Goal: Task Accomplishment & Management: Manage account settings

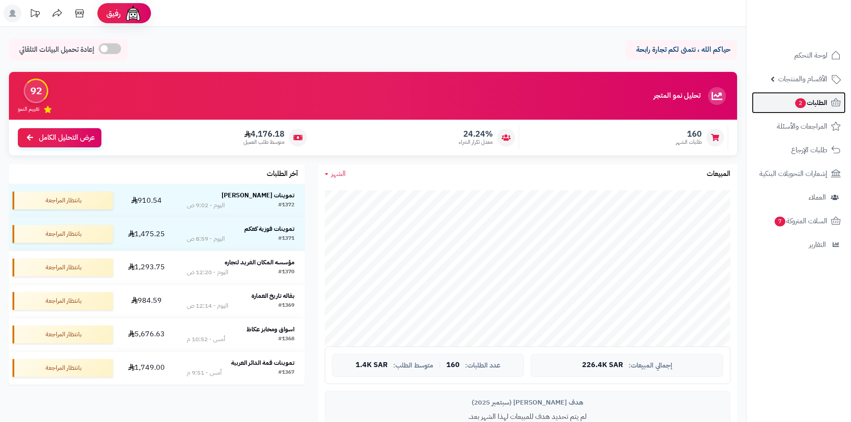
click at [805, 106] on span "الطلبات 2" at bounding box center [811, 103] width 33 height 13
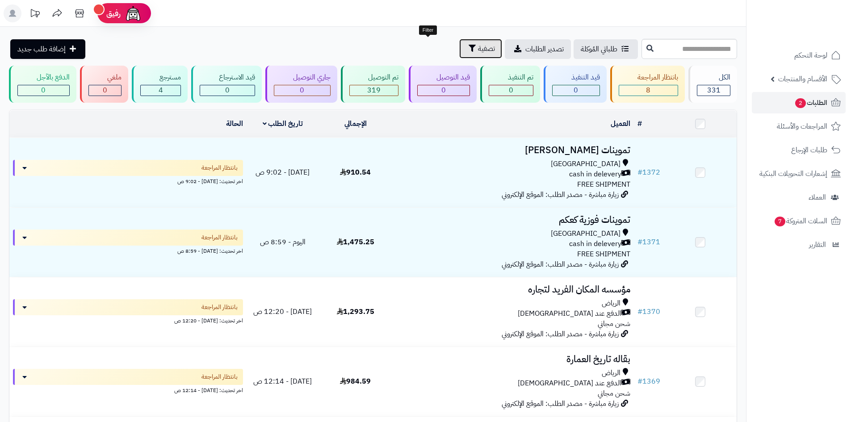
click at [459, 41] on button "تصفية" at bounding box center [480, 49] width 43 height 20
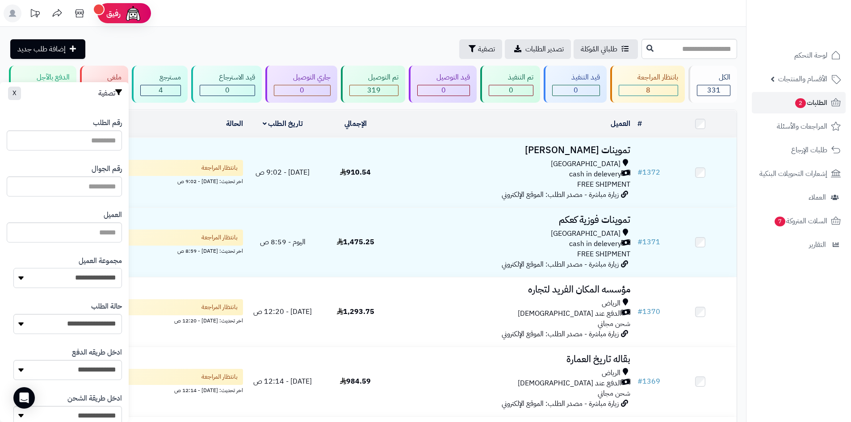
click at [80, 284] on select "**********" at bounding box center [67, 278] width 109 height 20
select select "*"
click at [13, 268] on select "**********" at bounding box center [67, 278] width 109 height 20
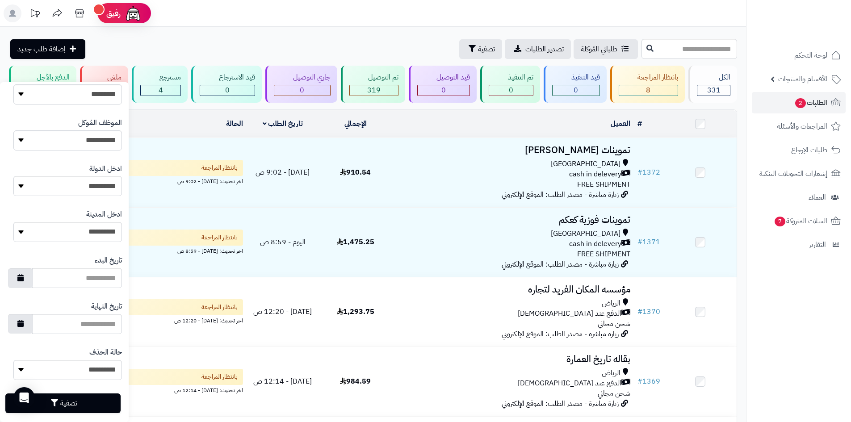
scroll to position [380, 0]
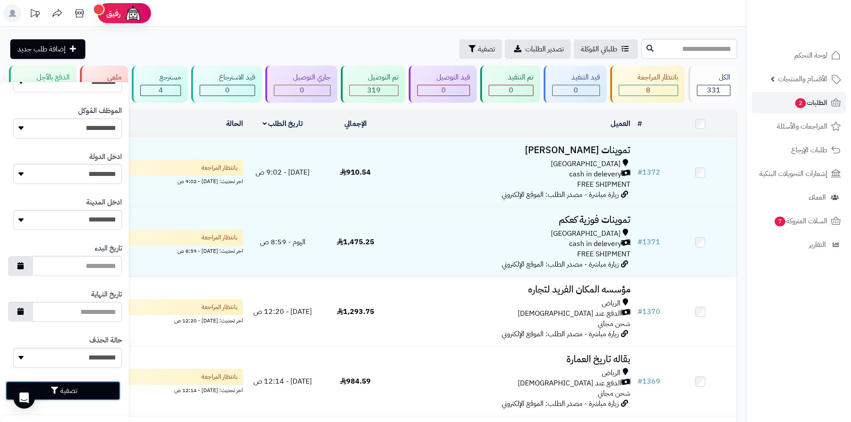
click at [76, 392] on button "تصفية" at bounding box center [62, 391] width 115 height 20
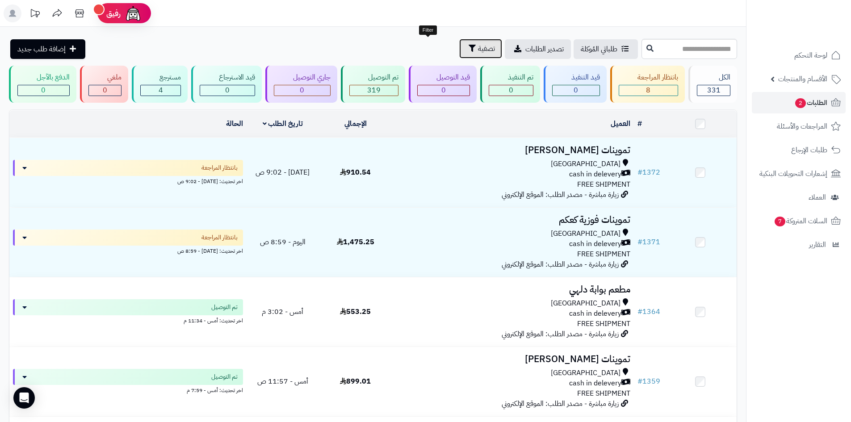
click at [478, 53] on span "تصفية" at bounding box center [486, 48] width 17 height 11
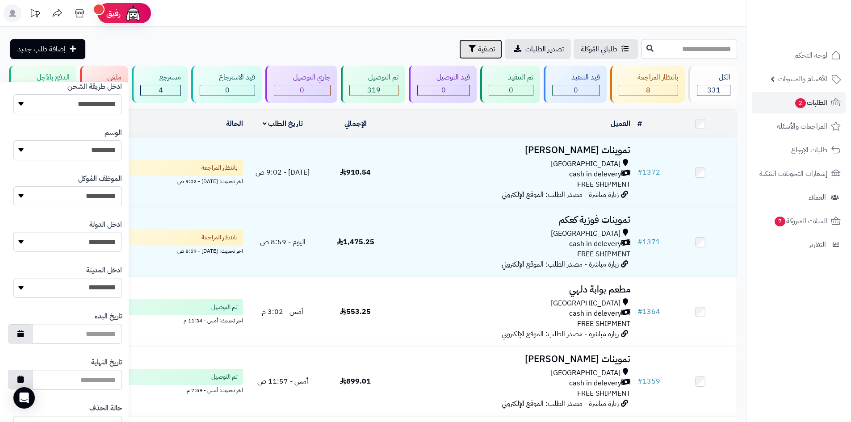
scroll to position [380, 0]
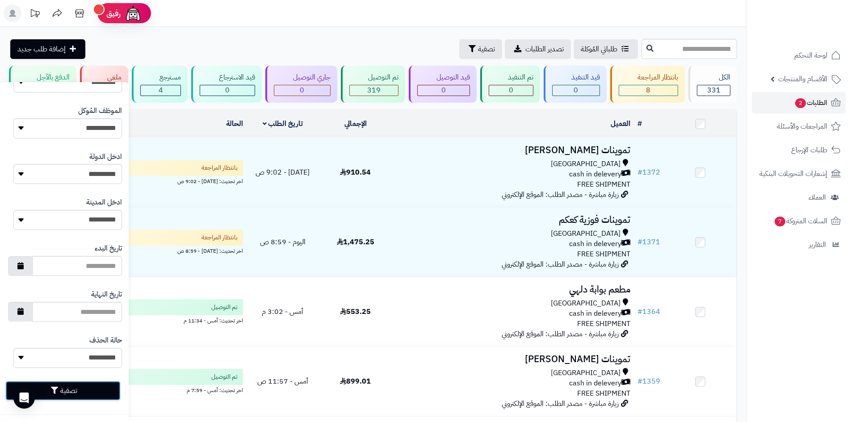
click at [107, 390] on button "تصفية" at bounding box center [62, 391] width 115 height 20
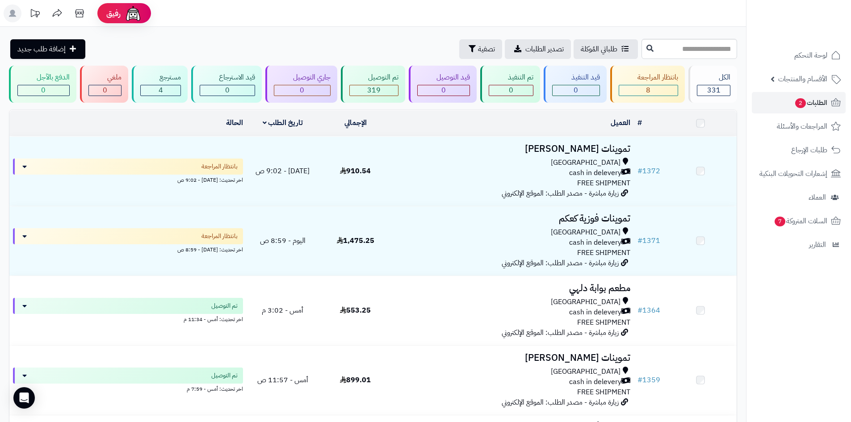
click at [508, 235] on div "Riyadh" at bounding box center [512, 232] width 235 height 10
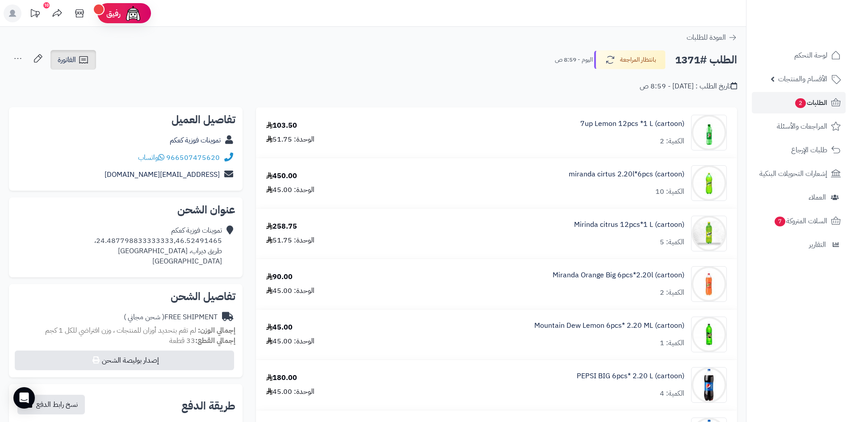
click at [90, 62] on link "الفاتورة" at bounding box center [73, 60] width 46 height 20
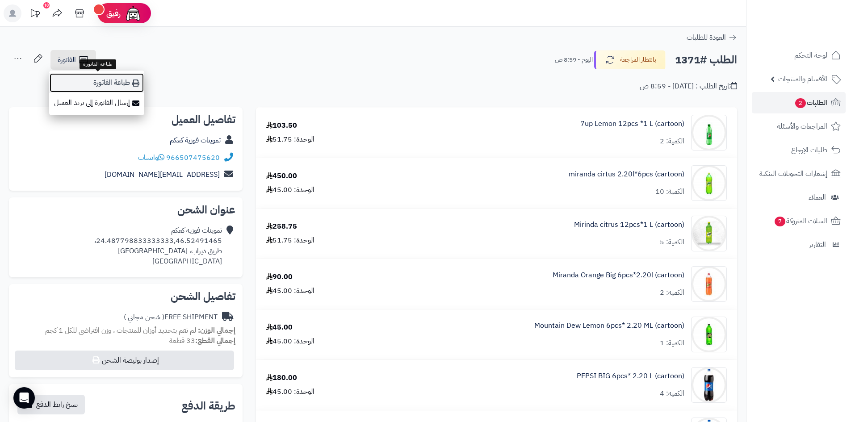
click at [99, 84] on link "طباعة الفاتورة" at bounding box center [96, 83] width 95 height 20
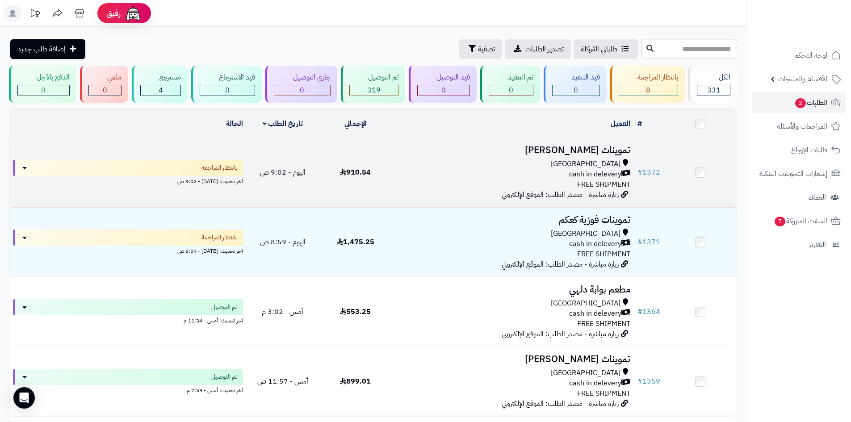
click at [418, 169] on div "cash in delevery" at bounding box center [512, 174] width 235 height 10
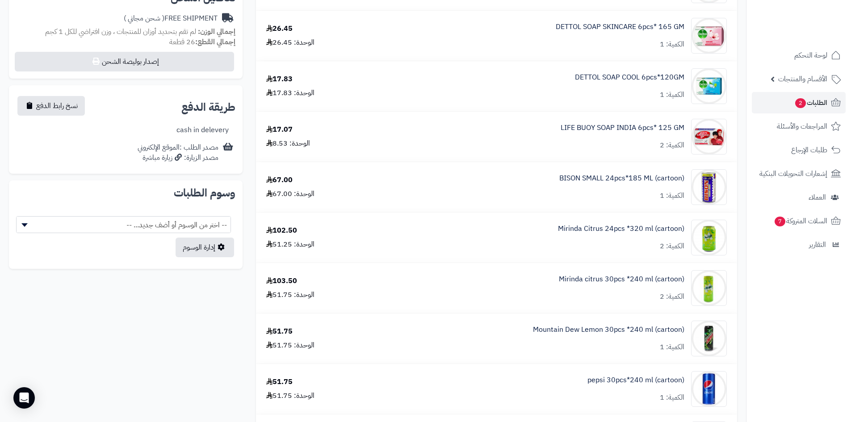
scroll to position [134, 0]
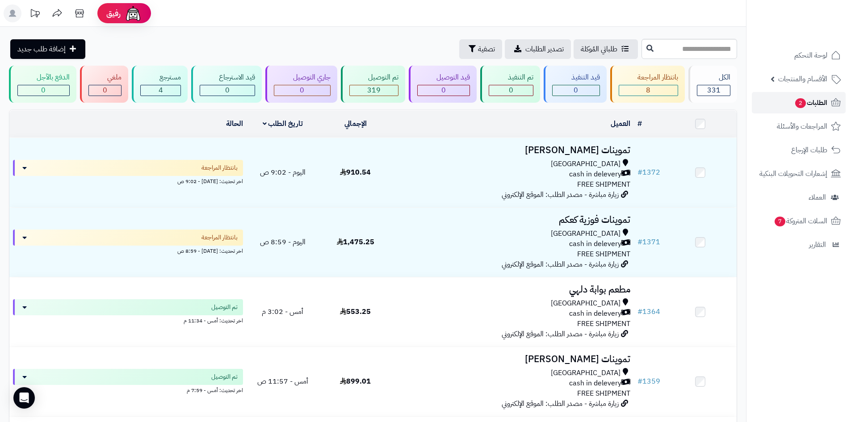
click at [812, 107] on span "الطلبات 2" at bounding box center [811, 103] width 33 height 13
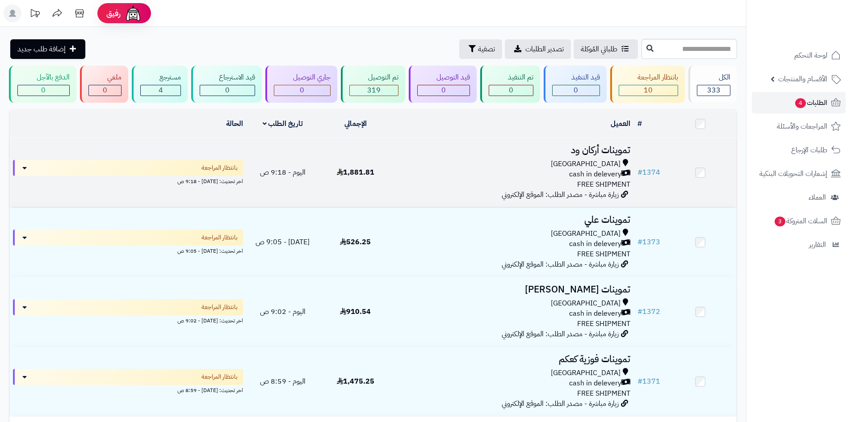
click at [480, 174] on div "cash in delevery" at bounding box center [512, 174] width 235 height 10
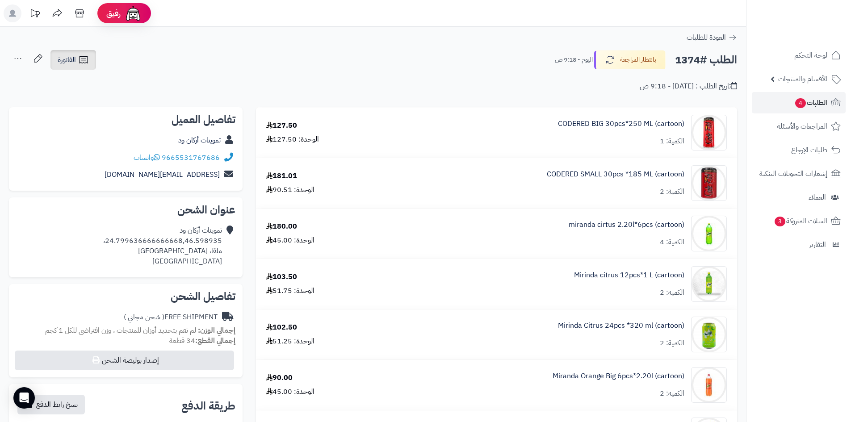
drag, startPoint x: 78, startPoint y: 69, endPoint x: 82, endPoint y: 78, distance: 9.6
click at [78, 69] on link "الفاتورة" at bounding box center [73, 60] width 46 height 20
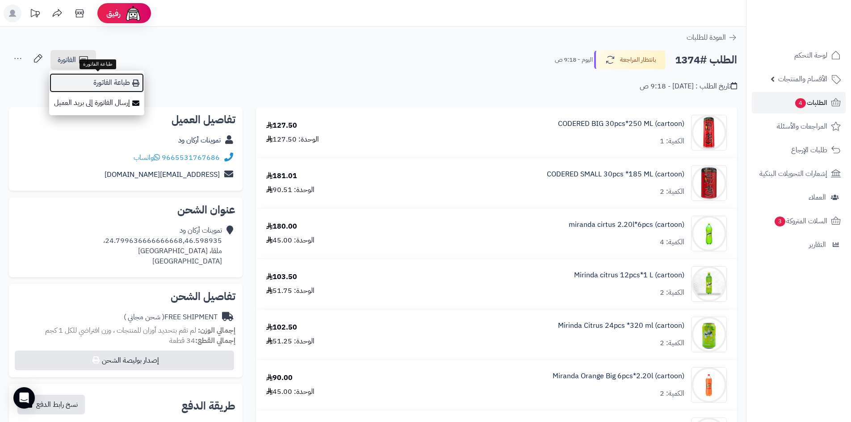
click at [92, 84] on link "طباعة الفاتورة" at bounding box center [96, 83] width 95 height 20
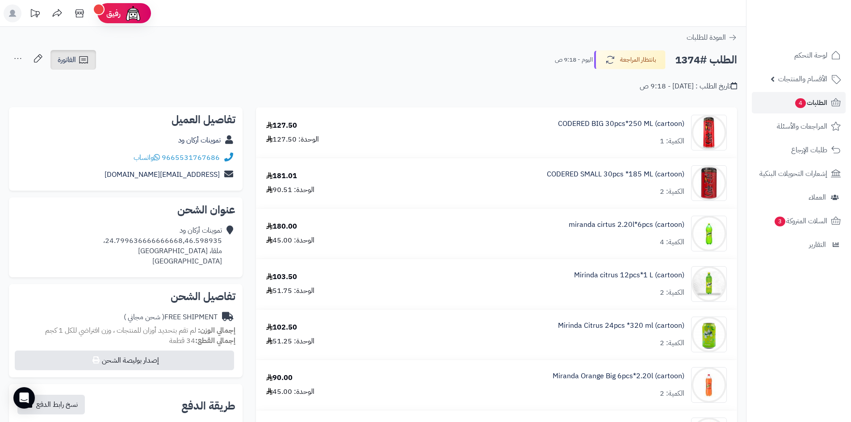
click at [73, 59] on span "الفاتورة" at bounding box center [67, 60] width 18 height 11
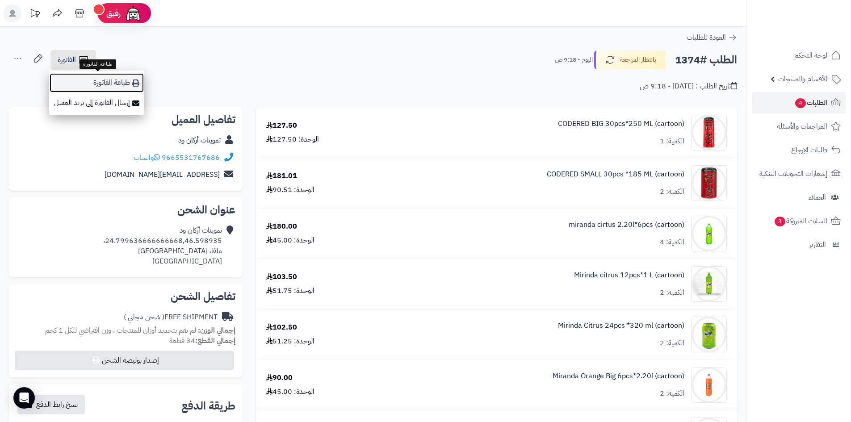
click at [130, 88] on link "طباعة الفاتورة" at bounding box center [96, 83] width 95 height 20
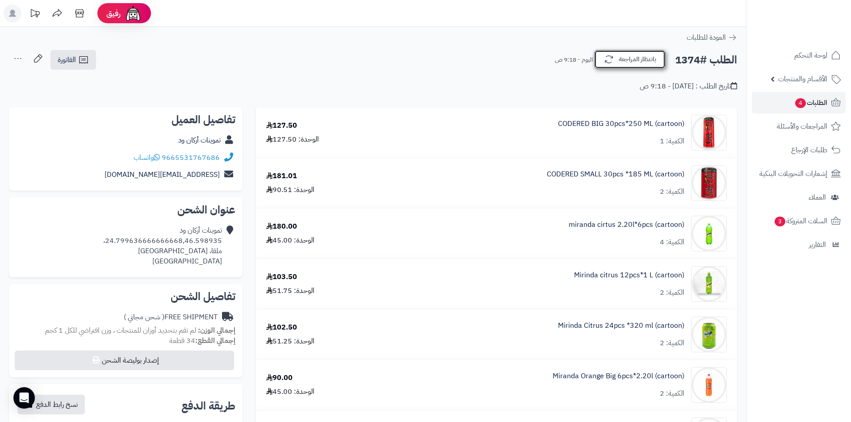
click at [610, 55] on icon "button" at bounding box center [609, 59] width 11 height 11
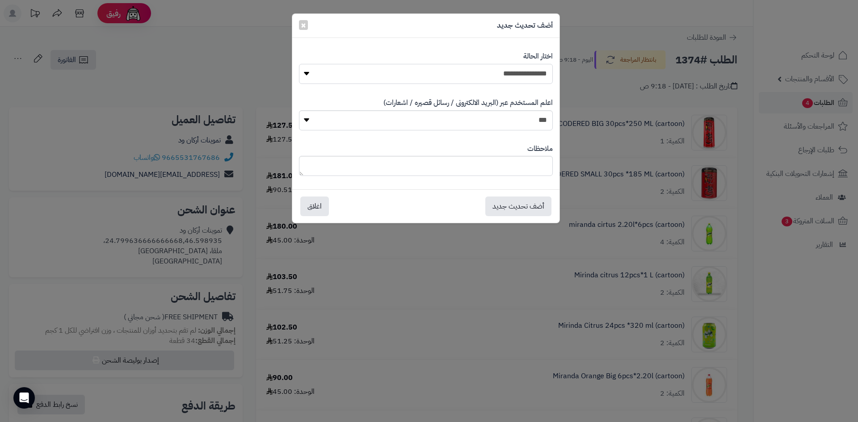
drag, startPoint x: 446, startPoint y: 74, endPoint x: 454, endPoint y: 76, distance: 7.8
click at [446, 74] on select "**********" at bounding box center [426, 74] width 254 height 20
select select "**"
click at [299, 64] on select "**********" at bounding box center [426, 74] width 254 height 20
click at [546, 206] on button "أضف تحديث جديد" at bounding box center [518, 206] width 66 height 20
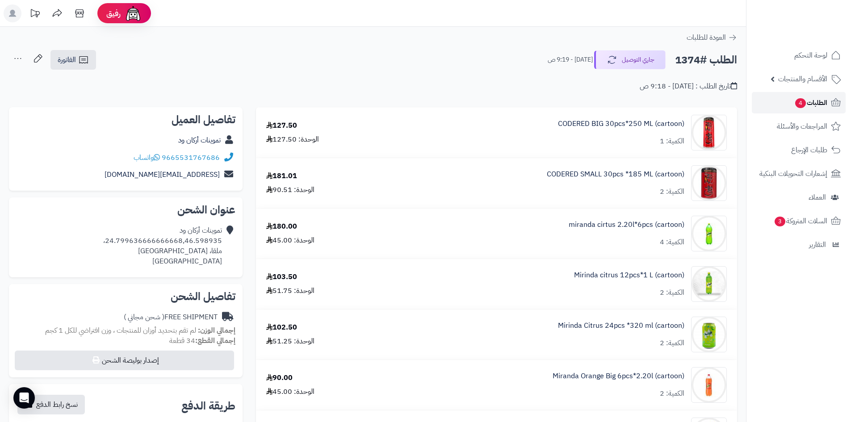
click at [836, 103] on icon at bounding box center [836, 102] width 9 height 8
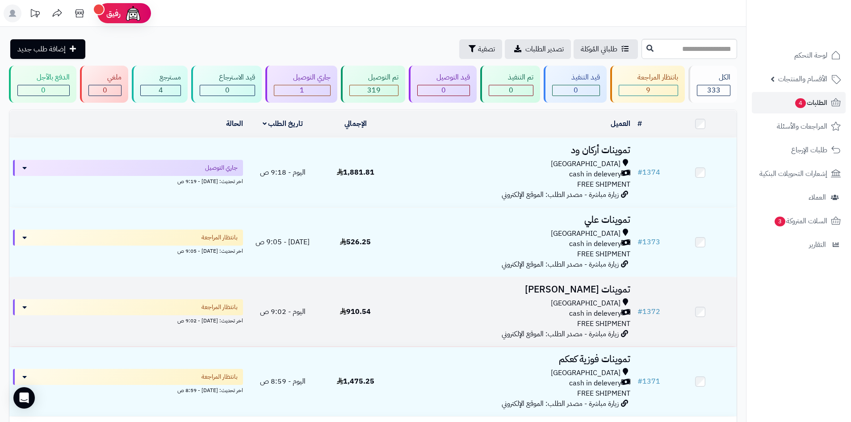
click at [421, 306] on div "[GEOGRAPHIC_DATA]" at bounding box center [512, 304] width 235 height 10
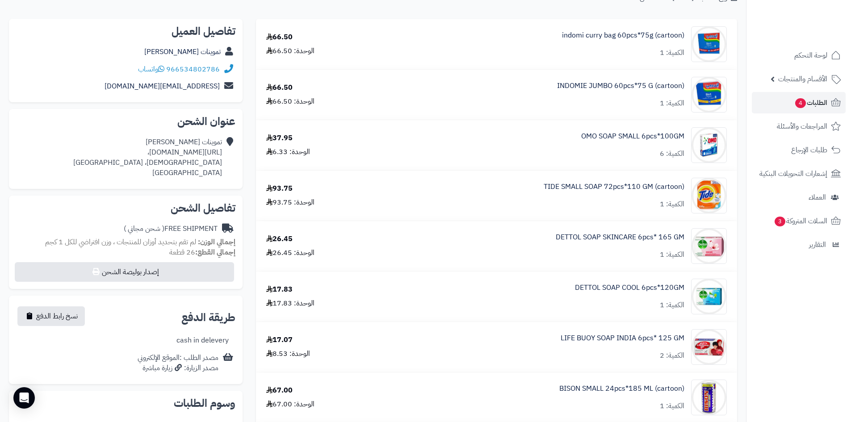
scroll to position [89, 0]
click at [627, 134] on link "OMO SOAP SMALL 6pcs*100GM" at bounding box center [632, 135] width 103 height 10
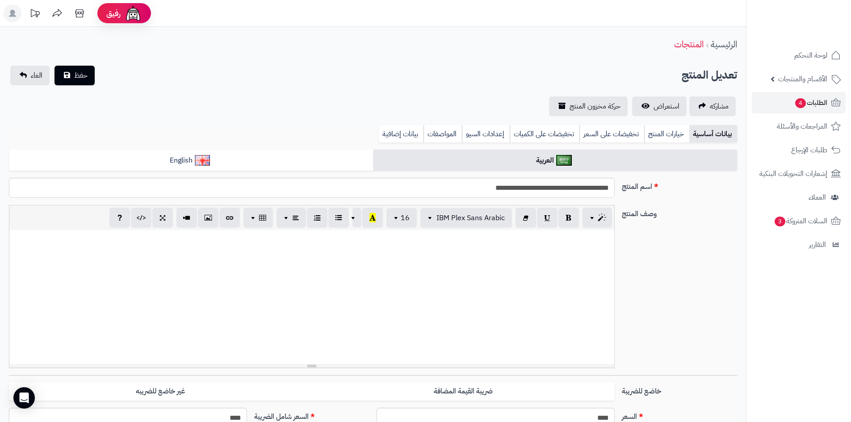
scroll to position [540, 0]
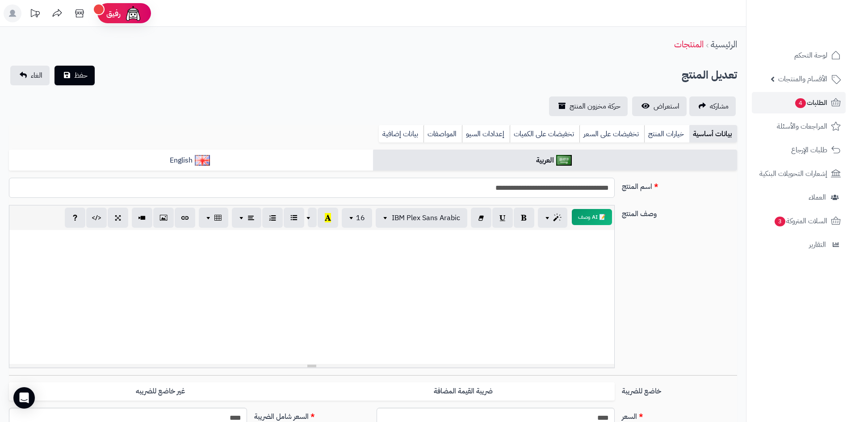
drag, startPoint x: 610, startPoint y: 188, endPoint x: 547, endPoint y: 189, distance: 63.0
click at [547, 189] on input "**********" at bounding box center [312, 188] width 606 height 20
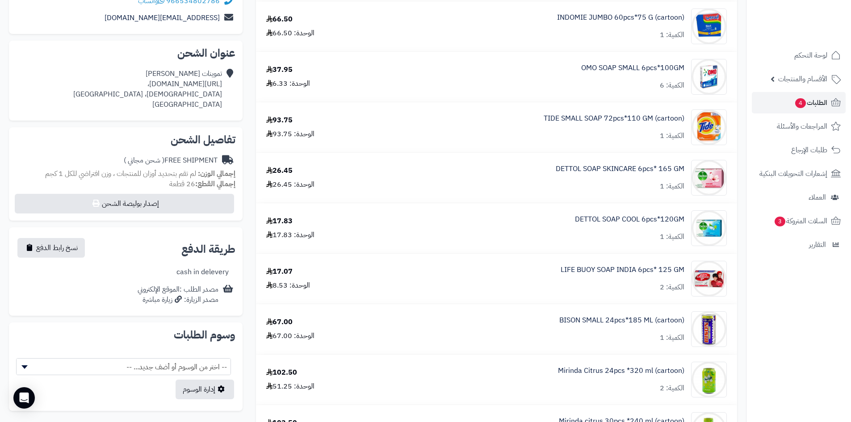
scroll to position [135, 0]
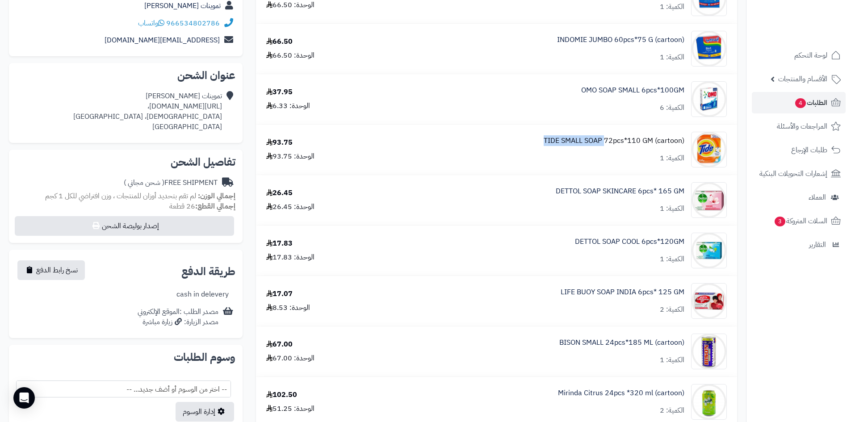
drag, startPoint x: 526, startPoint y: 140, endPoint x: 605, endPoint y: 139, distance: 79.1
click at [605, 139] on div "TIDE SMALL SOAP 72pcs*110 GM (cartoon) الكمية: 1" at bounding box center [555, 150] width 357 height 36
copy link "TIDE SMALL SOAP"
drag, startPoint x: 548, startPoint y: 192, endPoint x: 636, endPoint y: 192, distance: 87.6
click at [636, 192] on div "DETTOL SOAP SKINCARE 6pcs* 165 GM الكمية: 1" at bounding box center [555, 200] width 357 height 36
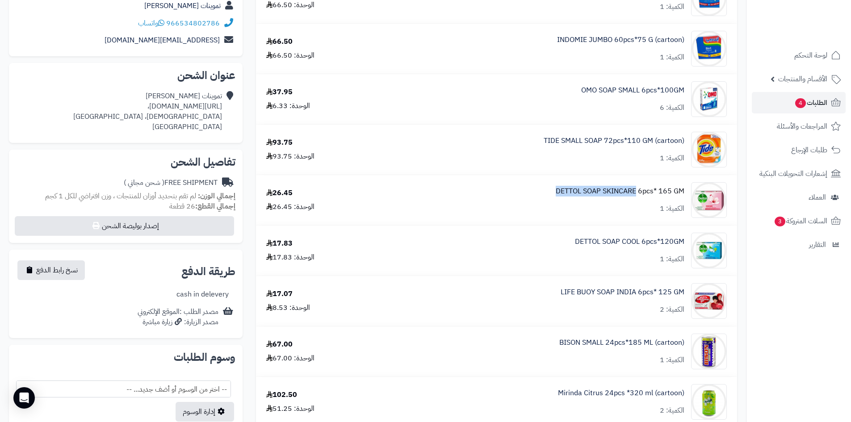
copy link "DETTOL SOAP SKINCARE"
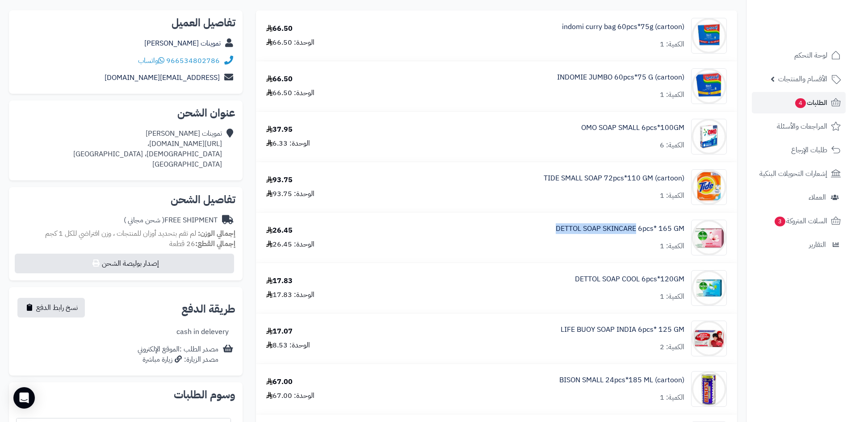
scroll to position [45, 0]
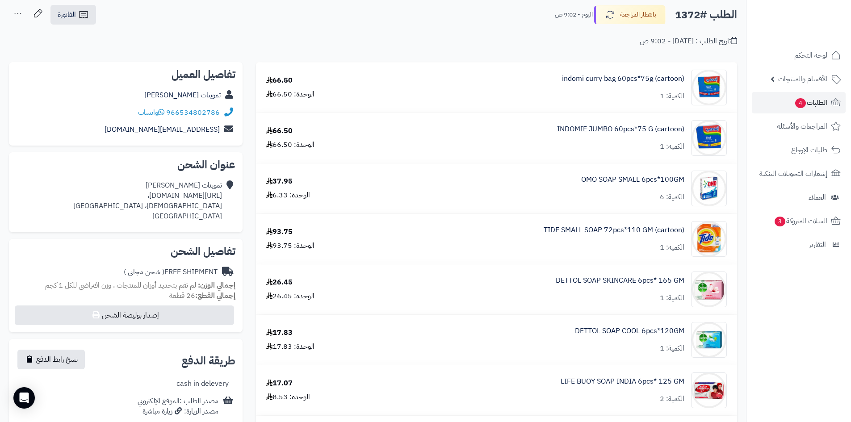
click at [802, 285] on nav "لوحة التحكم الأقسام والمنتجات المنتجات الأقسام الماركات مواصفات المنتجات مواصفا…" at bounding box center [798, 222] width 105 height 422
drag, startPoint x: 547, startPoint y: 280, endPoint x: 640, endPoint y: 283, distance: 93.4
click at [640, 283] on div "DETTOL SOAP SKINCARE 6pcs* 165 GM الكمية: 1" at bounding box center [555, 290] width 357 height 36
copy link "DETTOL SOAP SKINCARE"
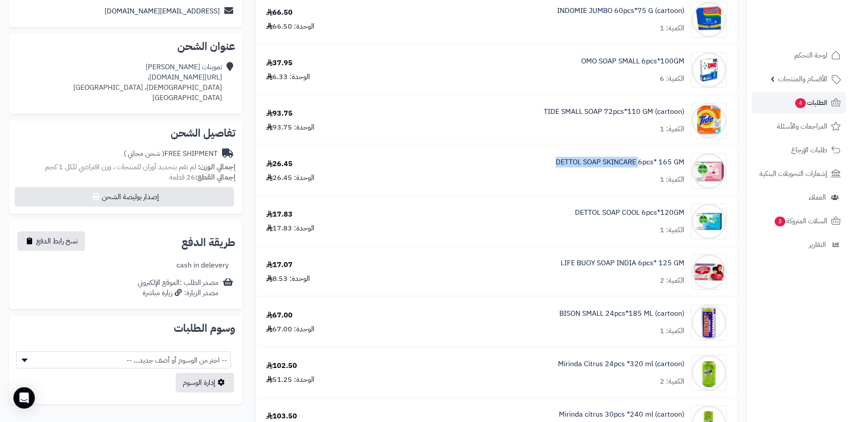
scroll to position [179, 0]
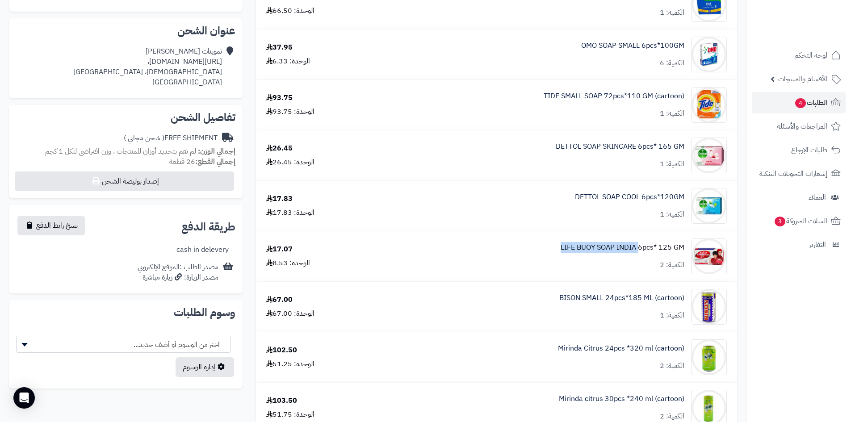
drag, startPoint x: 547, startPoint y: 246, endPoint x: 641, endPoint y: 251, distance: 94.4
click at [641, 251] on div "LIFE BUOY SOAP INDIA 6pcs* 125 GM الكمية: 2" at bounding box center [555, 257] width 357 height 36
copy link "LIFE BUOY SOAP INDIA"
click at [547, 247] on div "LIFE BUOY SOAP INDIA 6pcs* 125 GM الكمية: 2" at bounding box center [555, 257] width 357 height 36
drag, startPoint x: 556, startPoint y: 247, endPoint x: 614, endPoint y: 244, distance: 58.6
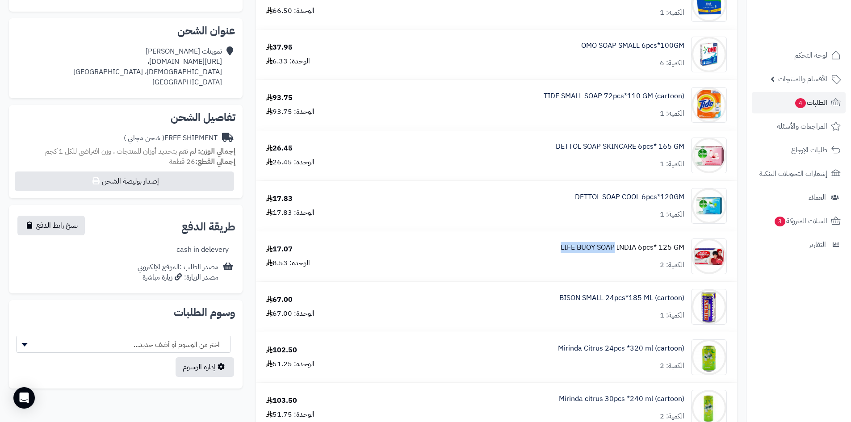
click at [614, 244] on div "LIFE BUOY SOAP INDIA 6pcs* 125 GM الكمية: 2" at bounding box center [555, 257] width 357 height 36
copy link "LIFE BUOY SOAP"
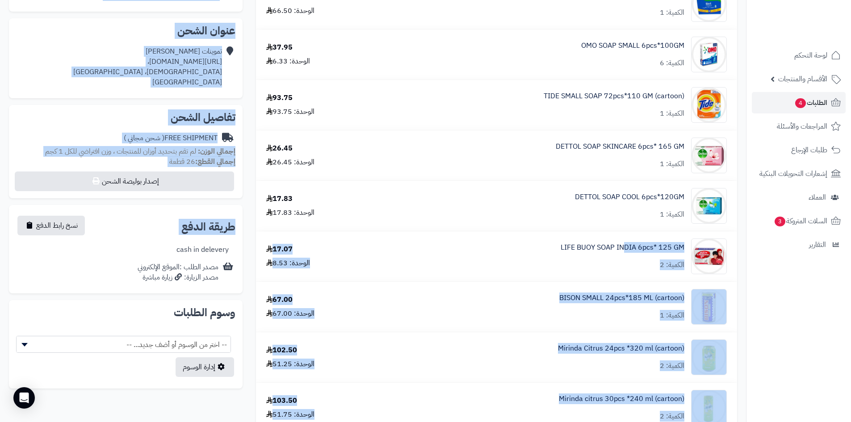
drag, startPoint x: 248, startPoint y: 248, endPoint x: 625, endPoint y: 271, distance: 377.4
click at [244, 235] on div "**********" at bounding box center [125, 161] width 247 height 467
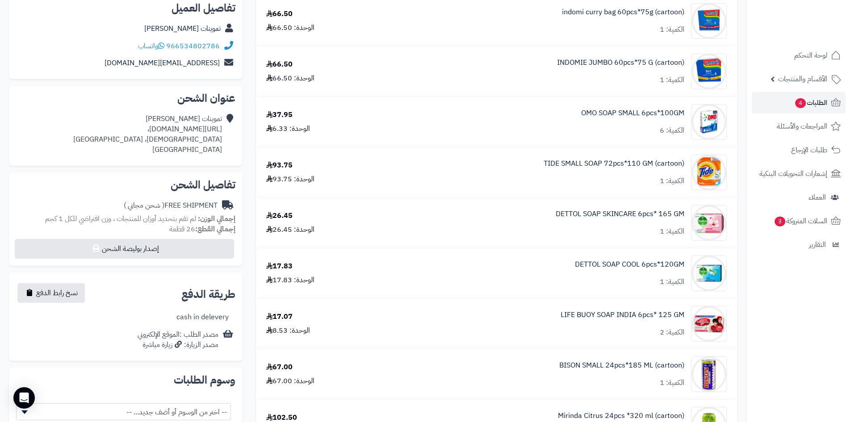
scroll to position [223, 0]
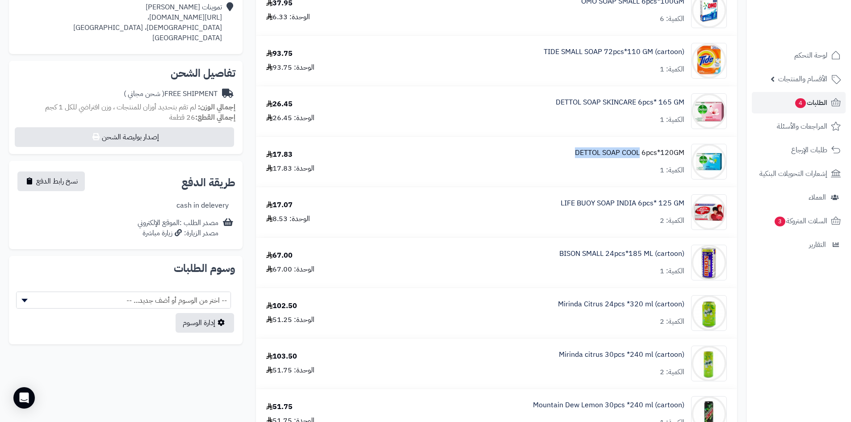
drag, startPoint x: 571, startPoint y: 151, endPoint x: 640, endPoint y: 152, distance: 69.3
click at [640, 152] on div "DETTOL SOAP COOL 6pcs*120GM الكمية: 1" at bounding box center [555, 162] width 357 height 36
copy link "DETTOL SOAP COOL"
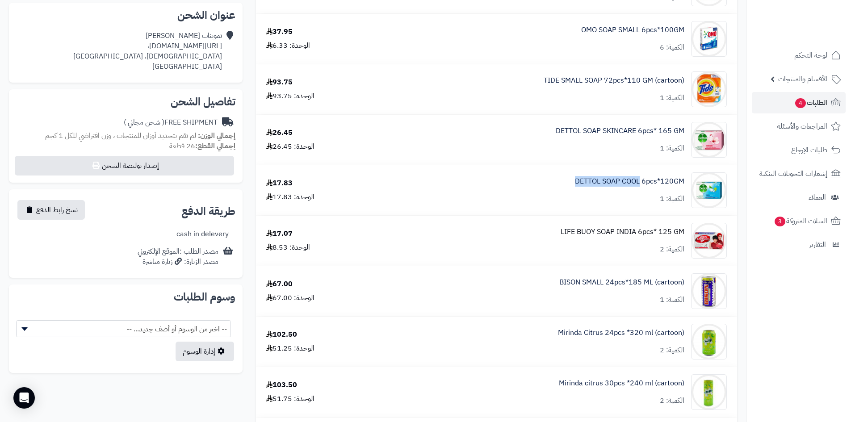
scroll to position [179, 0]
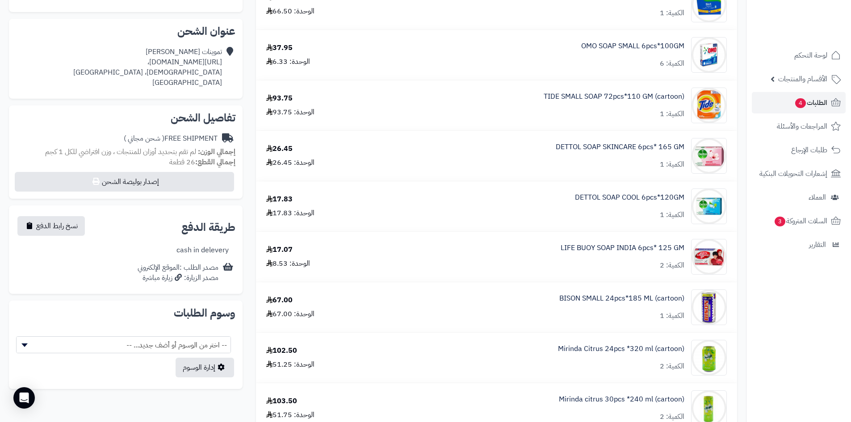
click at [564, 211] on div "DETTOL SOAP COOL 6pcs*120GM الكمية: 1" at bounding box center [555, 207] width 357 height 36
click at [566, 192] on div "DETTOL SOAP COOL 6pcs*120GM الكمية: 1" at bounding box center [555, 207] width 357 height 36
click at [664, 193] on link "DETTOL SOAP COOL 6pcs*120GM" at bounding box center [629, 198] width 109 height 10
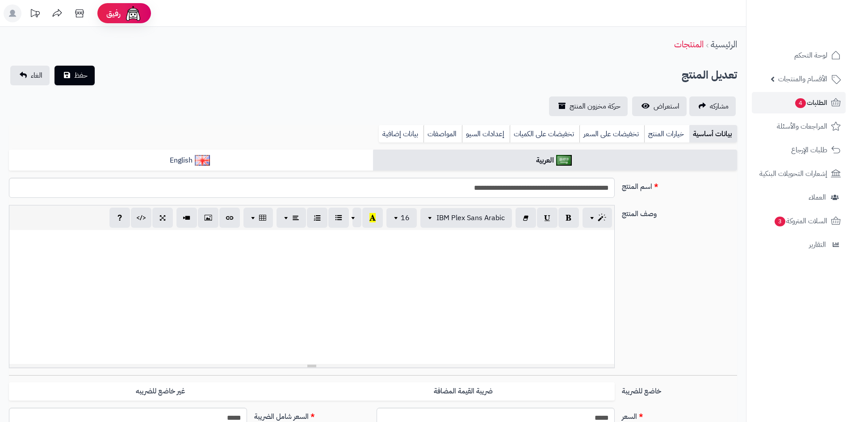
scroll to position [540, 0]
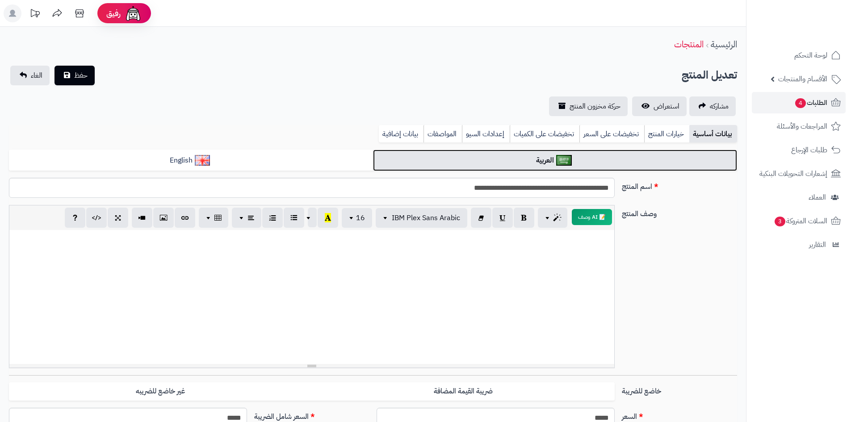
click at [518, 160] on link "العربية" at bounding box center [555, 161] width 364 height 22
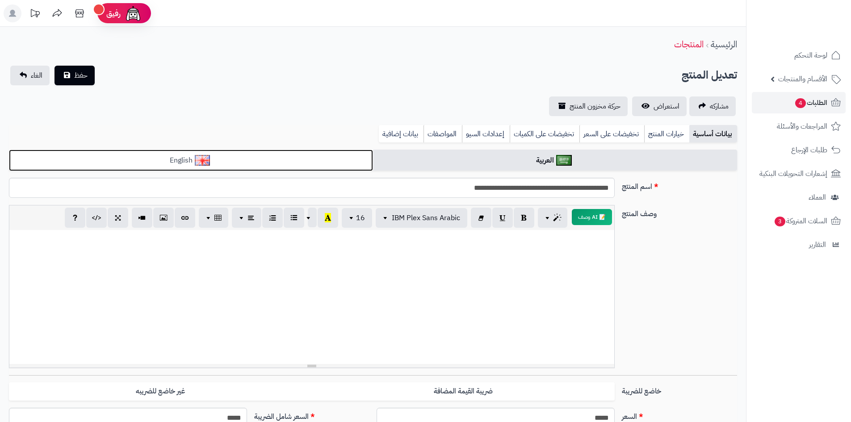
click at [301, 154] on link "English" at bounding box center [191, 161] width 364 height 22
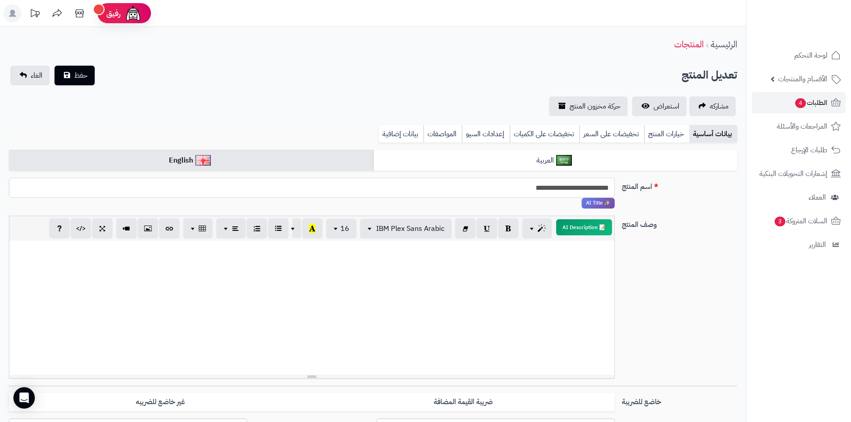
drag, startPoint x: 494, startPoint y: 189, endPoint x: 563, endPoint y: 188, distance: 68.4
click at [563, 188] on input "**********" at bounding box center [312, 188] width 606 height 20
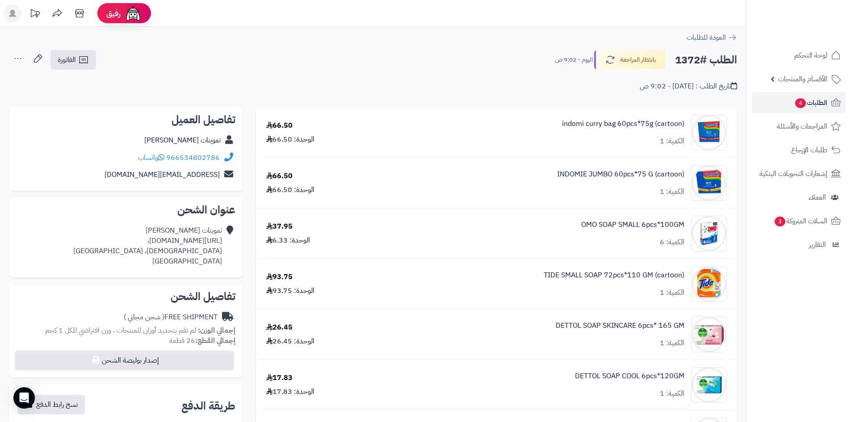
scroll to position [179, 0]
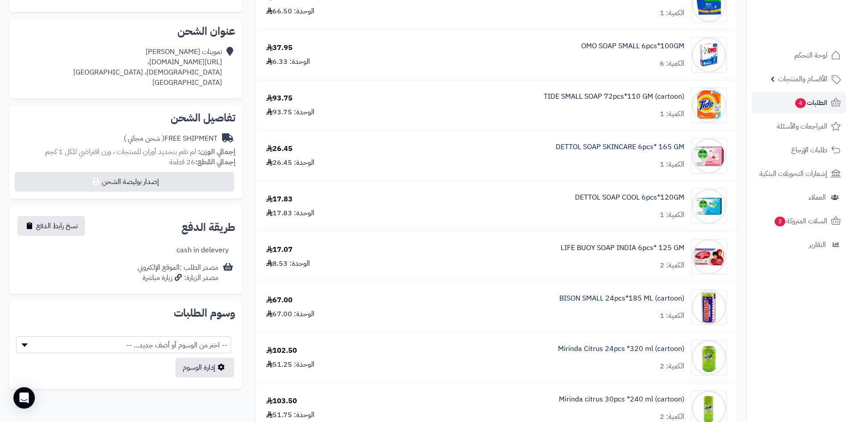
click at [564, 203] on div "DETTOL SOAP COOL 6pcs*120GM الكمية: 1" at bounding box center [555, 207] width 357 height 36
click at [567, 222] on div "DETTOL SOAP COOL 6pcs*120GM الكمية: 1" at bounding box center [555, 207] width 357 height 36
click at [626, 194] on link "DETTOL SOAP COOL 6pcs*120GM" at bounding box center [629, 198] width 109 height 10
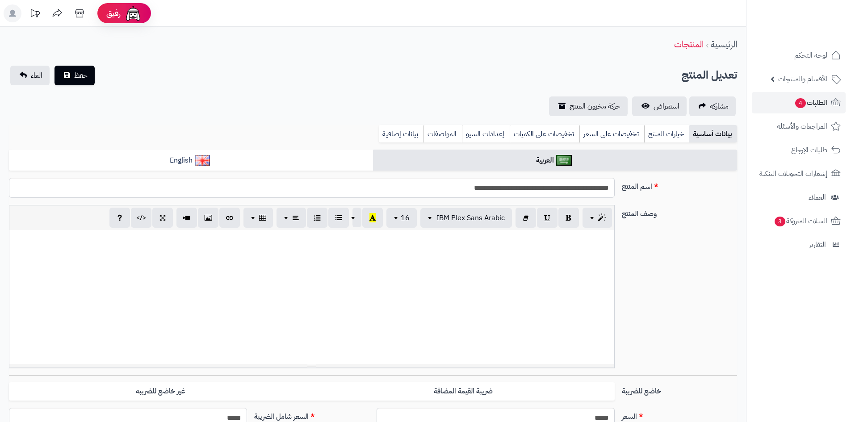
scroll to position [540, 0]
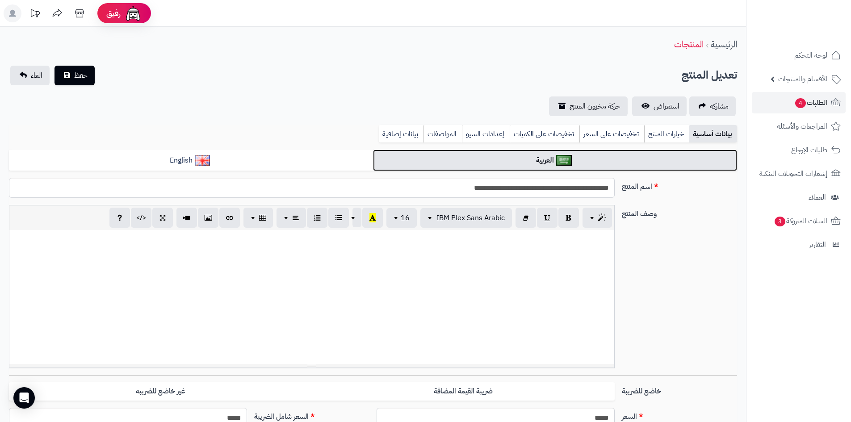
click at [539, 165] on link "العربية" at bounding box center [555, 161] width 364 height 22
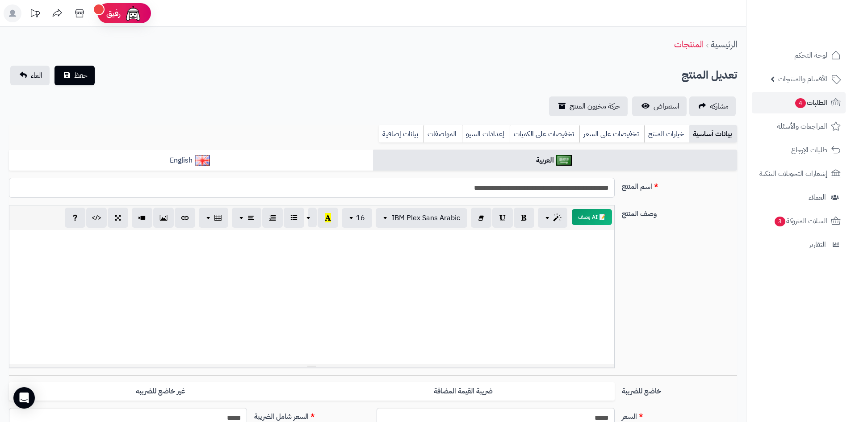
drag, startPoint x: 513, startPoint y: 189, endPoint x: 618, endPoint y: 193, distance: 105.6
click at [618, 193] on div "**********" at bounding box center [311, 188] width 613 height 20
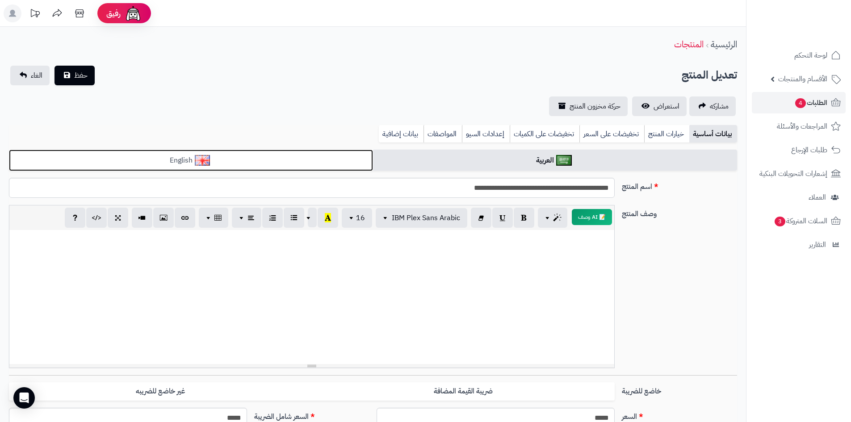
click at [330, 165] on link "English" at bounding box center [191, 161] width 364 height 22
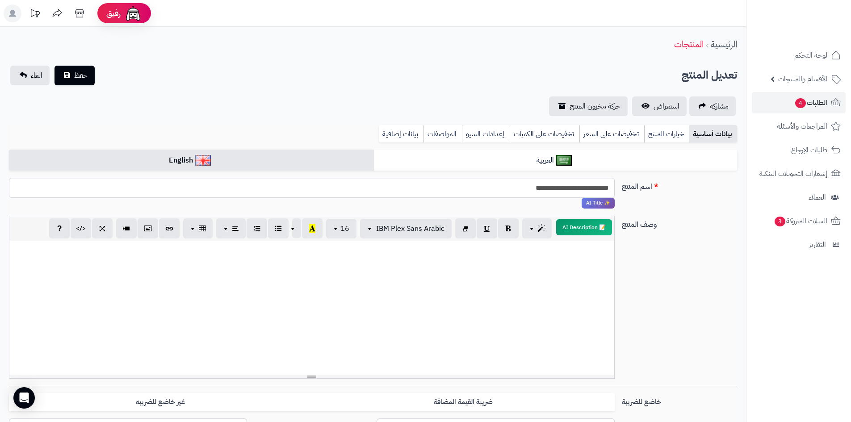
drag, startPoint x: 480, startPoint y: 174, endPoint x: 485, endPoint y: 176, distance: 5.1
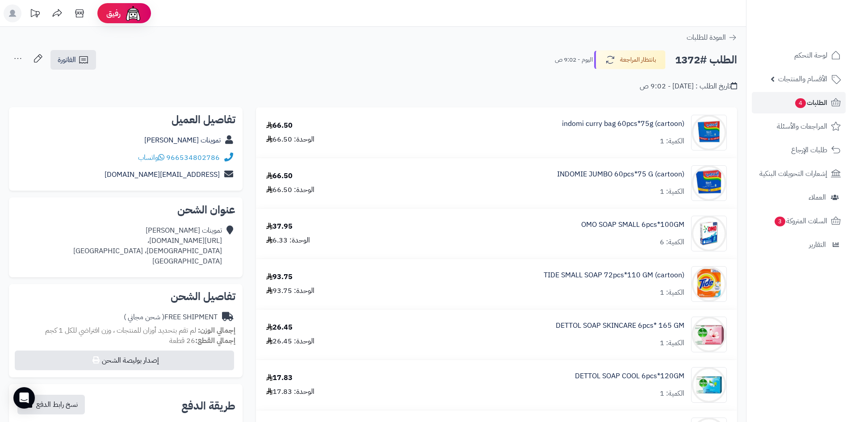
scroll to position [179, 0]
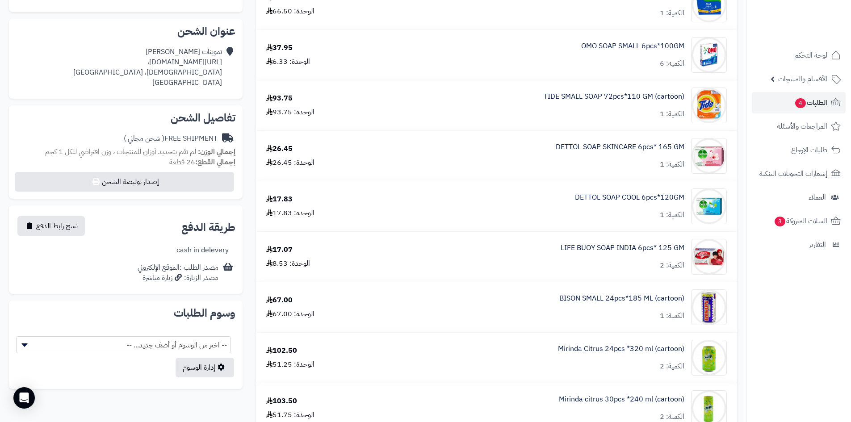
click at [540, 206] on div "DETTOL SOAP COOL 6pcs*120GM الكمية: 1" at bounding box center [555, 207] width 357 height 36
click at [607, 197] on link "DETTOL SOAP COOL 6pcs*120GM" at bounding box center [629, 198] width 109 height 10
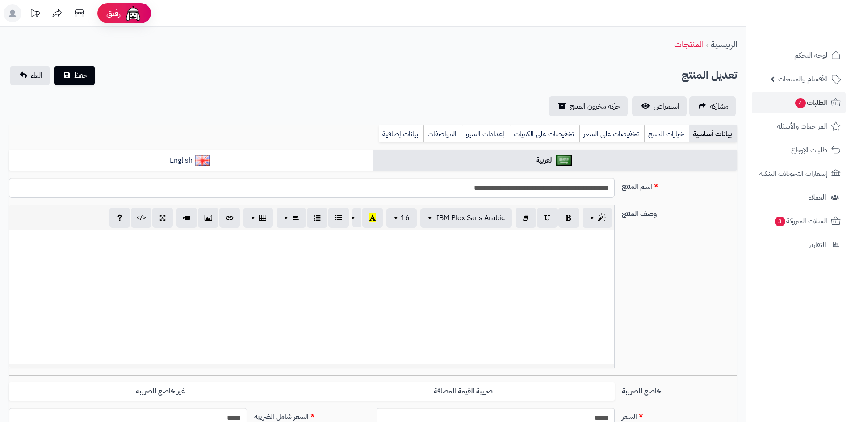
scroll to position [540, 0]
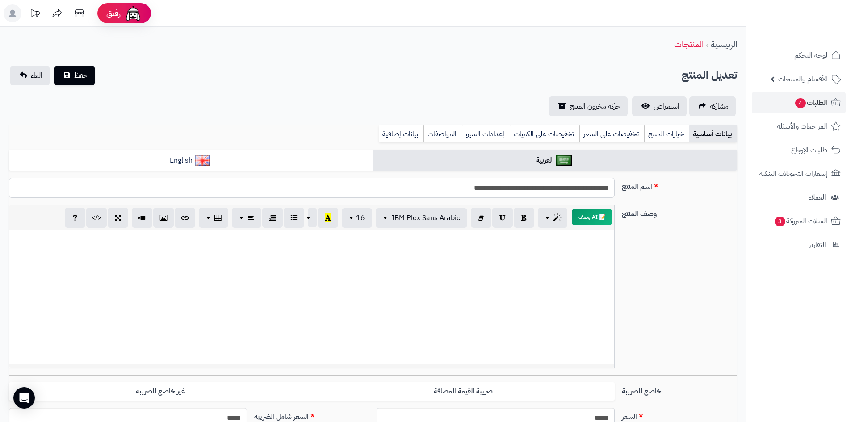
drag, startPoint x: 513, startPoint y: 189, endPoint x: 609, endPoint y: 189, distance: 96.1
click at [609, 189] on input "**********" at bounding box center [312, 188] width 606 height 20
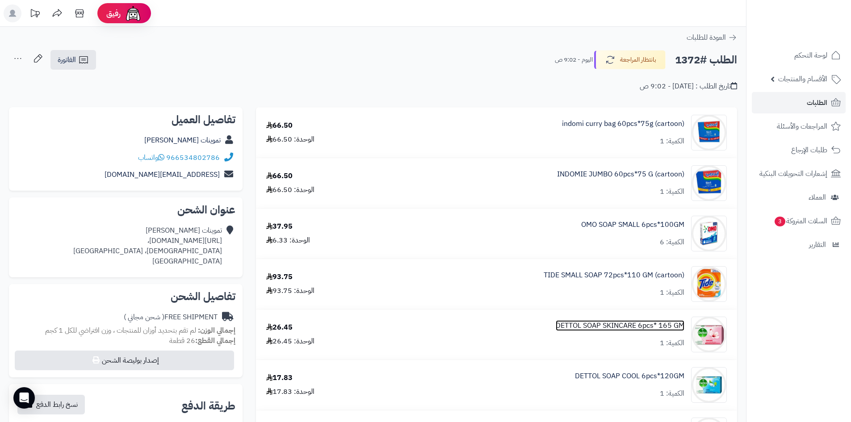
click at [562, 328] on link "DETTOL SOAP SKINCARE 6pcs* 165 GM" at bounding box center [620, 326] width 129 height 10
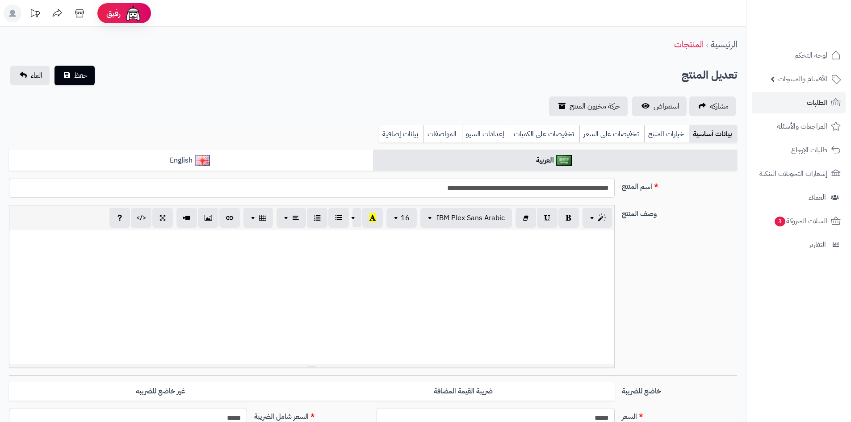
scroll to position [540, 0]
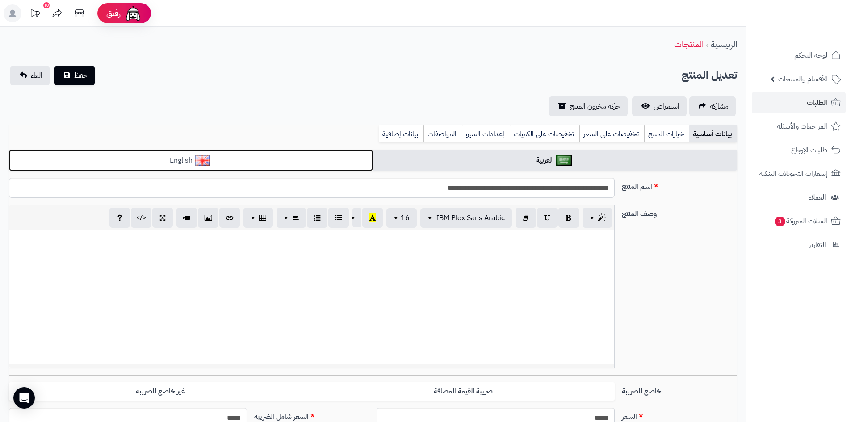
click at [323, 162] on link "English" at bounding box center [191, 161] width 364 height 22
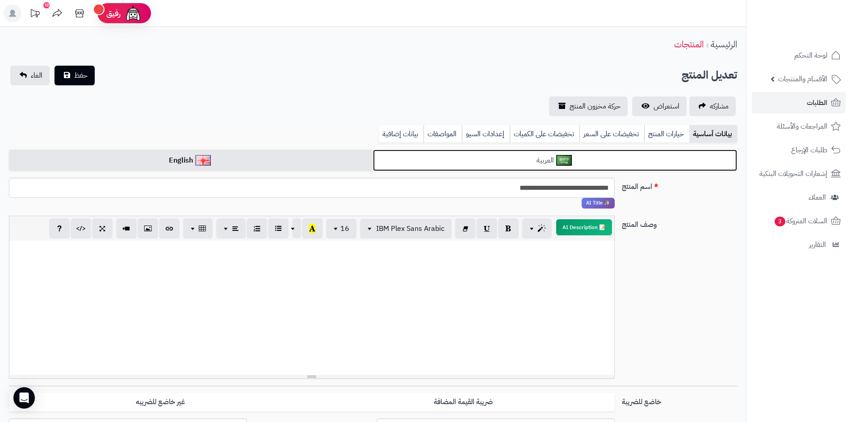
click at [513, 152] on link "العربية" at bounding box center [555, 161] width 364 height 22
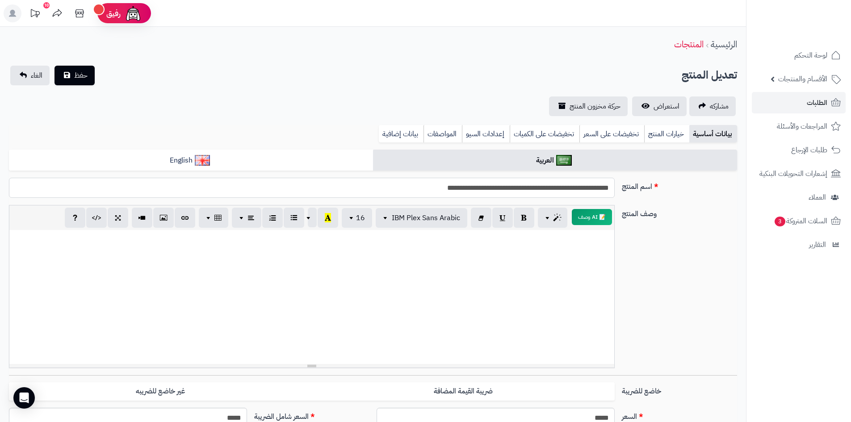
drag, startPoint x: 490, startPoint y: 187, endPoint x: 610, endPoint y: 189, distance: 119.3
click at [610, 189] on input "**********" at bounding box center [312, 188] width 606 height 20
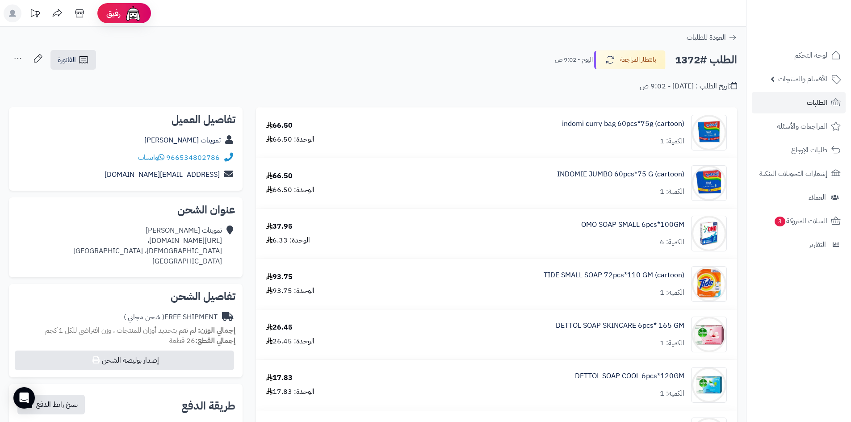
click at [578, 226] on div "OMO SOAP SMALL 6pcs*100GM الكمية: 6" at bounding box center [555, 234] width 357 height 36
click at [622, 223] on link "OMO SOAP SMALL 6pcs*100GM" at bounding box center [632, 225] width 103 height 10
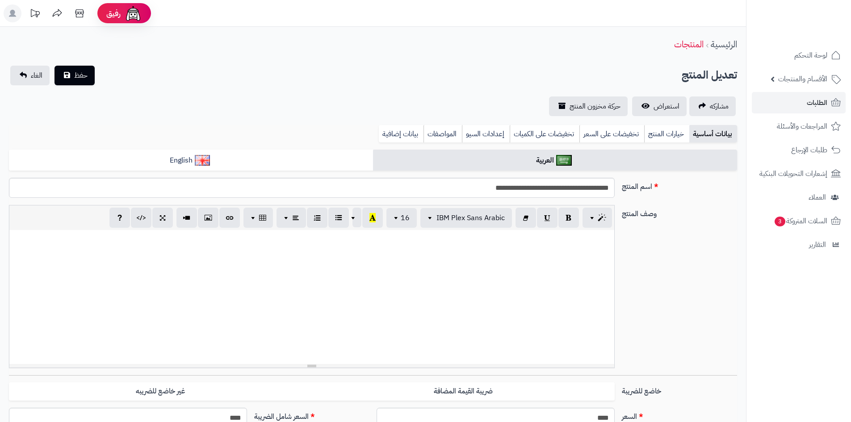
scroll to position [540, 0]
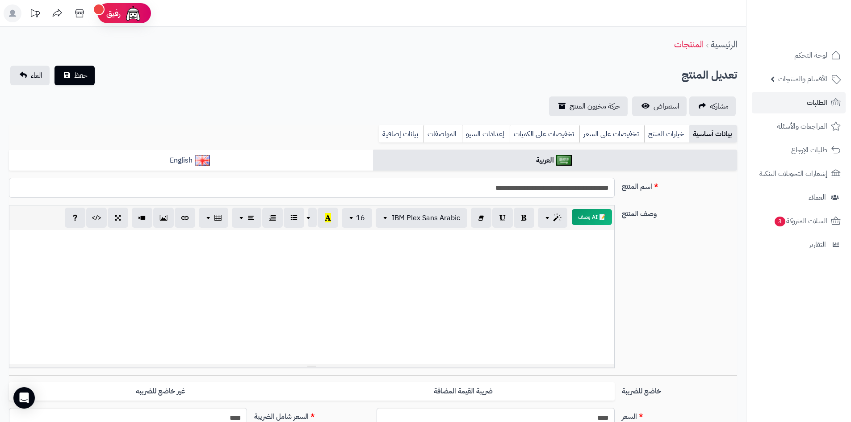
drag, startPoint x: 609, startPoint y: 188, endPoint x: 535, endPoint y: 189, distance: 73.8
click at [535, 189] on input "**********" at bounding box center [312, 188] width 606 height 20
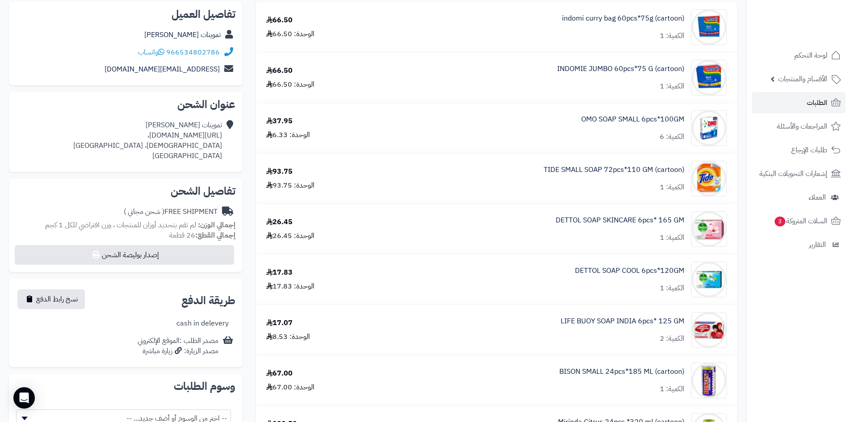
scroll to position [89, 0]
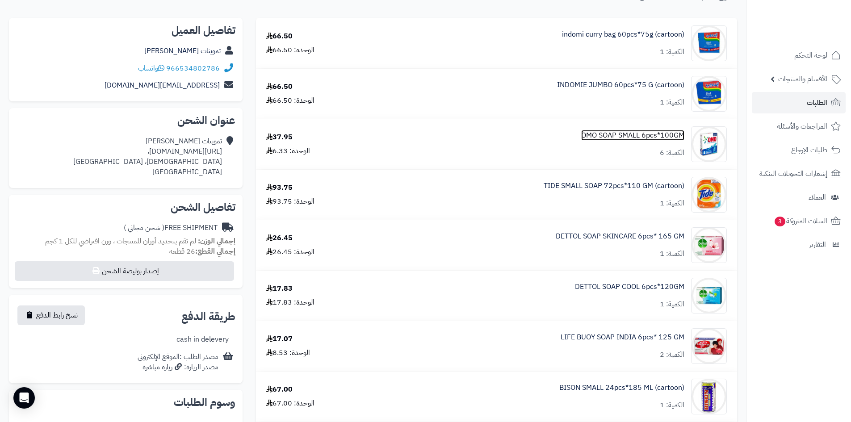
click at [581, 138] on link "OMO SOAP SMALL 6pcs*100GM" at bounding box center [632, 135] width 103 height 10
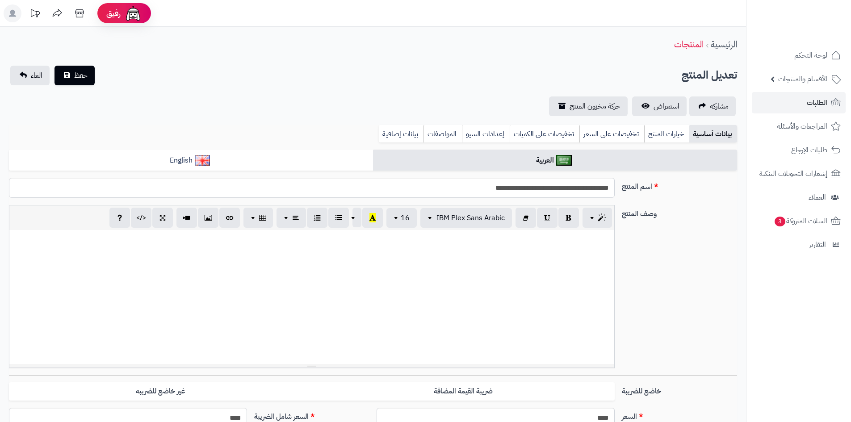
scroll to position [540, 0]
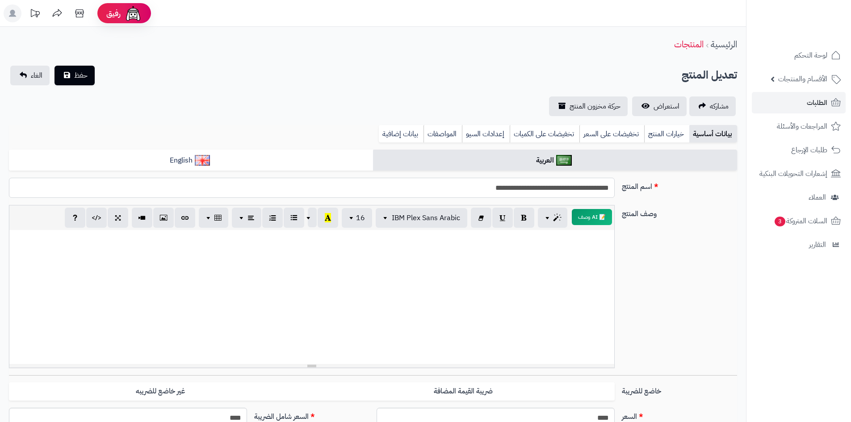
click at [536, 190] on input "**********" at bounding box center [312, 188] width 606 height 20
drag, startPoint x: 534, startPoint y: 189, endPoint x: 609, endPoint y: 188, distance: 74.6
click at [609, 188] on input "**********" at bounding box center [312, 188] width 606 height 20
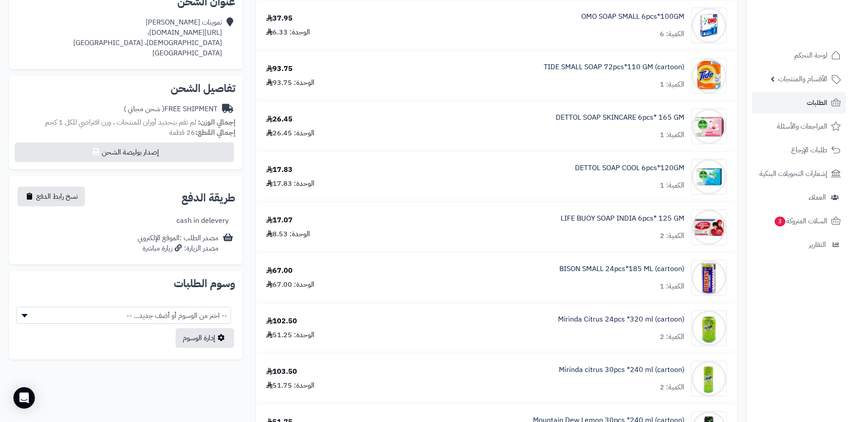
scroll to position [224, 0]
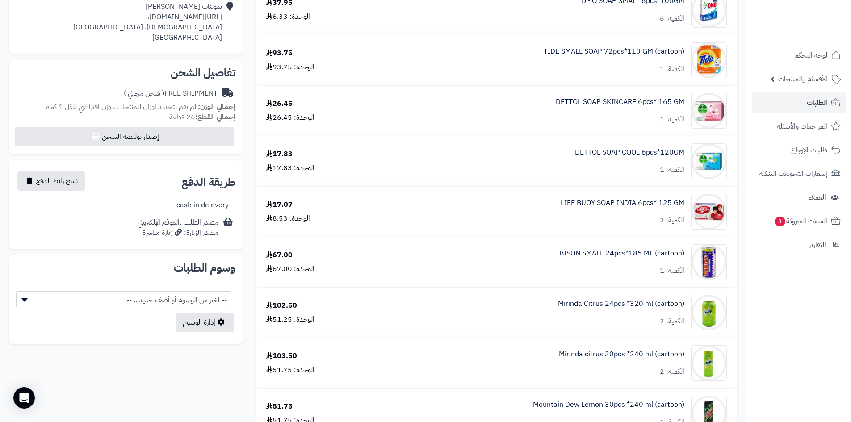
click at [626, 216] on div "LIFE BUOY SOAP INDIA 6pcs* 125 GM الكمية: 2" at bounding box center [623, 212] width 124 height 28
click at [587, 206] on link "LIFE BUOY SOAP INDIA 6pcs* 125 GM" at bounding box center [623, 203] width 124 height 10
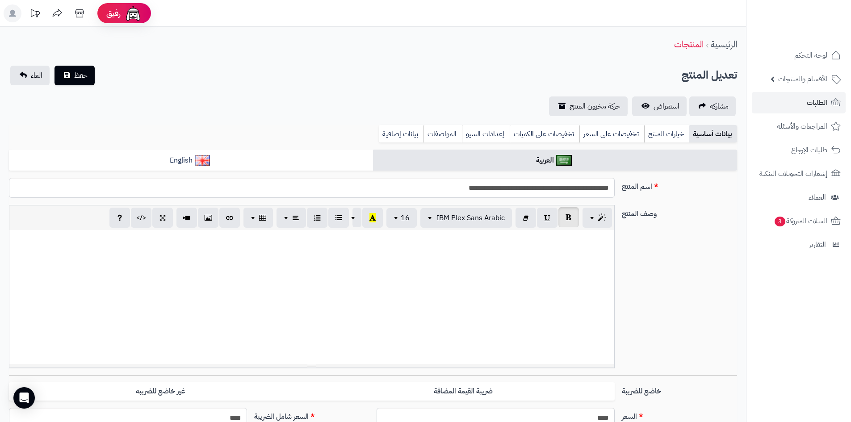
scroll to position [540, 0]
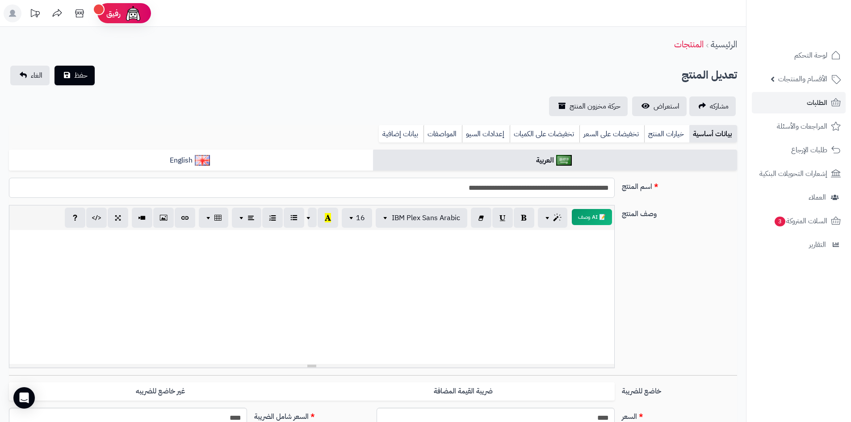
drag, startPoint x: 610, startPoint y: 189, endPoint x: 502, endPoint y: 190, distance: 107.7
click at [502, 190] on input "**********" at bounding box center [312, 188] width 606 height 20
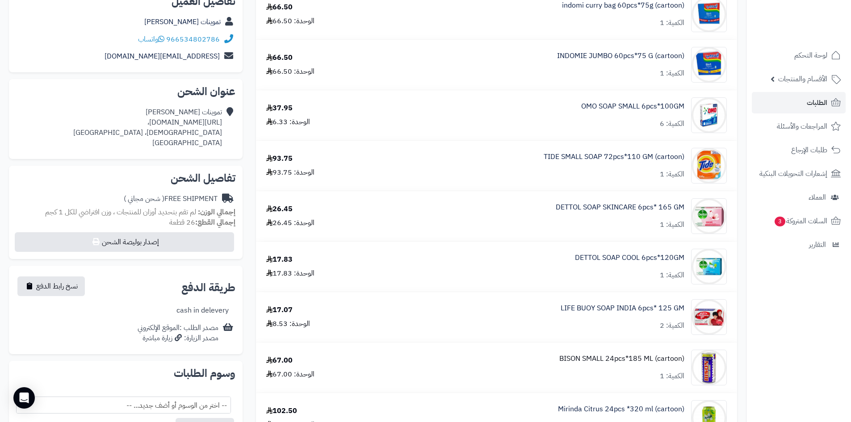
scroll to position [135, 0]
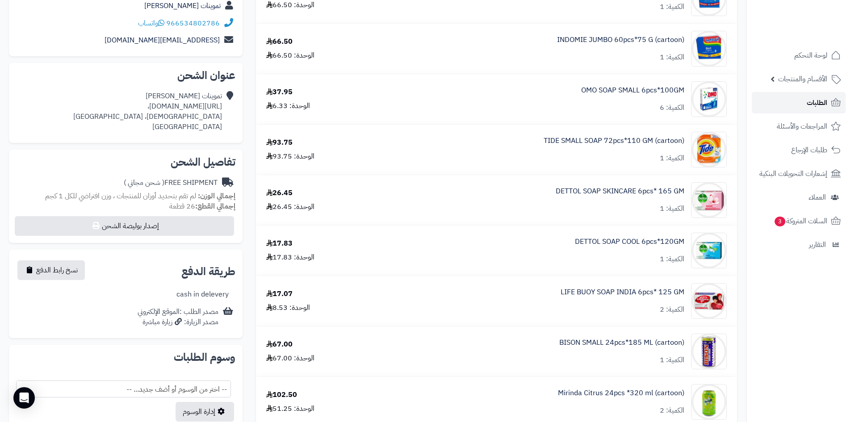
drag, startPoint x: 800, startPoint y: 100, endPoint x: 798, endPoint y: 105, distance: 5.2
click at [800, 100] on link "الطلبات" at bounding box center [799, 102] width 94 height 21
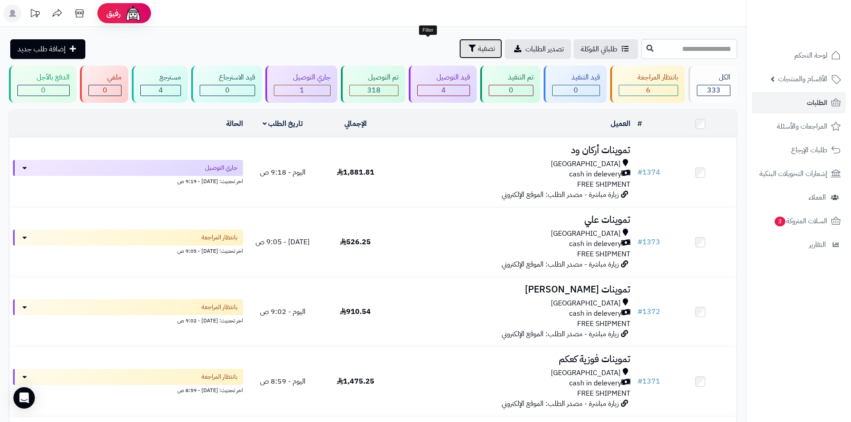
click at [459, 39] on button "تصفية" at bounding box center [480, 49] width 43 height 20
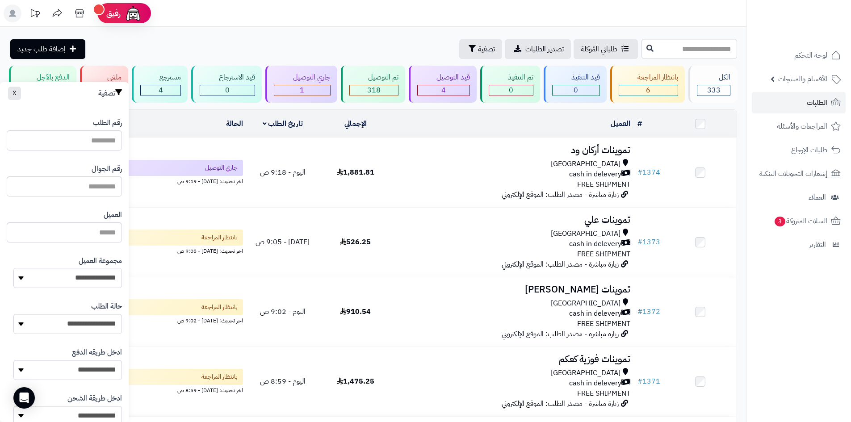
click at [96, 272] on select "**********" at bounding box center [67, 278] width 109 height 20
select select "*"
click at [13, 268] on select "**********" at bounding box center [67, 278] width 109 height 20
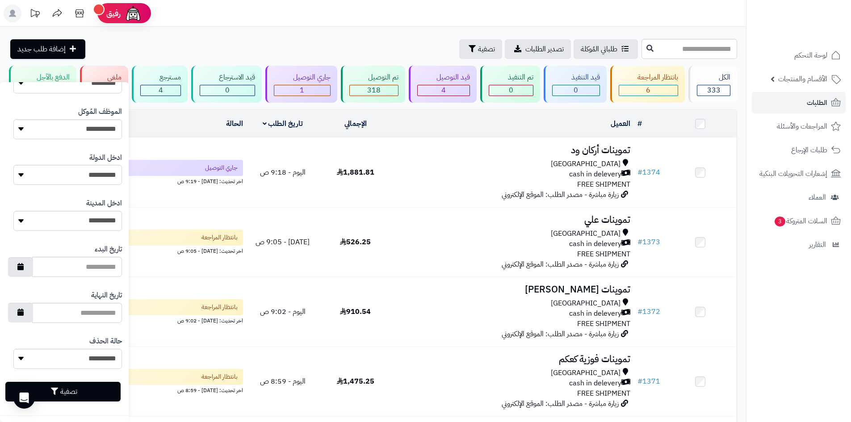
scroll to position [380, 0]
click at [93, 389] on button "تصفية" at bounding box center [62, 391] width 115 height 20
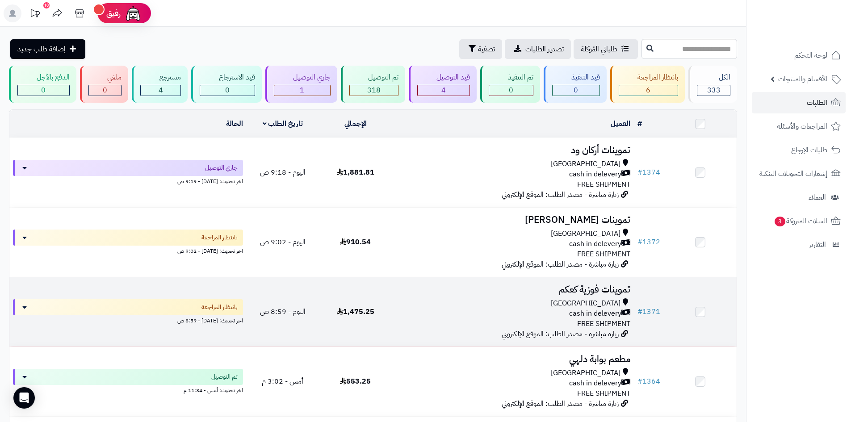
click at [411, 299] on div "Riyadh" at bounding box center [512, 304] width 235 height 10
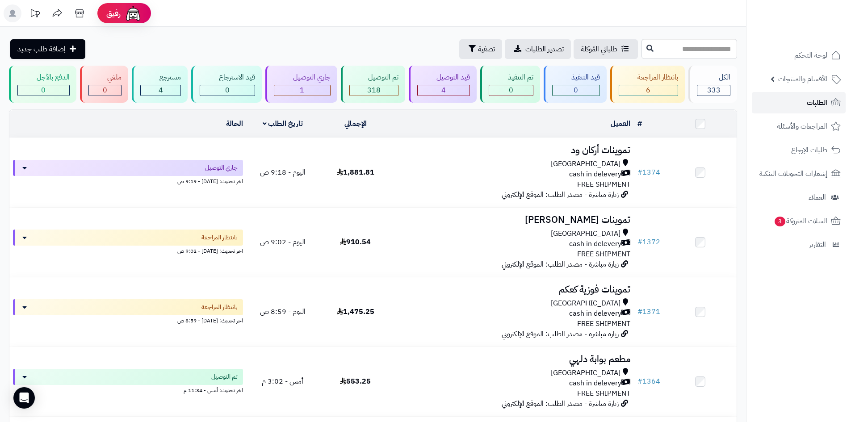
click at [770, 94] on link "الطلبات" at bounding box center [799, 102] width 94 height 21
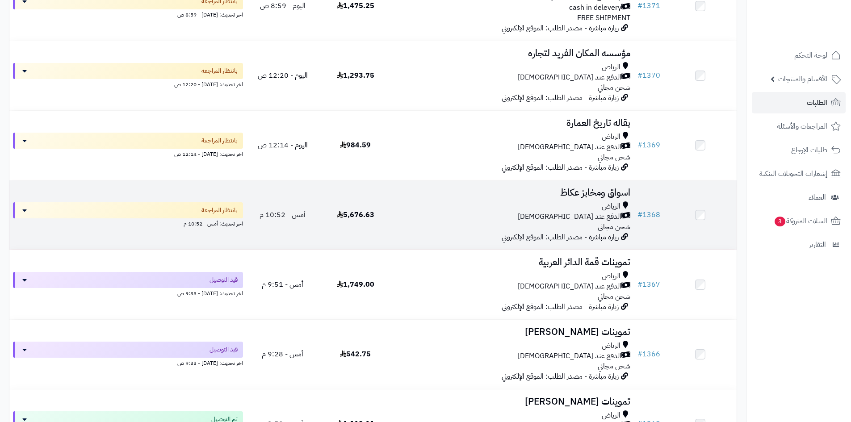
scroll to position [402, 0]
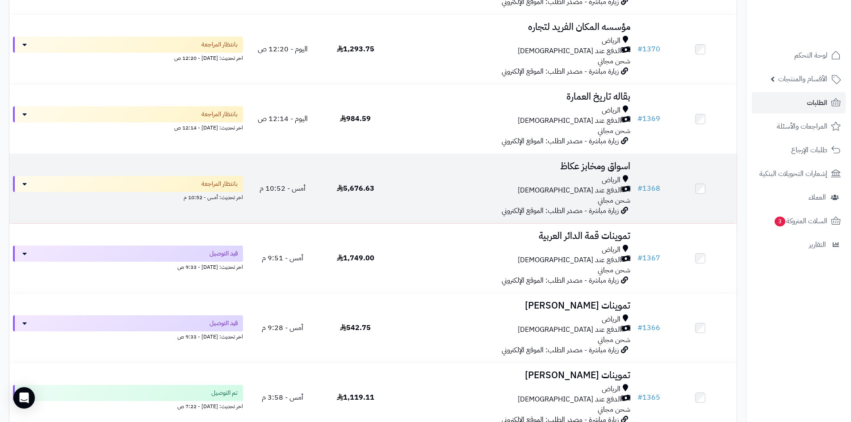
click at [448, 177] on div "الرياض" at bounding box center [512, 180] width 235 height 10
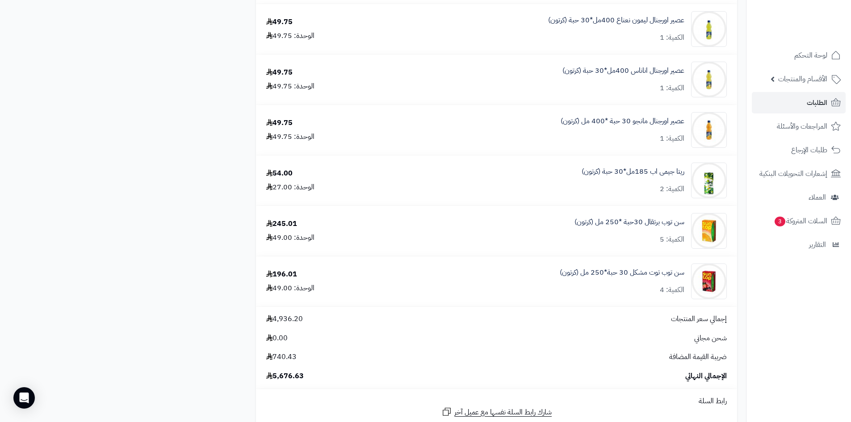
scroll to position [1564, 0]
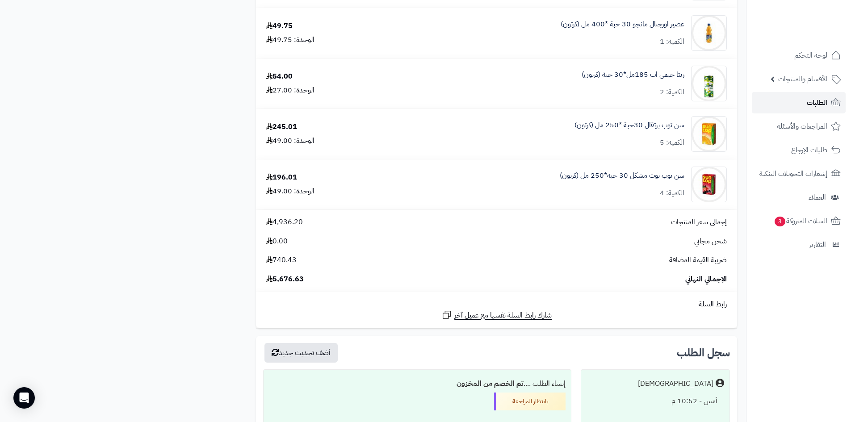
click at [826, 104] on span "الطلبات" at bounding box center [817, 103] width 21 height 13
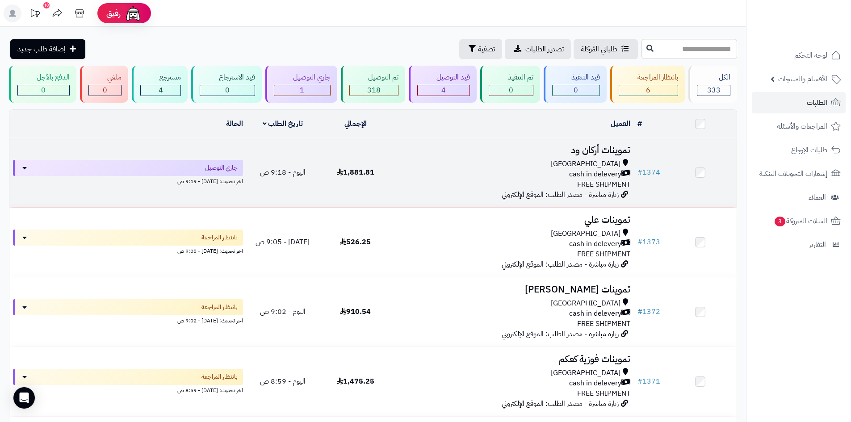
click at [420, 186] on div "Riyadh cash in delevery FREE SHIPMENT" at bounding box center [512, 174] width 235 height 31
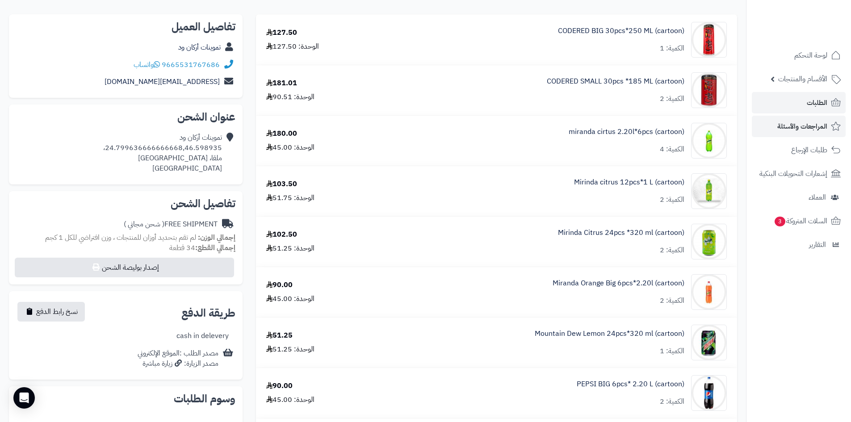
scroll to position [89, 0]
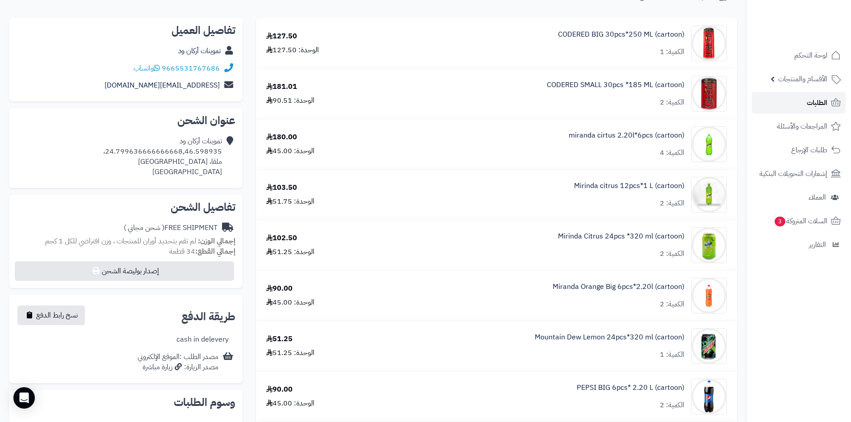
click at [782, 104] on link "الطلبات" at bounding box center [799, 102] width 94 height 21
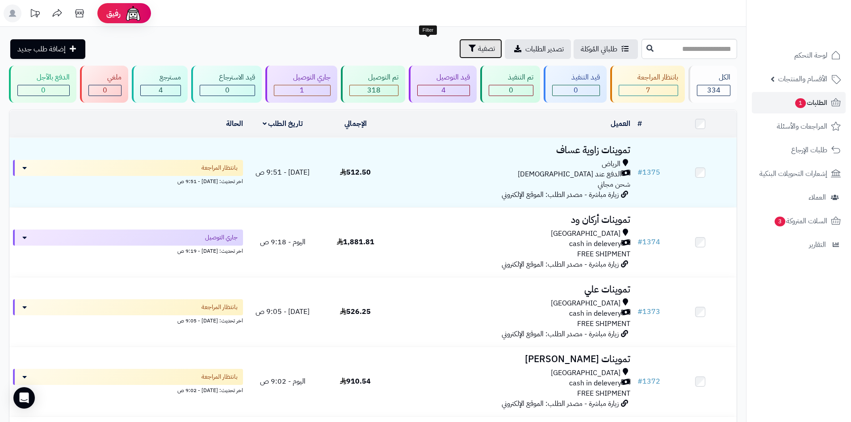
click at [478, 50] on span "تصفية" at bounding box center [486, 48] width 17 height 11
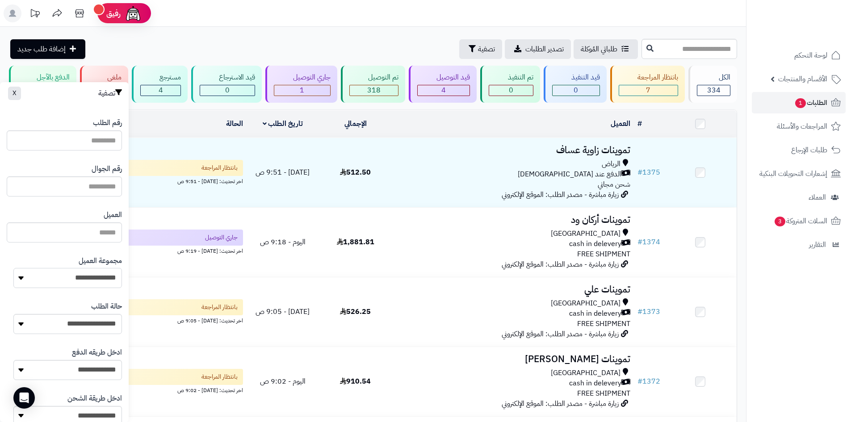
click at [84, 278] on select "**********" at bounding box center [67, 278] width 109 height 20
select select "*"
click at [13, 268] on select "**********" at bounding box center [67, 278] width 109 height 20
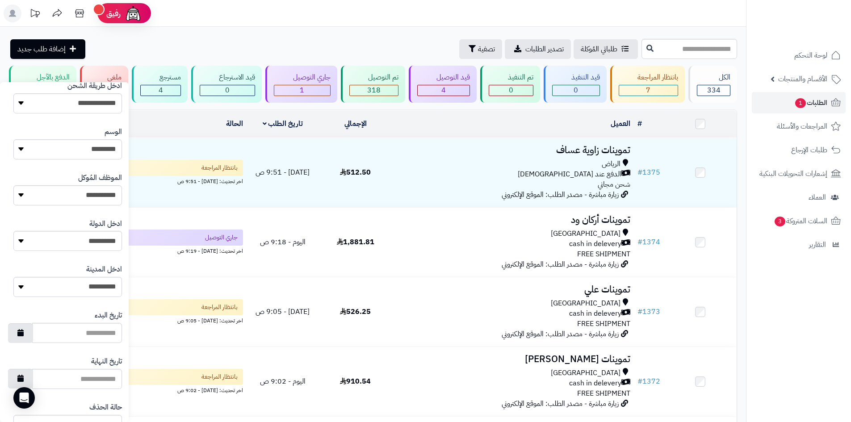
scroll to position [380, 0]
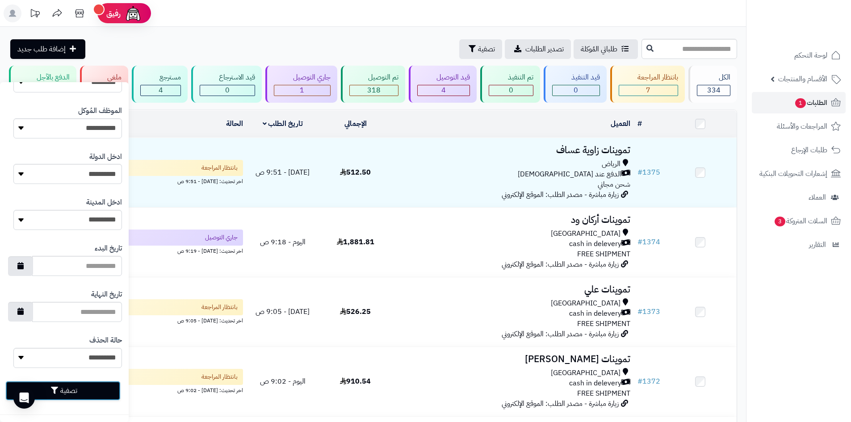
click at [102, 388] on button "تصفية" at bounding box center [62, 391] width 115 height 20
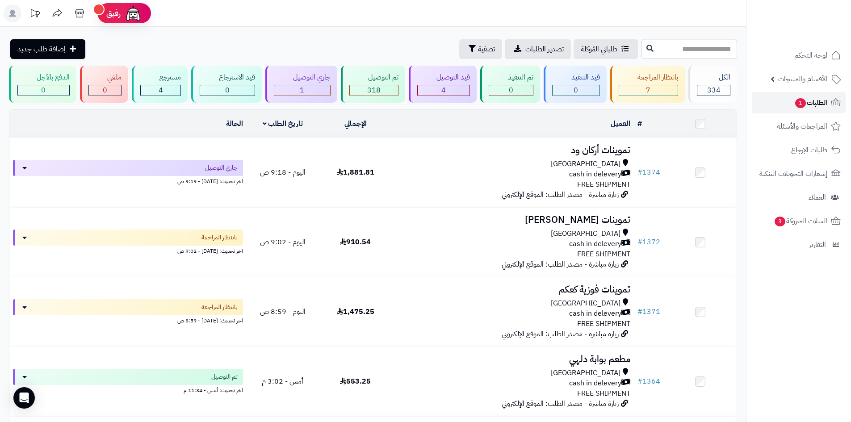
click at [803, 106] on span "1" at bounding box center [800, 103] width 11 height 10
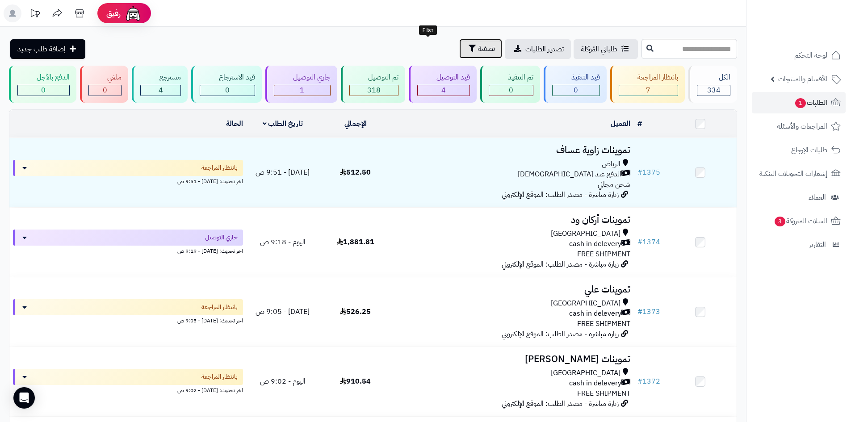
click at [459, 51] on button "تصفية" at bounding box center [480, 49] width 43 height 20
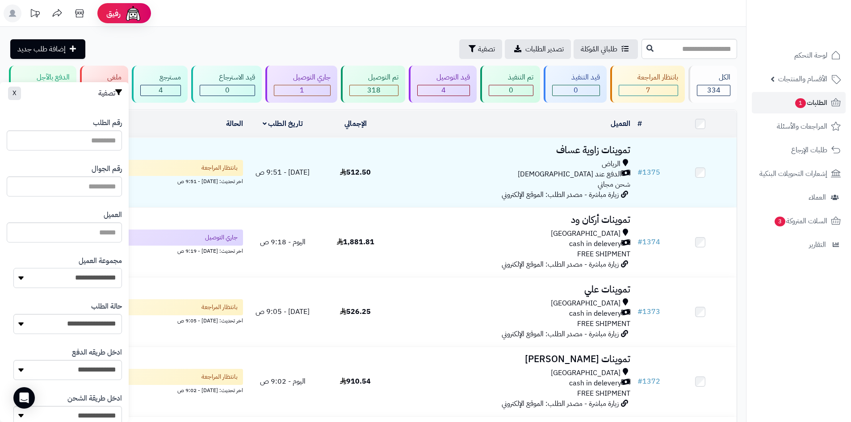
click at [103, 282] on select "**********" at bounding box center [67, 278] width 109 height 20
select select "*"
click at [13, 268] on select "**********" at bounding box center [67, 278] width 109 height 20
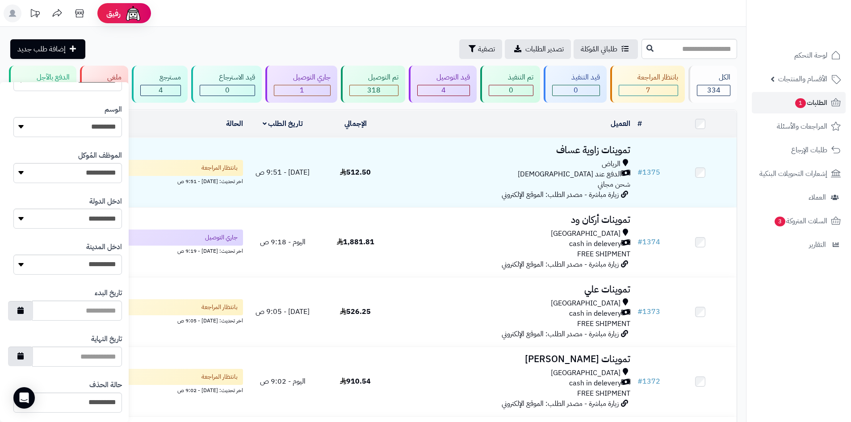
scroll to position [380, 0]
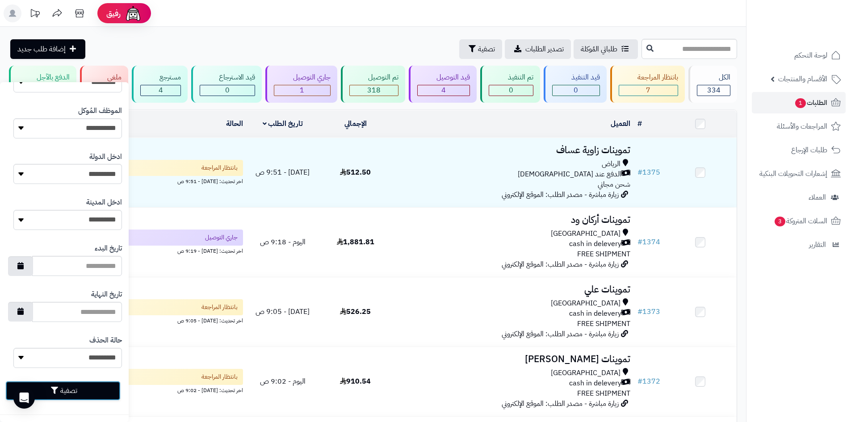
click at [97, 387] on button "تصفية" at bounding box center [62, 391] width 115 height 20
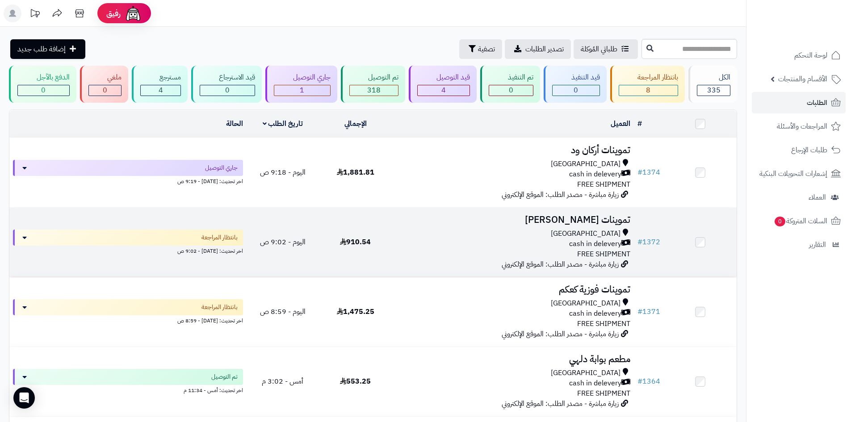
click at [395, 257] on td "تموينات [PERSON_NAME][GEOGRAPHIC_DATA] cash in delevery FREE SHIPMENT زيارة مبا…" at bounding box center [513, 242] width 242 height 69
click at [386, 240] on td "910.54" at bounding box center [355, 242] width 73 height 69
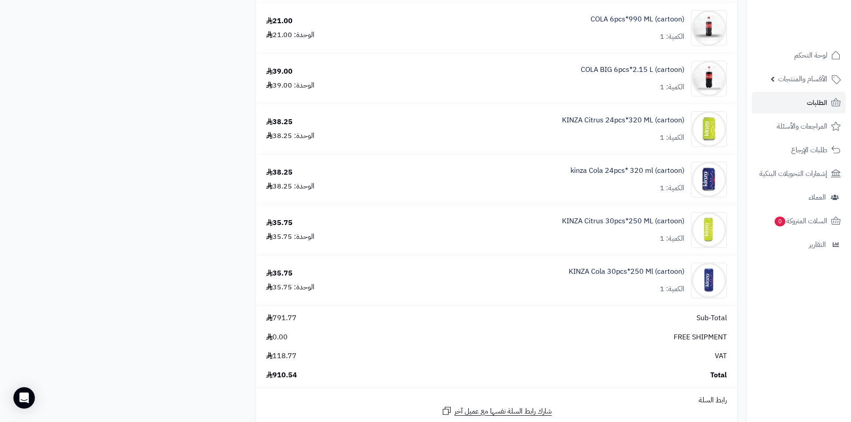
scroll to position [760, 0]
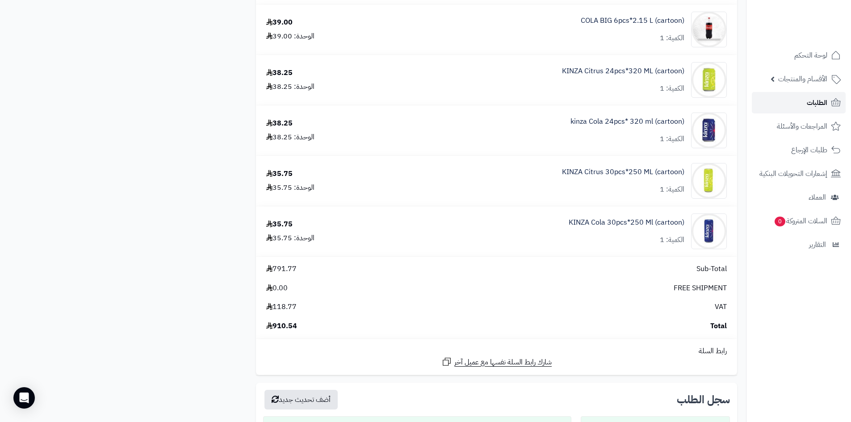
click at [805, 105] on link "الطلبات" at bounding box center [799, 102] width 94 height 21
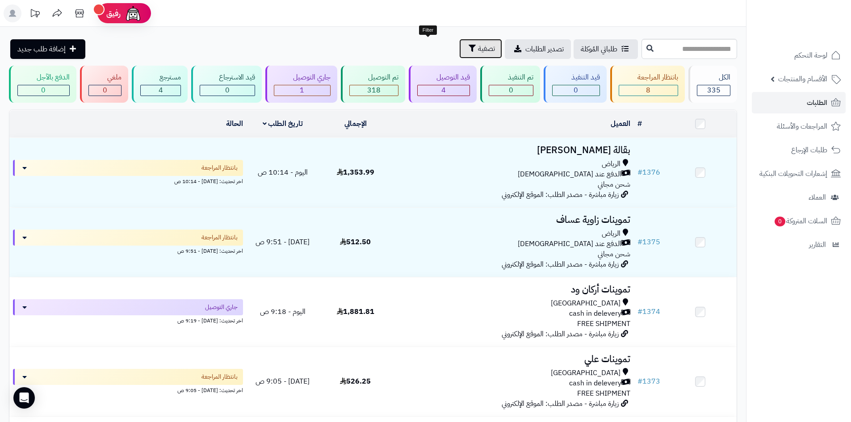
click at [469, 50] on icon "button" at bounding box center [472, 48] width 7 height 7
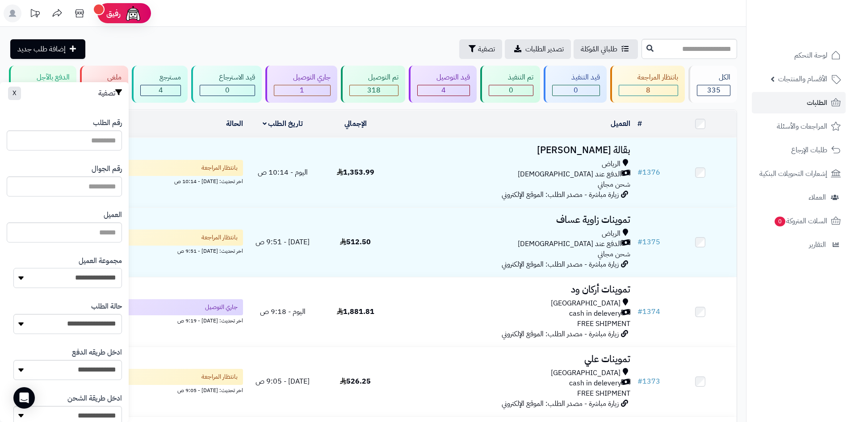
click at [67, 279] on select "**********" at bounding box center [67, 278] width 109 height 20
select select "*"
click at [13, 268] on select "**********" at bounding box center [67, 278] width 109 height 20
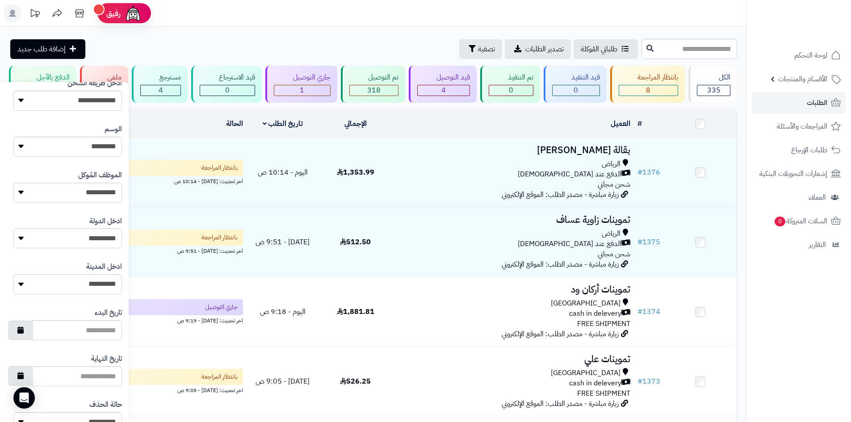
scroll to position [380, 0]
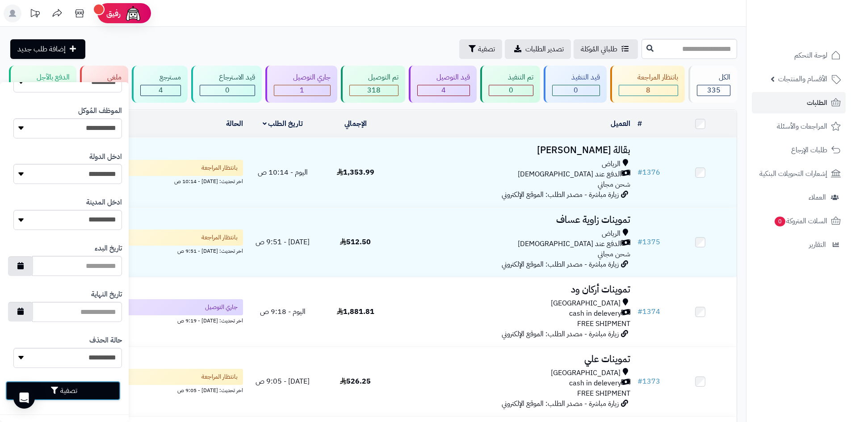
click at [100, 391] on button "تصفية" at bounding box center [62, 391] width 115 height 20
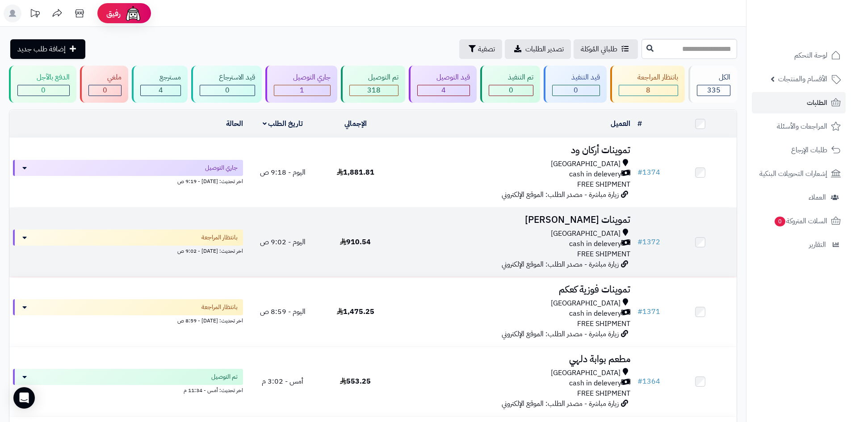
click at [386, 251] on td "910.54" at bounding box center [355, 242] width 73 height 69
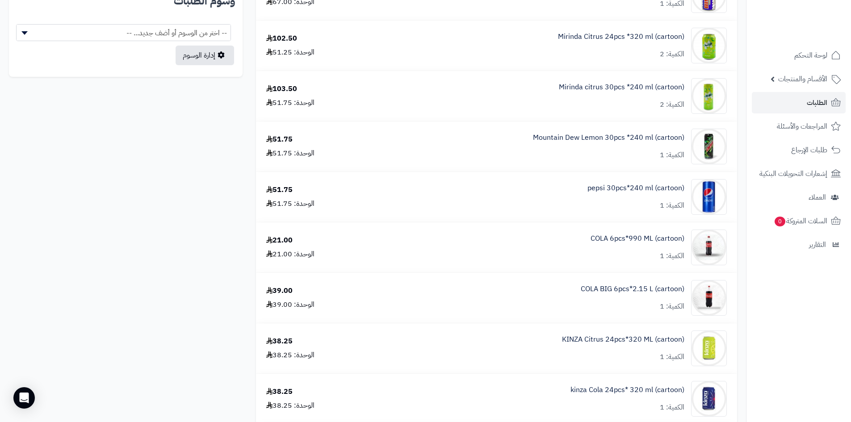
scroll to position [492, 0]
click at [801, 104] on link "الطلبات" at bounding box center [799, 102] width 94 height 21
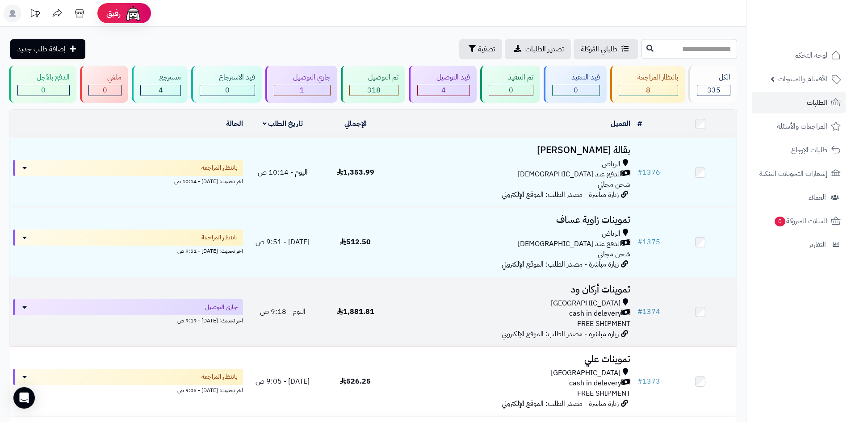
scroll to position [45, 0]
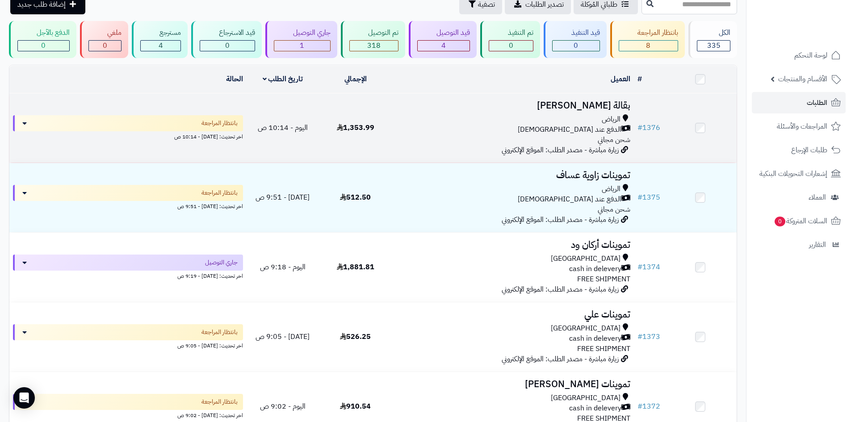
click at [452, 115] on div "الرياض" at bounding box center [512, 119] width 235 height 10
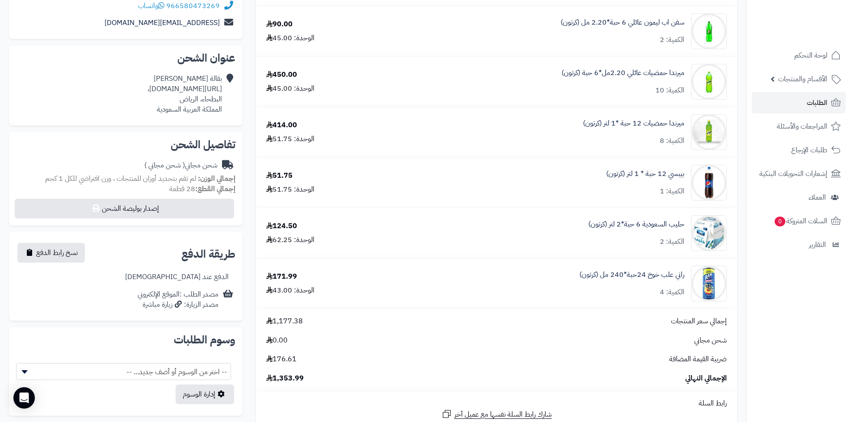
scroll to position [179, 0]
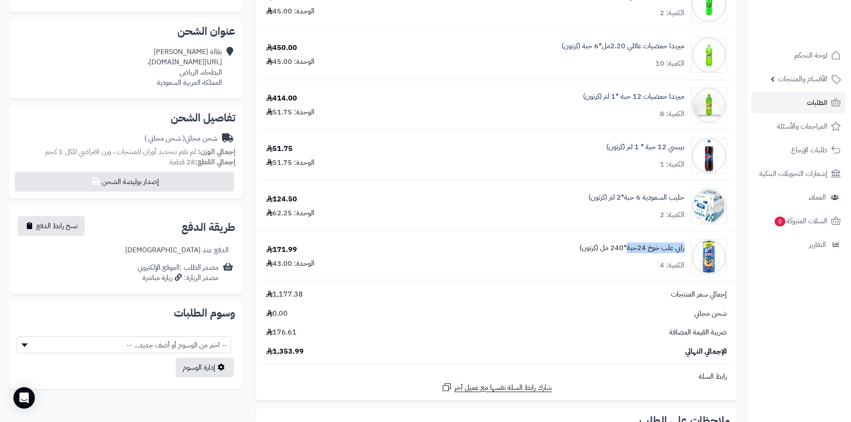
drag, startPoint x: 685, startPoint y: 249, endPoint x: 627, endPoint y: 246, distance: 57.7
click at [627, 246] on div "راني علب خوخ 24حبة*240 مل (كرتون) الكمية: 4" at bounding box center [561, 257] width 345 height 36
copy link "راني علب خوخ 24حبة"
click at [685, 246] on div "راني علب خوخ 24حبة*240 مل (كرتون) الكمية: 4" at bounding box center [561, 257] width 345 height 36
drag, startPoint x: 686, startPoint y: 247, endPoint x: 650, endPoint y: 248, distance: 35.8
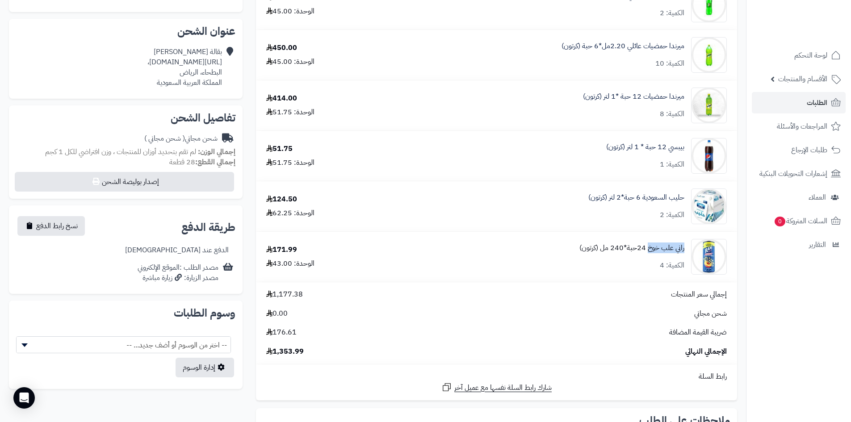
click at [650, 248] on div "راني علب خوخ 24حبة*240 مل (كرتون) الكمية: 4" at bounding box center [561, 257] width 345 height 36
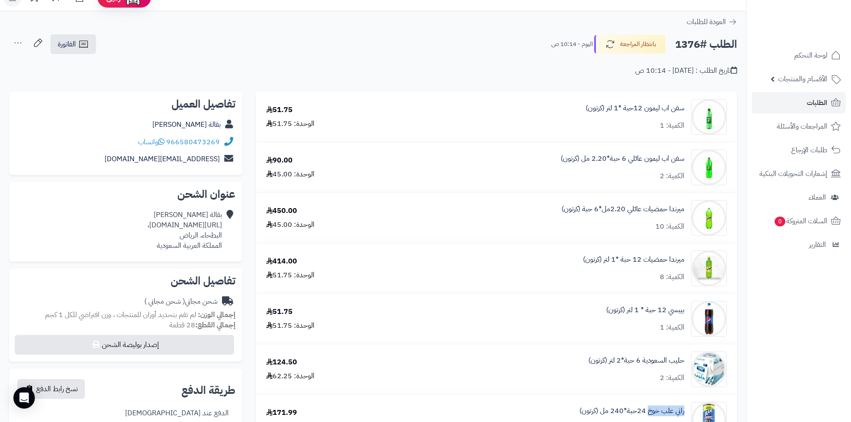
scroll to position [0, 0]
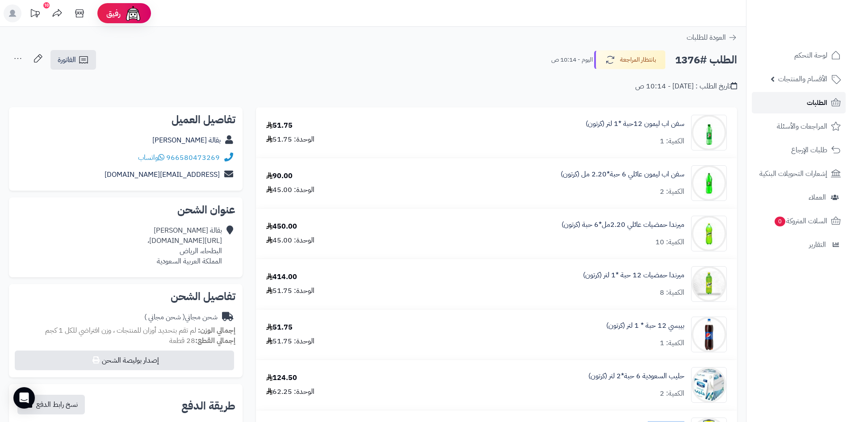
click at [816, 101] on span "الطلبات" at bounding box center [817, 103] width 21 height 13
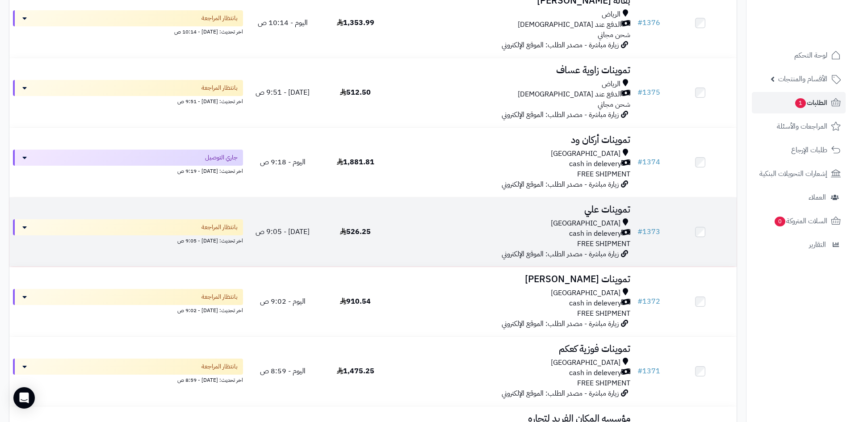
scroll to position [313, 0]
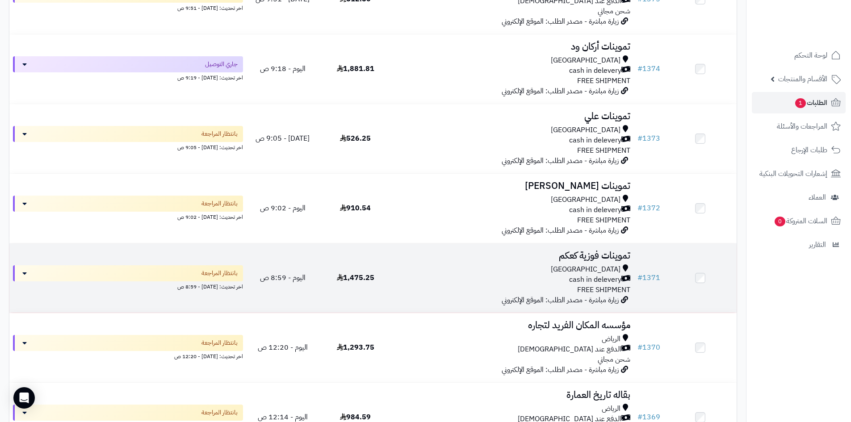
click at [443, 262] on td "تموينات فوزية كعكم [GEOGRAPHIC_DATA] cash in delevery FREE SHIPMENT زيارة مباشر…" at bounding box center [513, 278] width 242 height 69
click at [422, 267] on div "[GEOGRAPHIC_DATA]" at bounding box center [512, 270] width 235 height 10
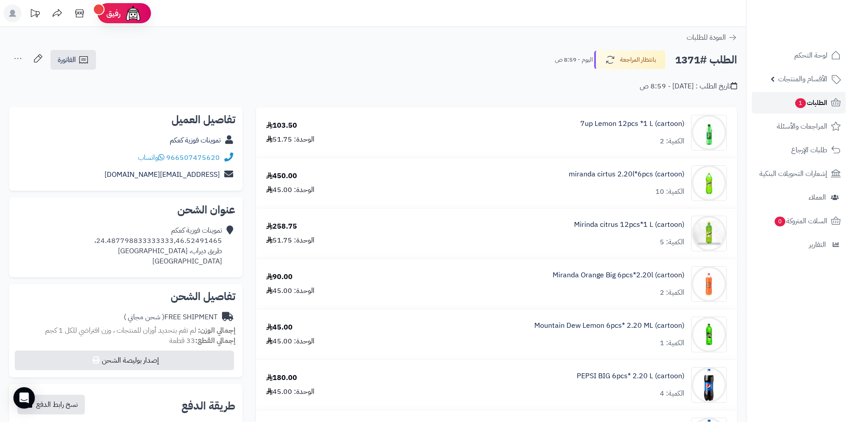
click at [795, 105] on span "1" at bounding box center [800, 103] width 11 height 10
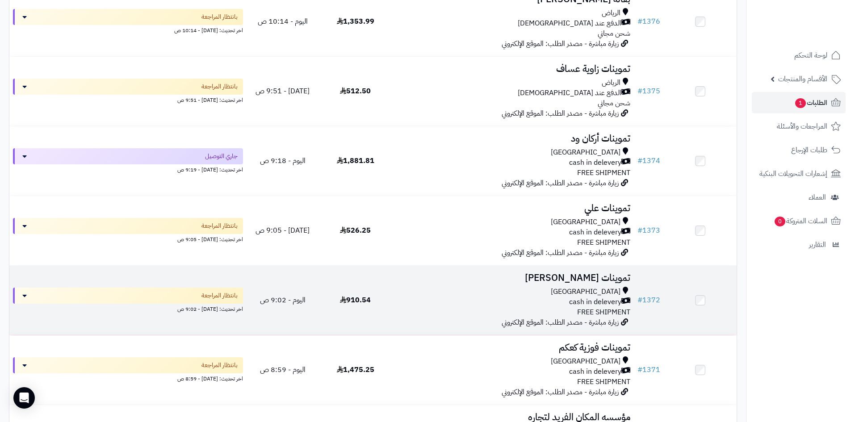
scroll to position [223, 0]
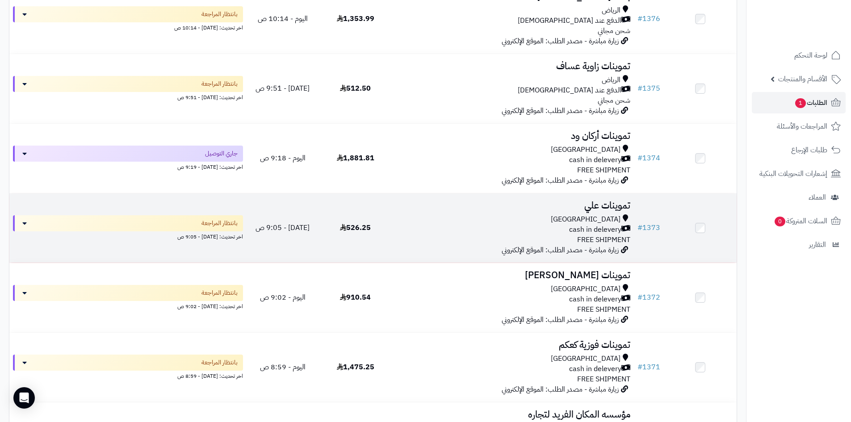
click at [501, 231] on div "cash in delevery" at bounding box center [512, 230] width 235 height 10
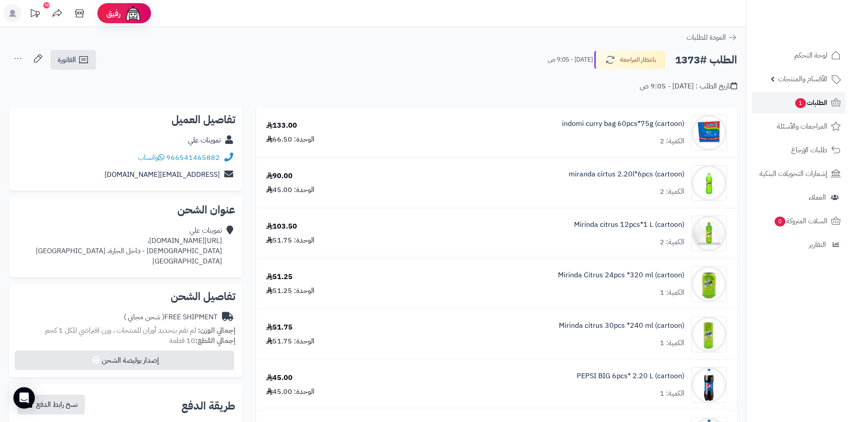
click at [770, 99] on link "الطلبات 1" at bounding box center [799, 102] width 94 height 21
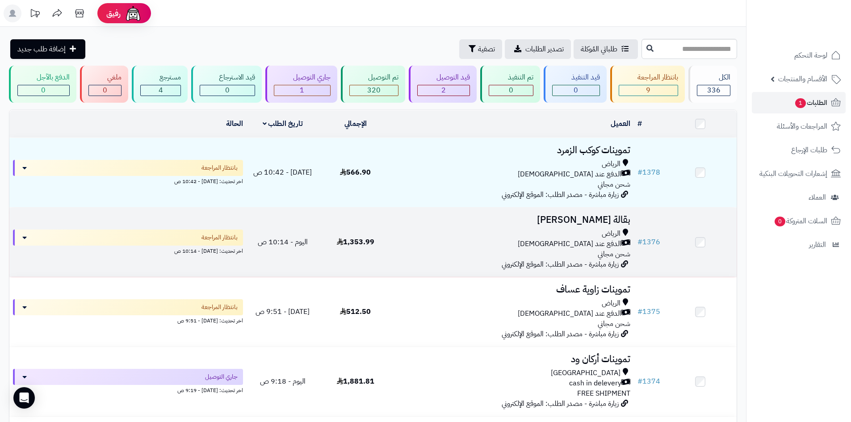
scroll to position [45, 0]
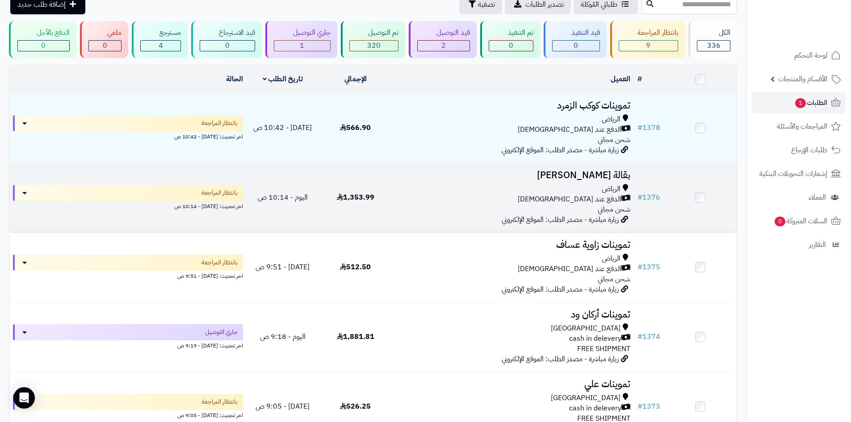
click at [460, 210] on div "الرياض الدفع عند الاستلام شحن مجاني" at bounding box center [512, 199] width 235 height 31
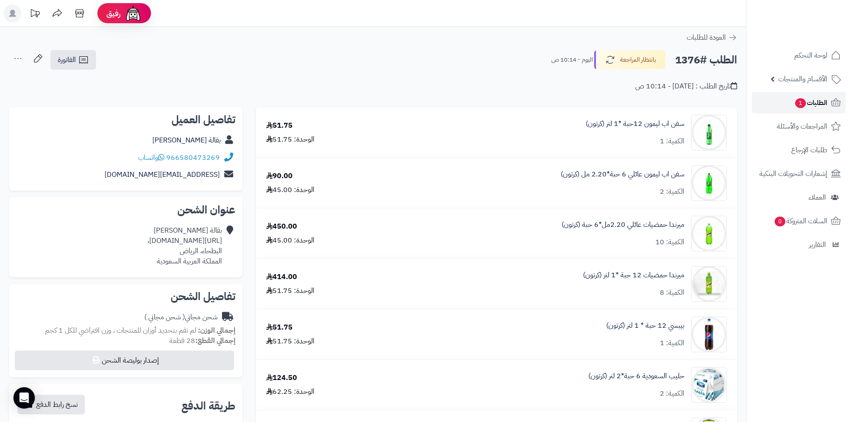
click at [801, 109] on link "الطلبات 1" at bounding box center [799, 102] width 94 height 21
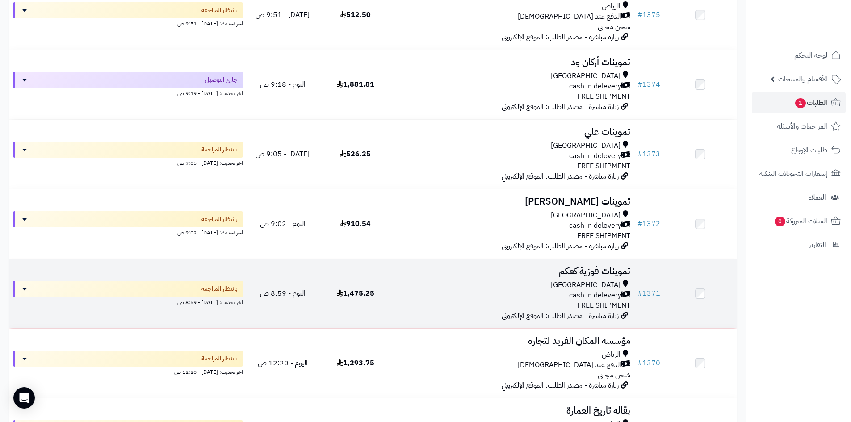
scroll to position [313, 0]
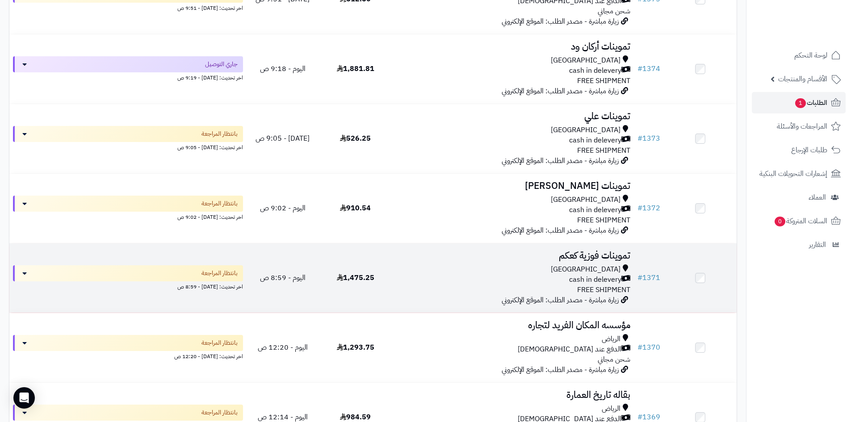
click at [502, 286] on div "Riyadh cash in delevery FREE SHIPMENT" at bounding box center [512, 280] width 235 height 31
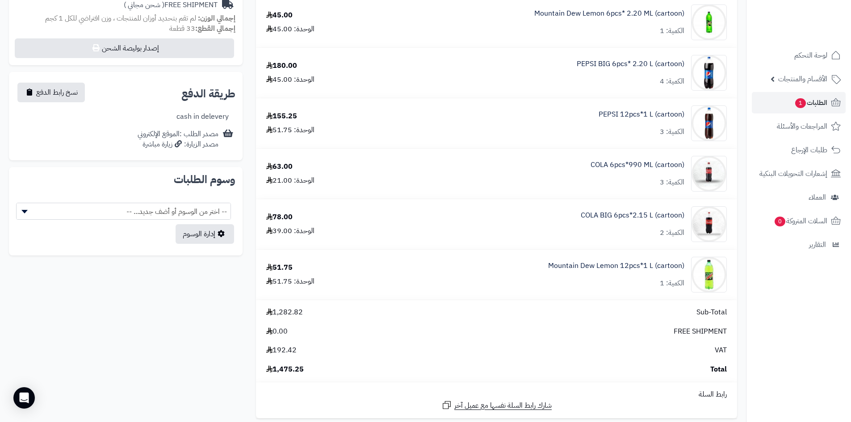
scroll to position [313, 0]
click at [773, 99] on link "الطلبات 1" at bounding box center [799, 102] width 94 height 21
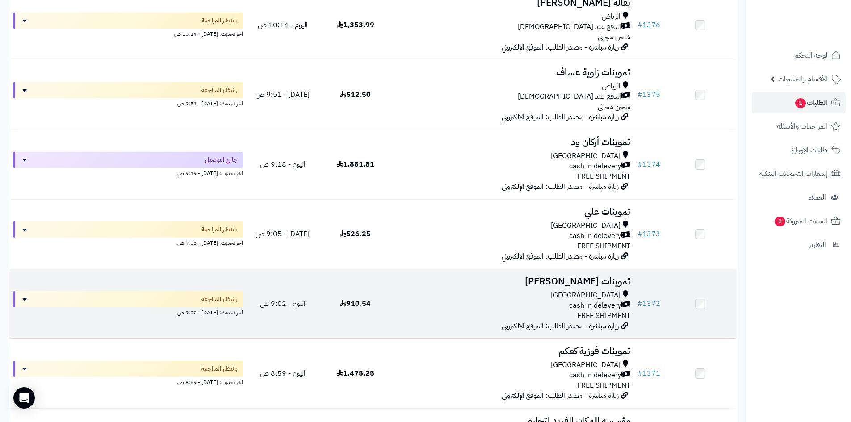
scroll to position [223, 0]
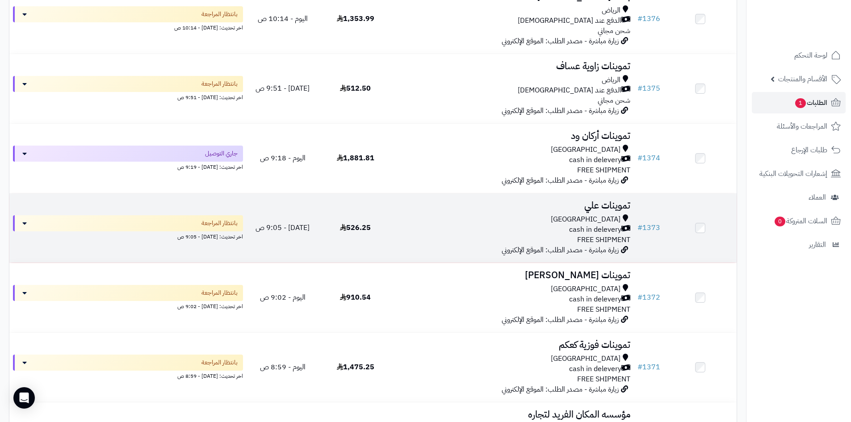
click at [509, 229] on div "cash in delevery" at bounding box center [512, 230] width 235 height 10
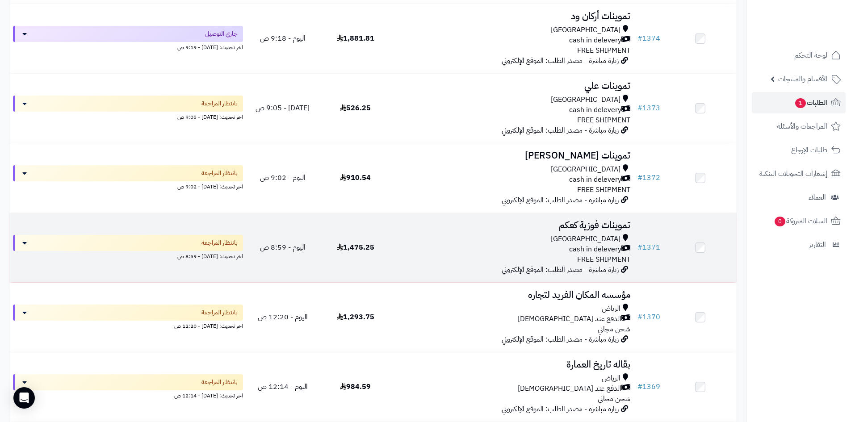
scroll to position [402, 0]
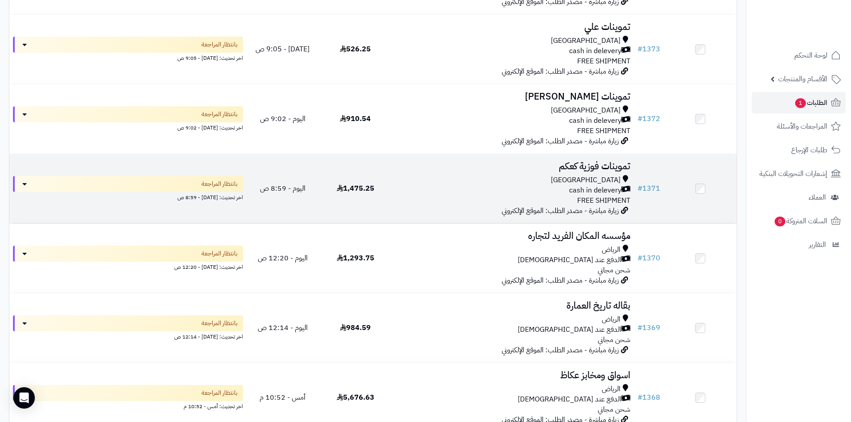
click at [447, 173] on td "تموينات فوزية كعكم [GEOGRAPHIC_DATA] cash in delevery FREE SHIPMENT زيارة مباشر…" at bounding box center [513, 188] width 242 height 69
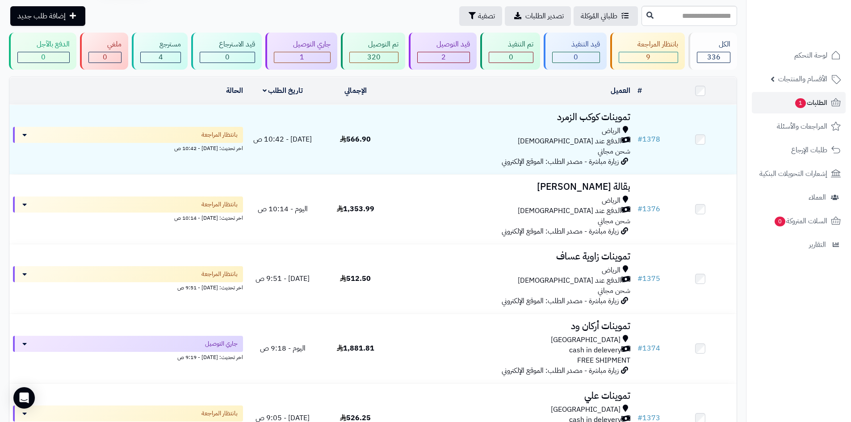
scroll to position [0, 0]
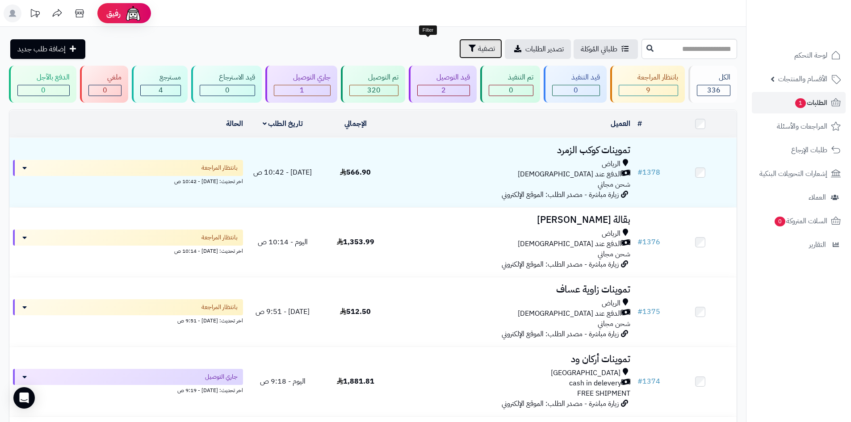
click at [469, 51] on icon "button" at bounding box center [472, 48] width 7 height 7
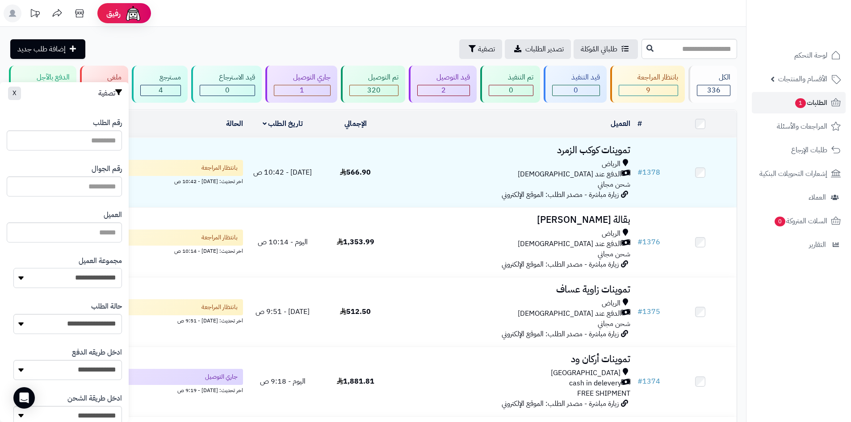
click at [84, 283] on select "**********" at bounding box center [67, 278] width 109 height 20
select select "*"
click at [13, 268] on select "**********" at bounding box center [67, 278] width 109 height 20
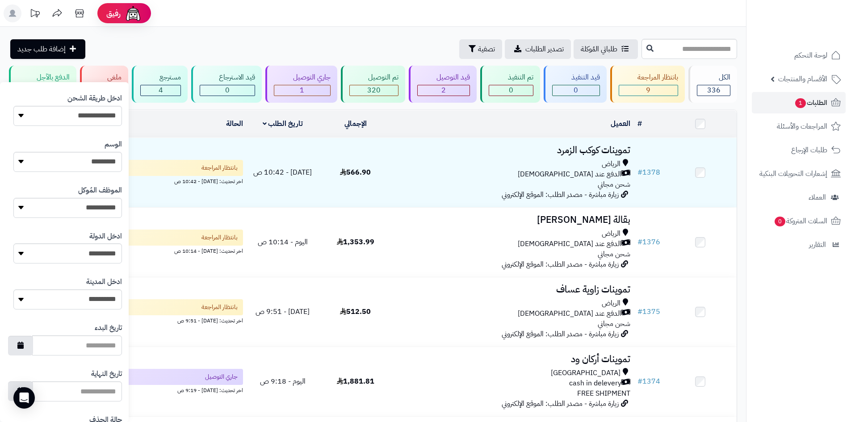
scroll to position [357, 0]
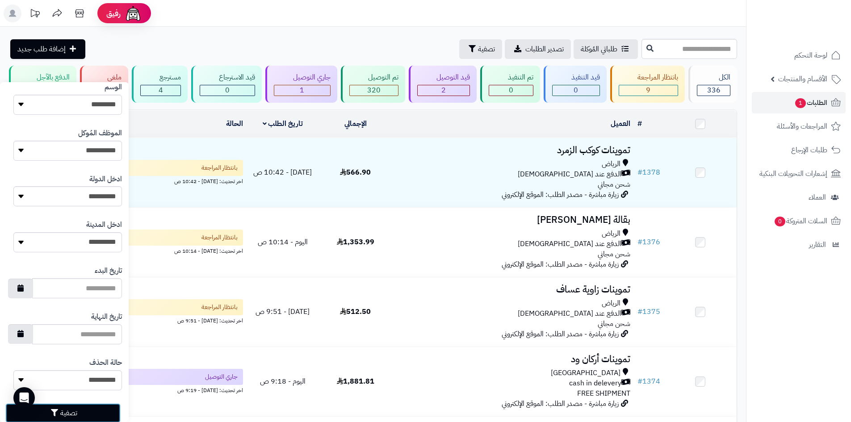
click at [83, 414] on button "تصفية" at bounding box center [62, 414] width 115 height 20
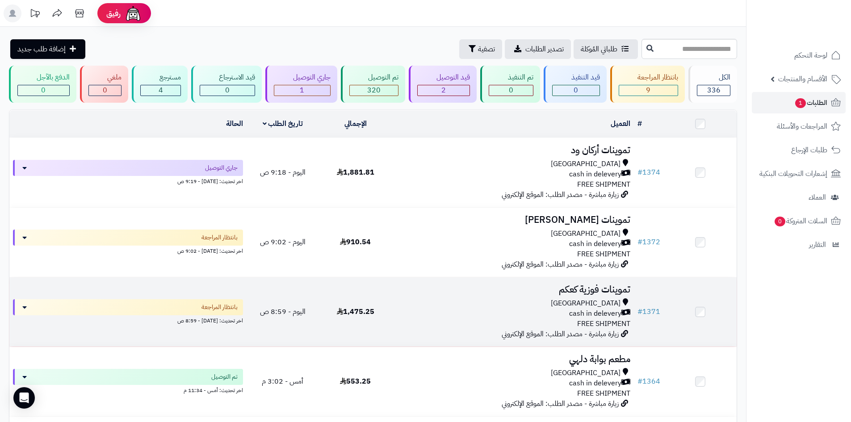
click at [430, 299] on div "[GEOGRAPHIC_DATA]" at bounding box center [512, 304] width 235 height 10
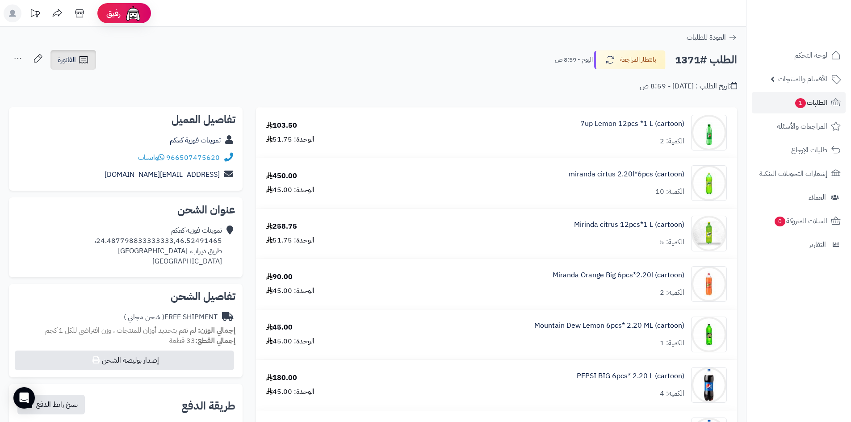
click at [81, 60] on icon at bounding box center [83, 60] width 11 height 11
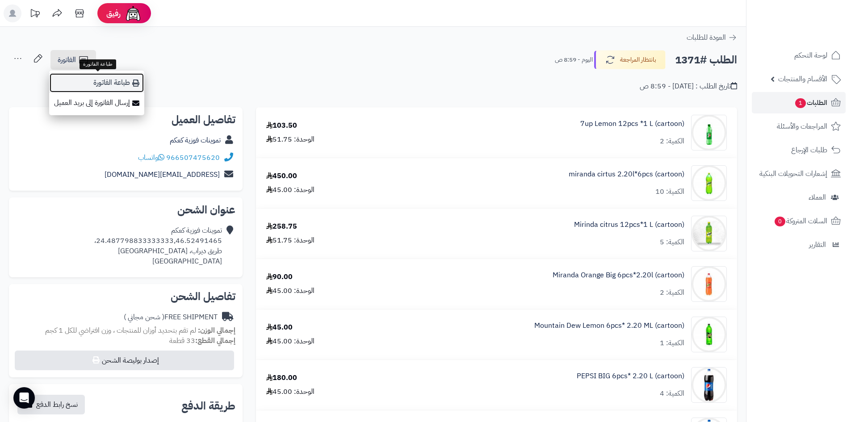
click at [122, 87] on link "طباعة الفاتورة" at bounding box center [96, 83] width 95 height 20
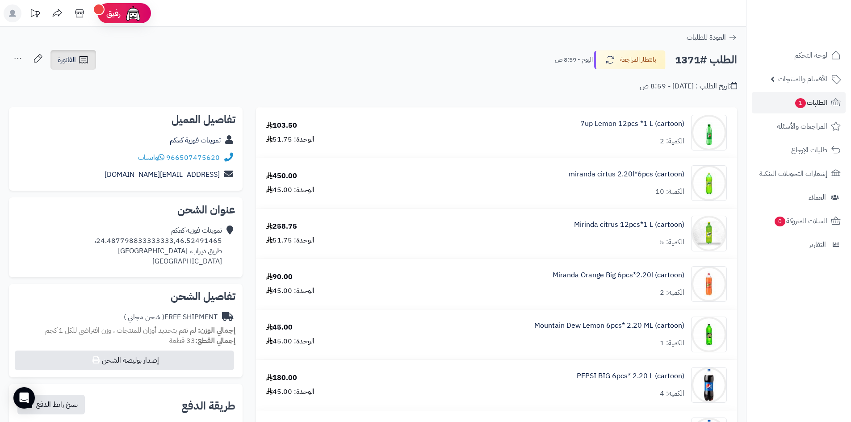
click at [63, 63] on span "الفاتورة" at bounding box center [67, 60] width 18 height 11
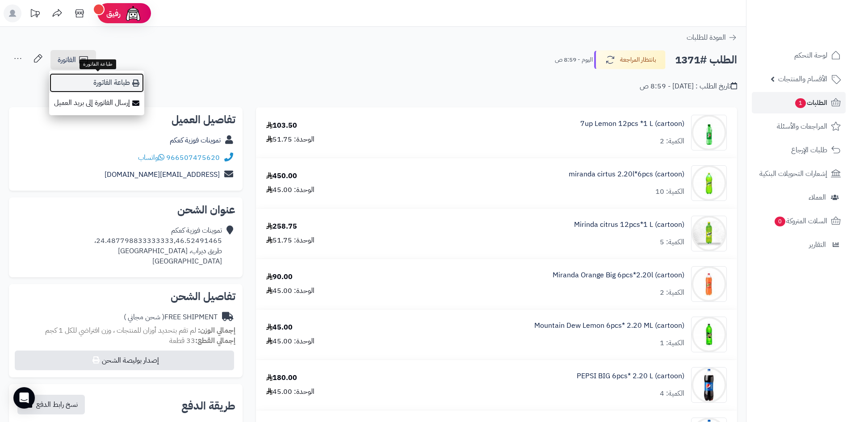
click at [102, 86] on link "طباعة الفاتورة" at bounding box center [96, 83] width 95 height 20
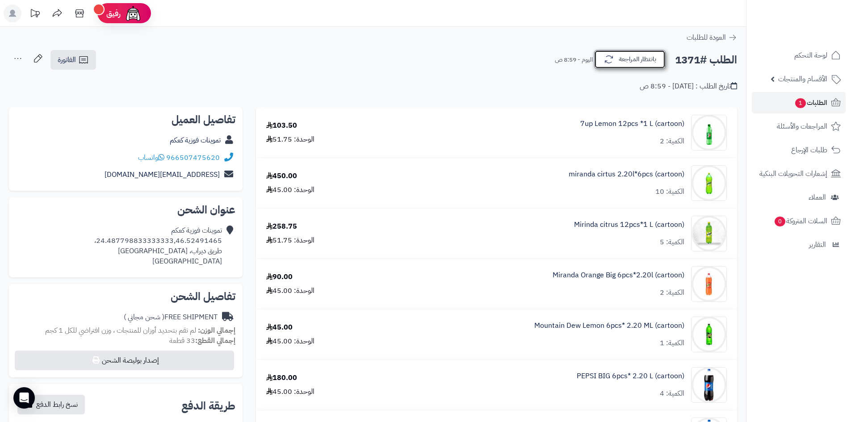
click at [630, 62] on button "بانتظار المراجعة" at bounding box center [629, 59] width 71 height 19
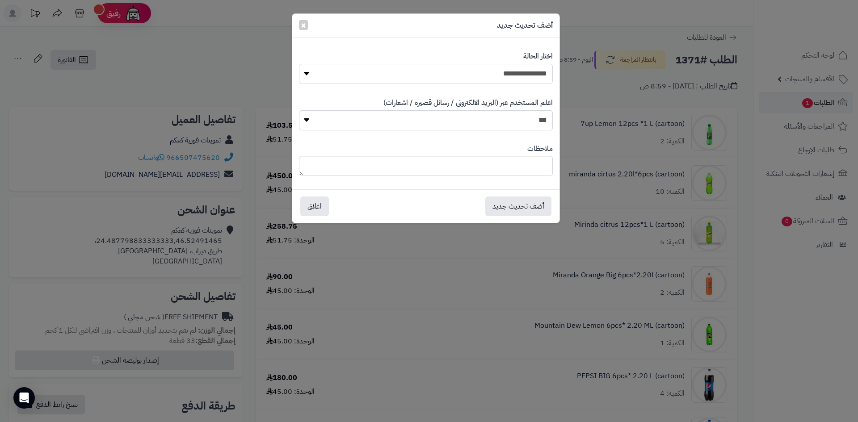
click at [475, 73] on select "**********" at bounding box center [426, 74] width 254 height 20
select select "*"
click at [299, 64] on select "**********" at bounding box center [426, 74] width 254 height 20
click at [527, 211] on button "أضف تحديث جديد" at bounding box center [518, 206] width 66 height 20
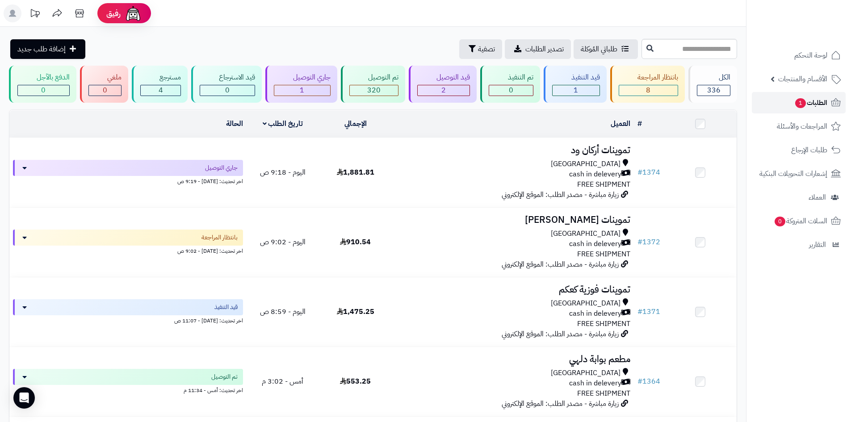
click at [779, 109] on link "الطلبات 1" at bounding box center [799, 102] width 94 height 21
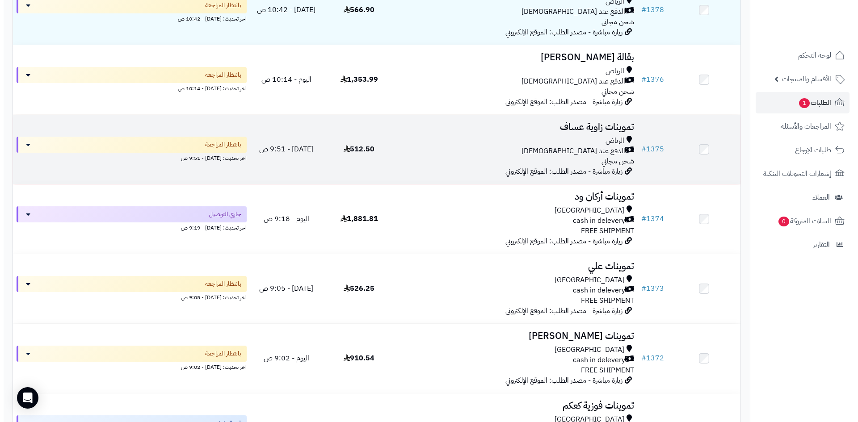
scroll to position [134, 0]
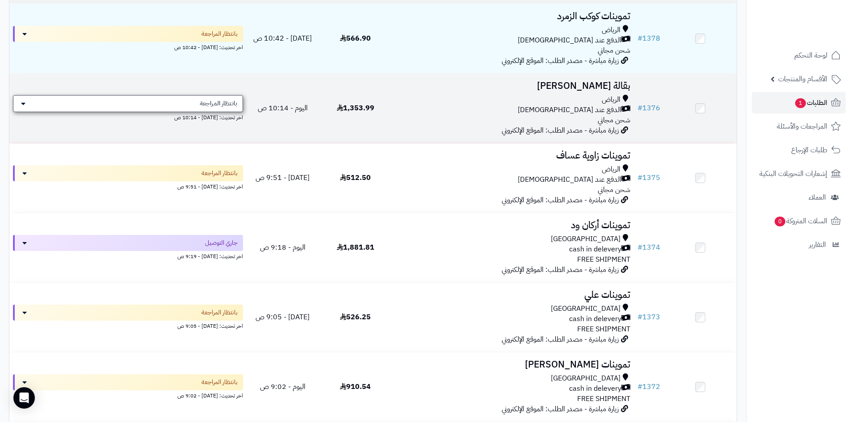
click at [183, 109] on div "بانتظار المراجعة" at bounding box center [128, 103] width 230 height 17
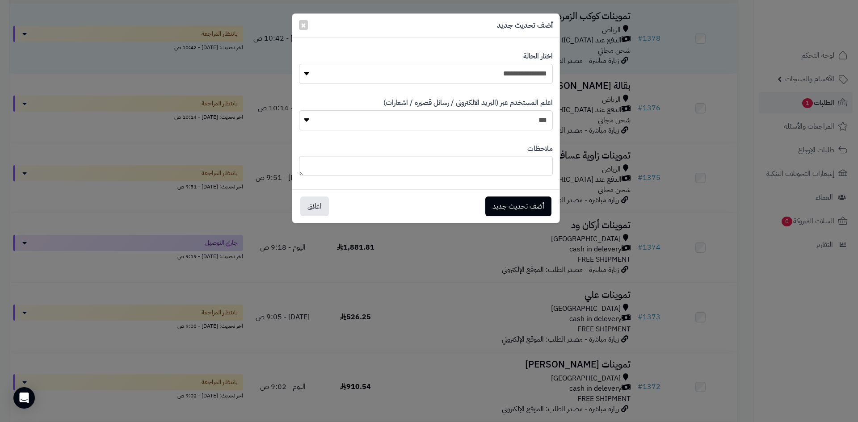
click at [461, 75] on select "**********" at bounding box center [426, 74] width 254 height 20
select select "*"
click at [299, 64] on select "**********" at bounding box center [426, 74] width 254 height 20
click at [523, 212] on button "أضف تحديث جديد" at bounding box center [518, 206] width 66 height 20
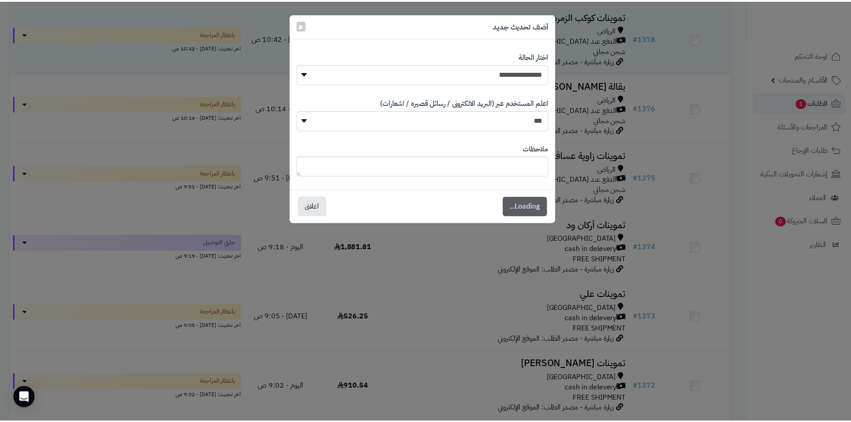
scroll to position [163, 0]
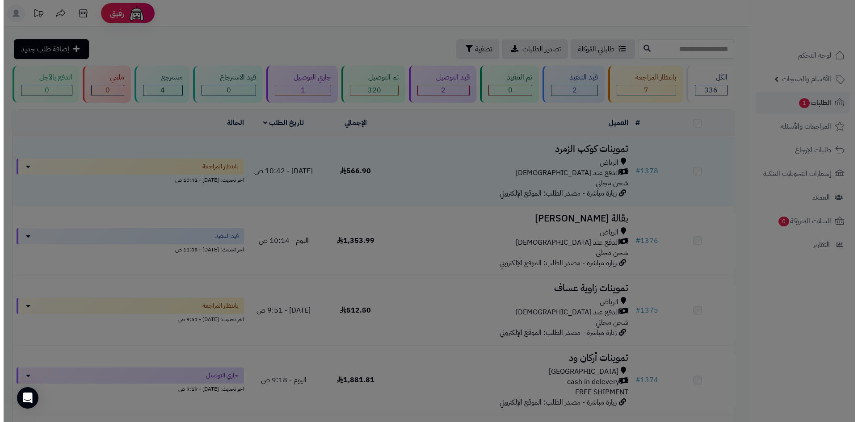
scroll to position [134, 0]
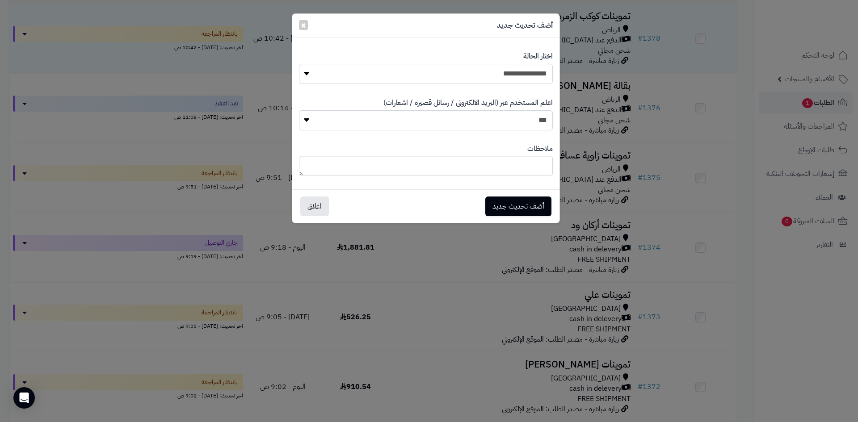
click at [484, 75] on select "**********" at bounding box center [426, 74] width 254 height 20
select select "**"
click at [299, 64] on select "**********" at bounding box center [426, 74] width 254 height 20
click at [529, 202] on button "أضف تحديث جديد" at bounding box center [518, 206] width 66 height 20
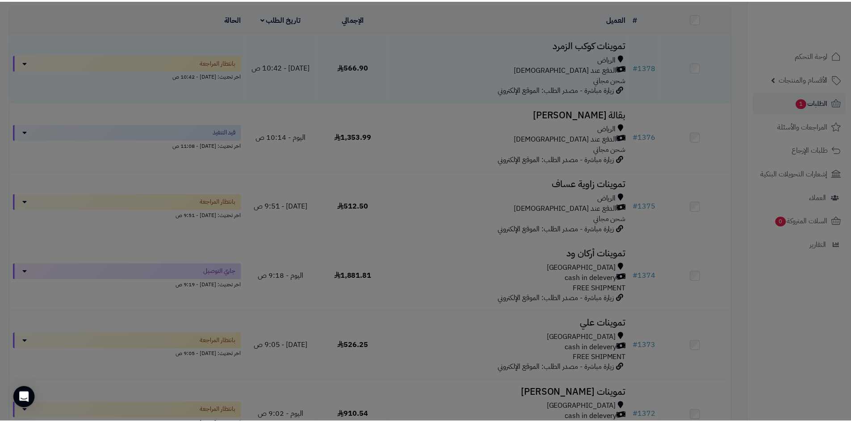
scroll to position [163, 0]
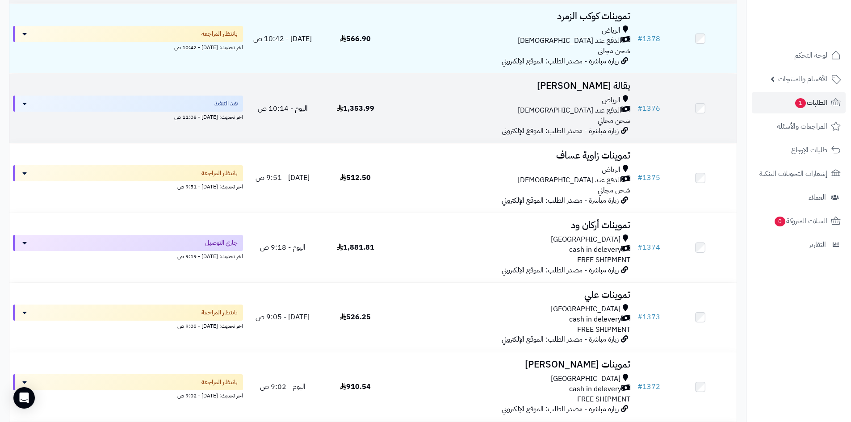
click at [463, 114] on div "الرياض الدفع عند الاستلام شحن مجاني" at bounding box center [512, 110] width 235 height 31
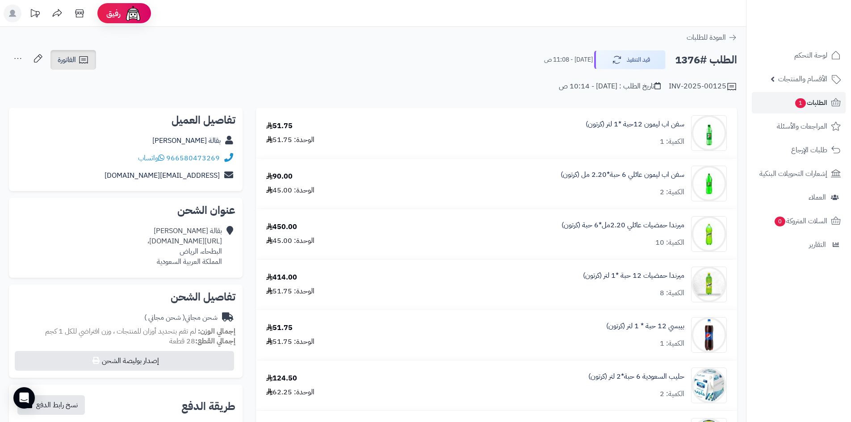
drag, startPoint x: 63, startPoint y: 65, endPoint x: 71, endPoint y: 65, distance: 8.1
click at [63, 65] on span "الفاتورة" at bounding box center [67, 60] width 18 height 11
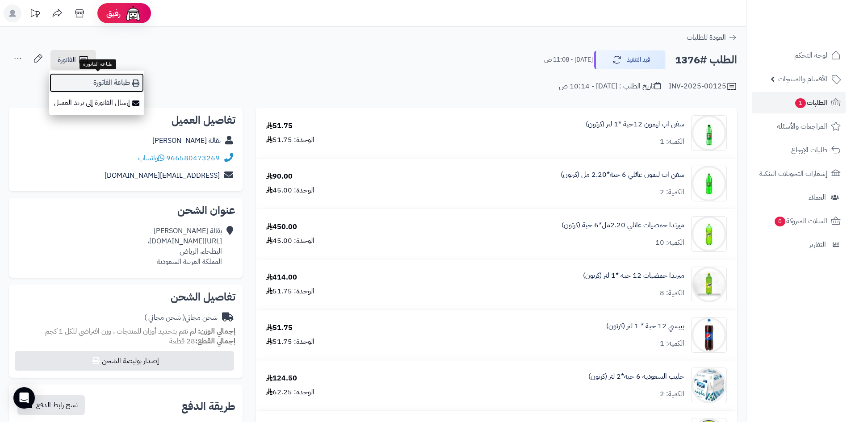
click at [127, 87] on link "طباعة الفاتورة" at bounding box center [96, 83] width 95 height 20
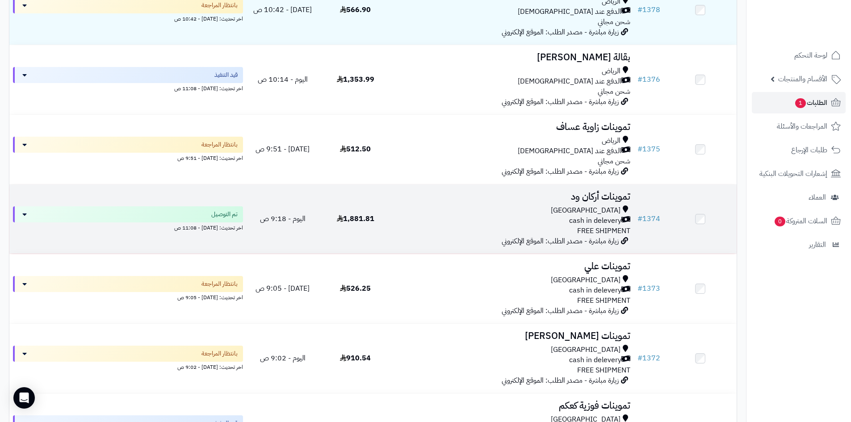
scroll to position [179, 0]
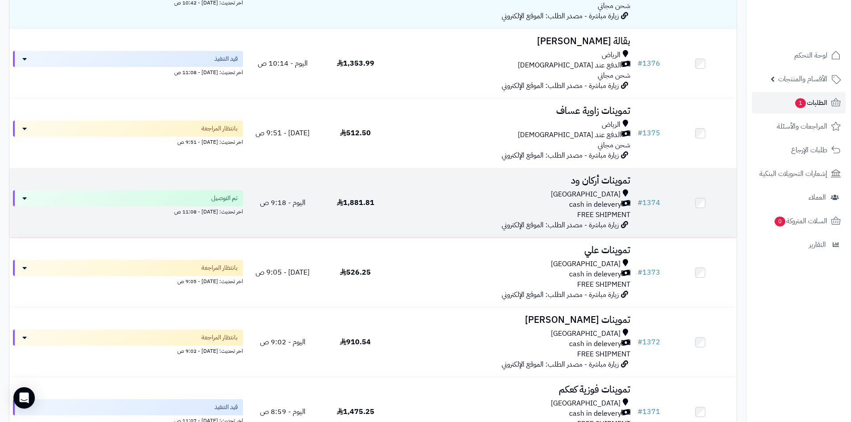
click at [481, 197] on div "Riyadh" at bounding box center [512, 194] width 235 height 10
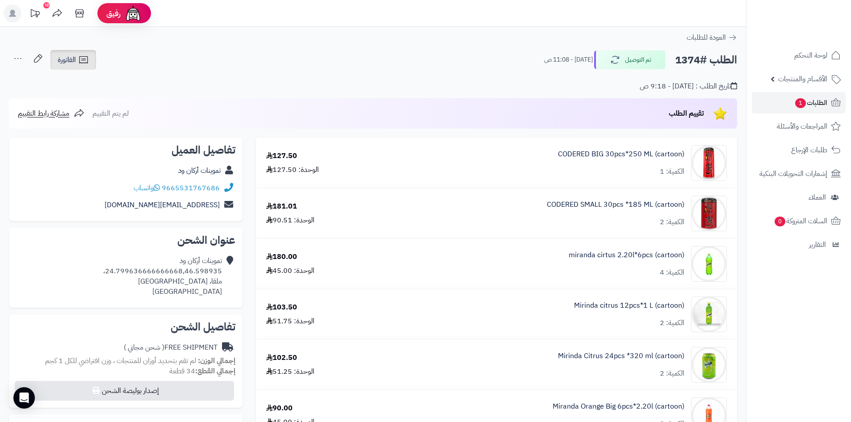
click at [90, 66] on link "الفاتورة" at bounding box center [73, 60] width 46 height 20
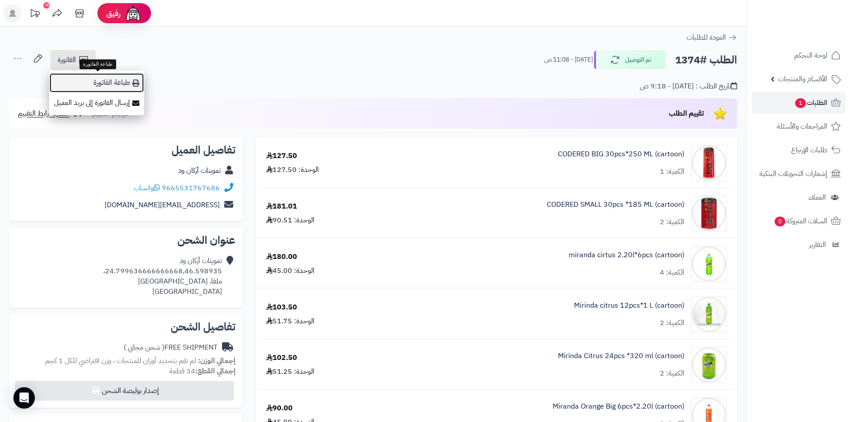
click at [121, 83] on link "طباعة الفاتورة" at bounding box center [96, 83] width 95 height 20
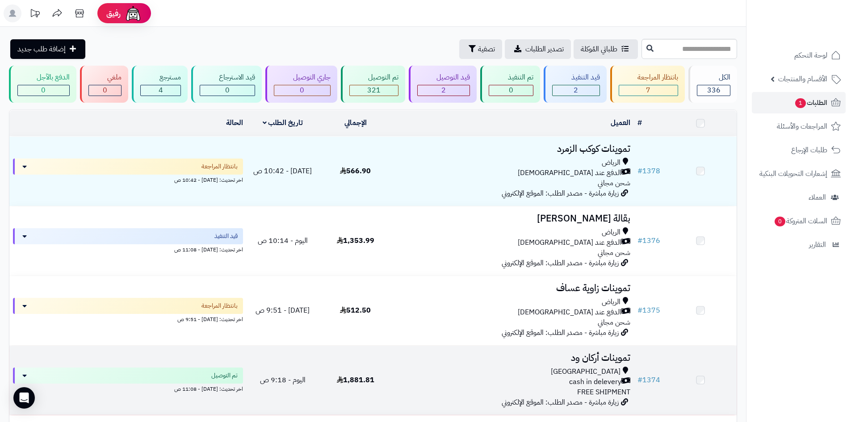
scroll to position [179, 0]
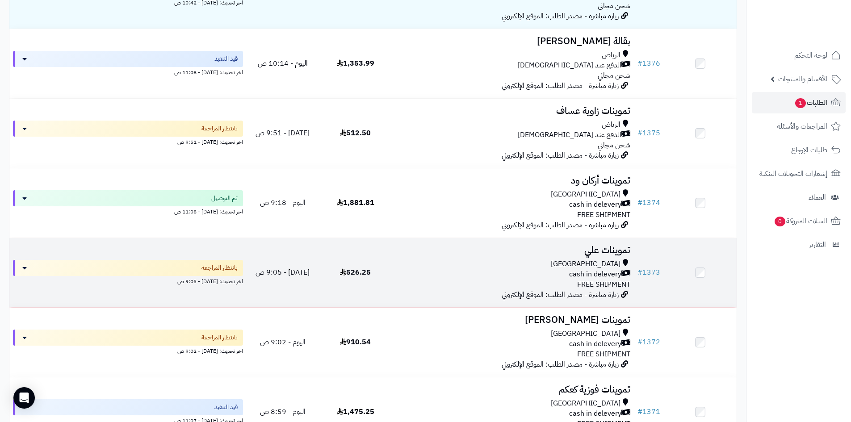
click at [466, 269] on div "cash in delevery" at bounding box center [512, 274] width 235 height 10
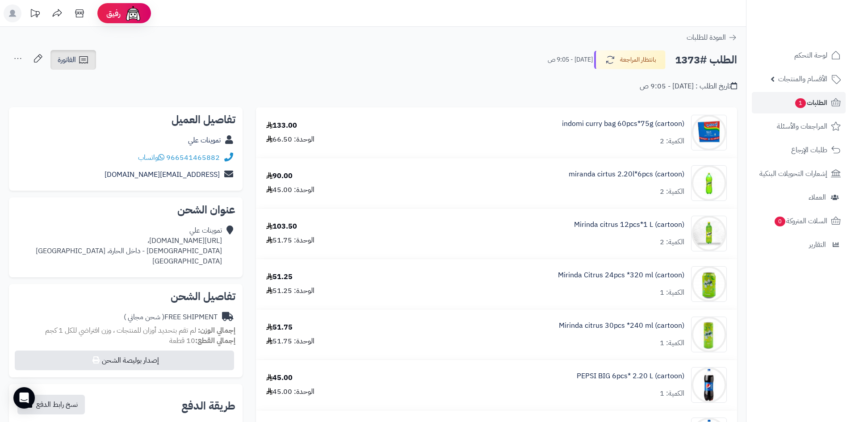
click at [84, 67] on link "الفاتورة" at bounding box center [73, 60] width 46 height 20
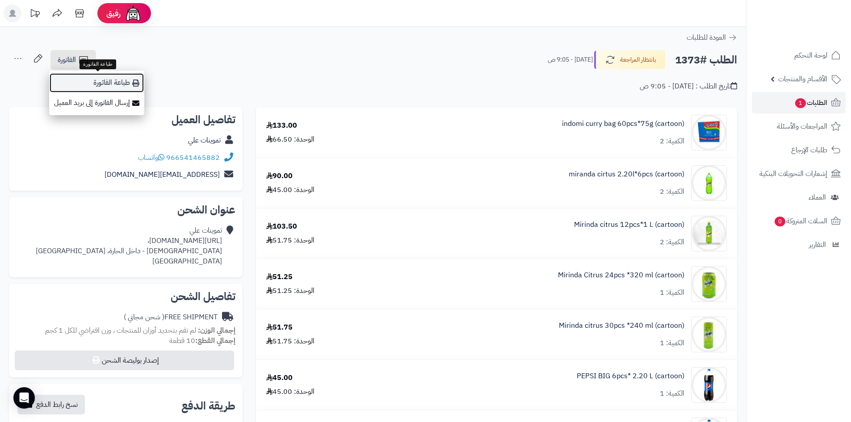
click at [101, 81] on link "طباعة الفاتورة" at bounding box center [96, 83] width 95 height 20
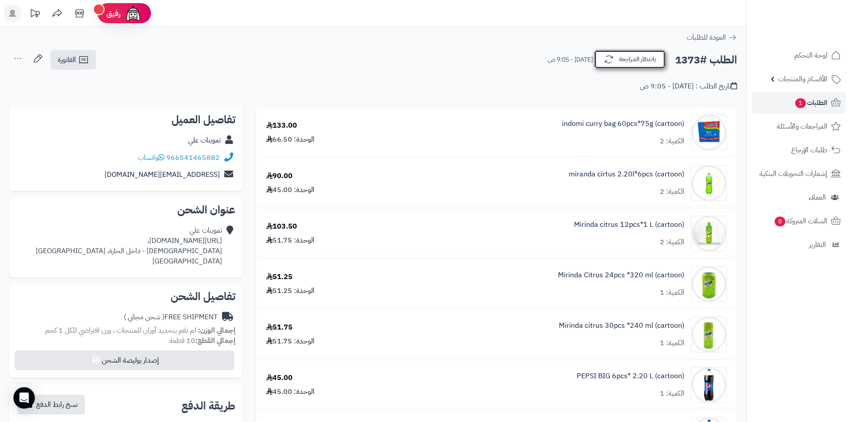
click at [637, 59] on button "بانتظار المراجعة" at bounding box center [629, 59] width 71 height 19
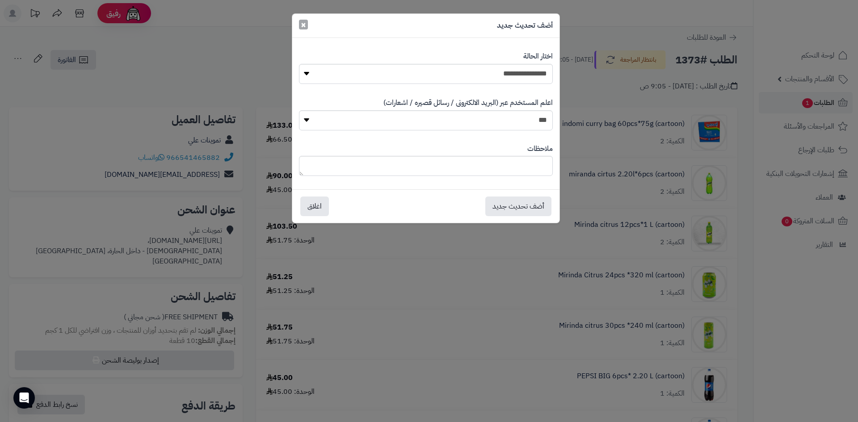
click at [299, 28] on button "×" at bounding box center [303, 25] width 9 height 10
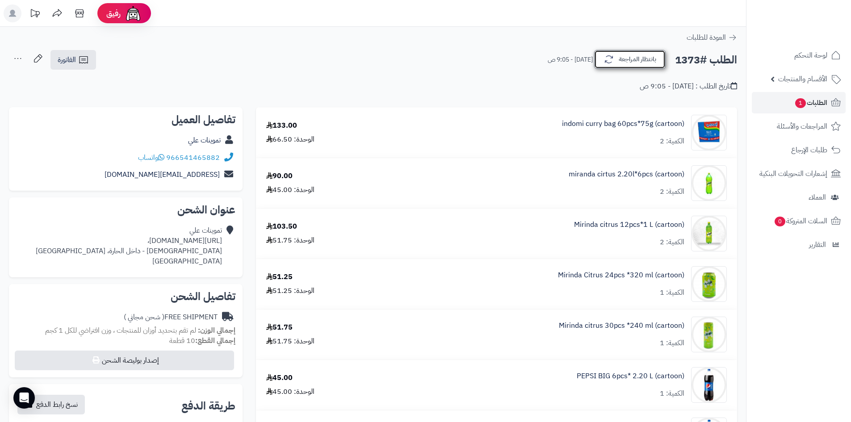
click at [630, 67] on button "بانتظار المراجعة" at bounding box center [629, 59] width 71 height 19
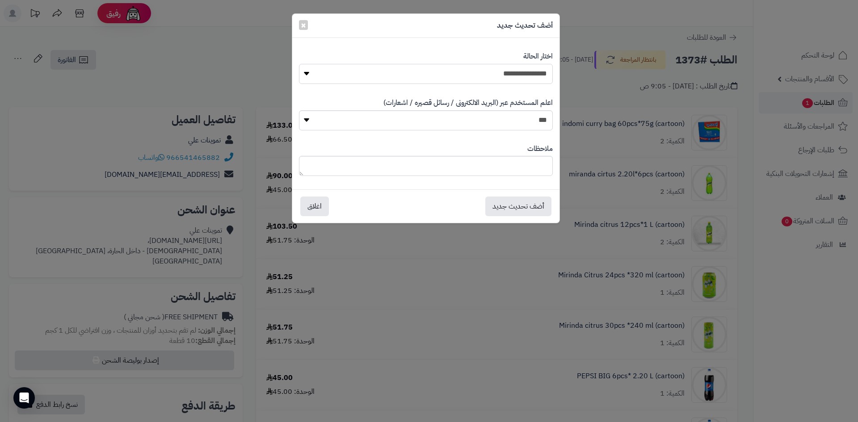
drag, startPoint x: 505, startPoint y: 73, endPoint x: 505, endPoint y: 81, distance: 7.6
click at [505, 73] on select "**********" at bounding box center [426, 74] width 254 height 20
select select "*"
click at [299, 64] on select "**********" at bounding box center [426, 74] width 254 height 20
click at [516, 208] on button "أضف تحديث جديد" at bounding box center [518, 206] width 66 height 20
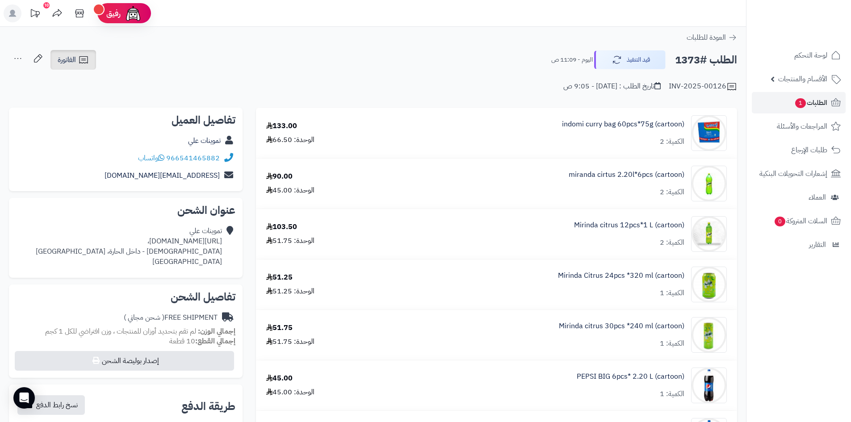
click at [81, 61] on icon at bounding box center [83, 60] width 11 height 11
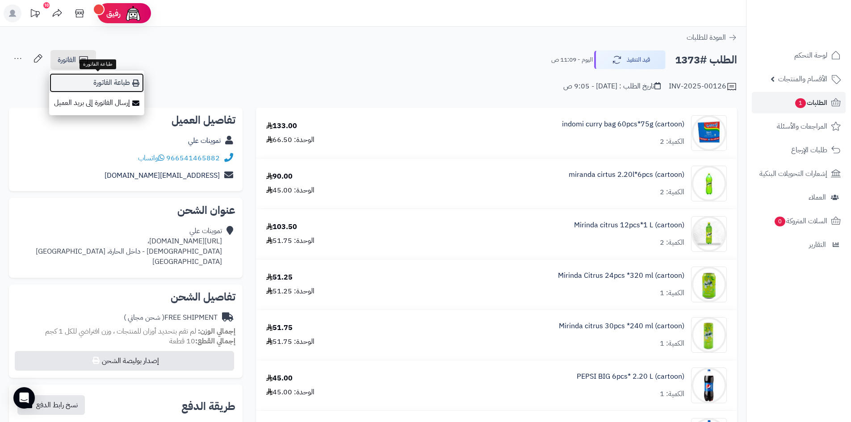
click at [114, 88] on link "طباعة الفاتورة" at bounding box center [96, 83] width 95 height 20
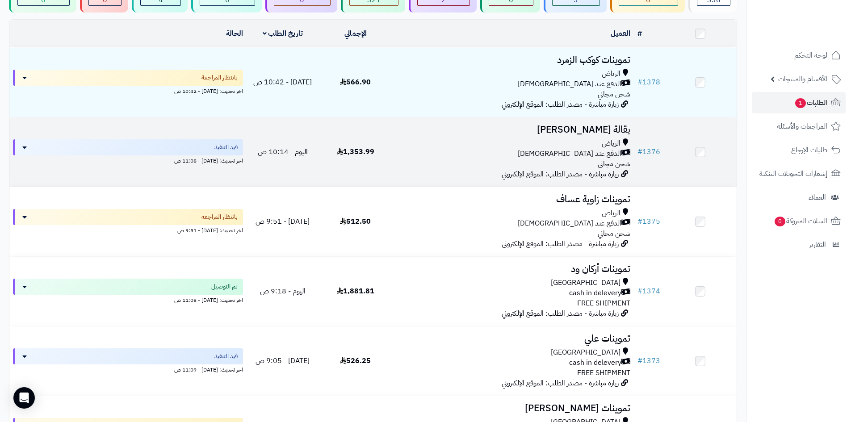
scroll to position [89, 0]
click at [492, 145] on div "الرياض" at bounding box center [512, 144] width 235 height 10
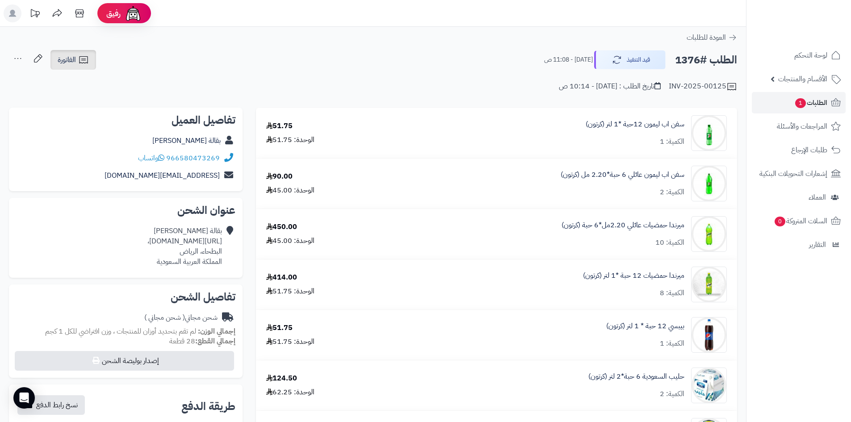
click at [84, 55] on icon at bounding box center [83, 60] width 11 height 11
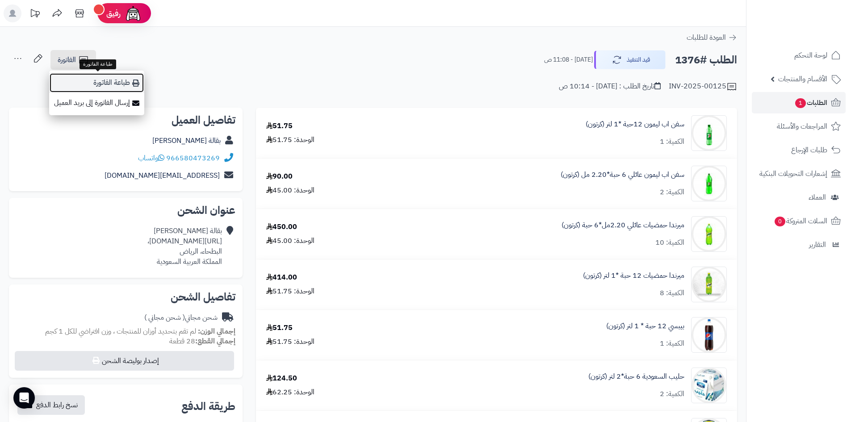
click at [126, 82] on link "طباعة الفاتورة" at bounding box center [96, 83] width 95 height 20
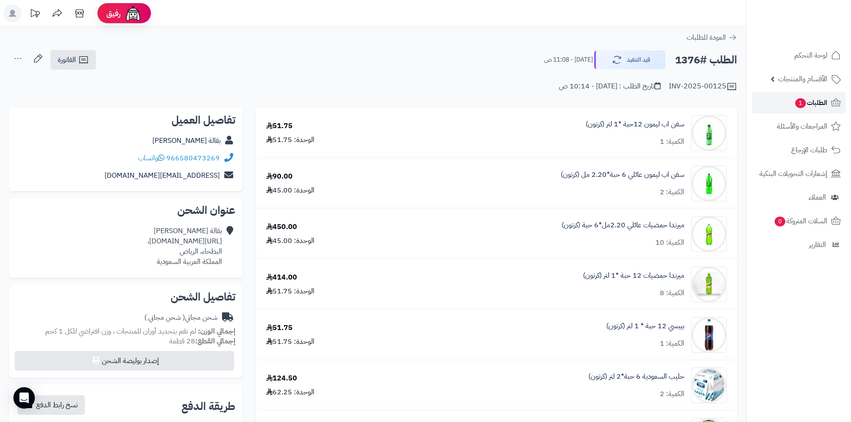
click at [807, 107] on span "الطلبات 1" at bounding box center [811, 103] width 33 height 13
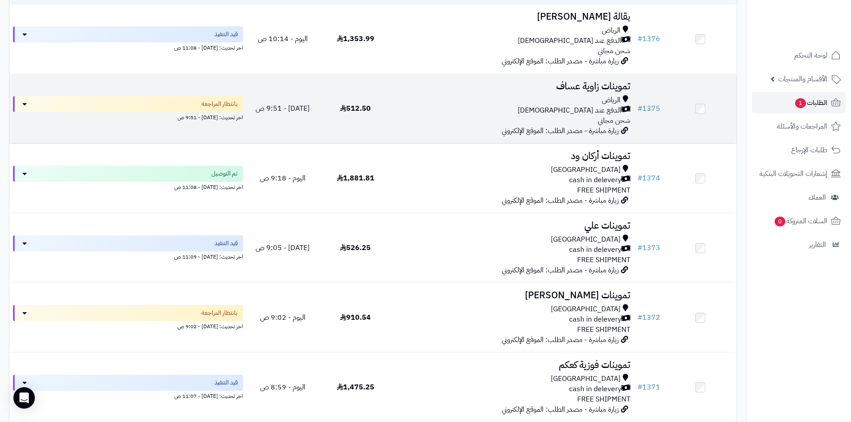
scroll to position [223, 0]
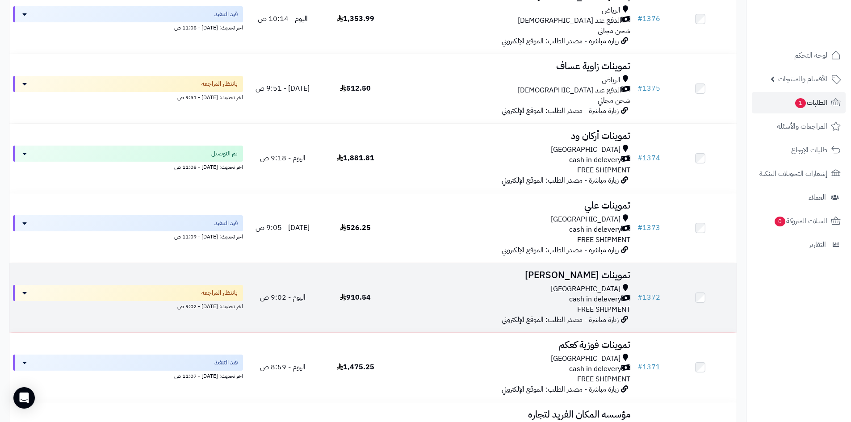
click at [459, 287] on div "[GEOGRAPHIC_DATA]" at bounding box center [512, 289] width 235 height 10
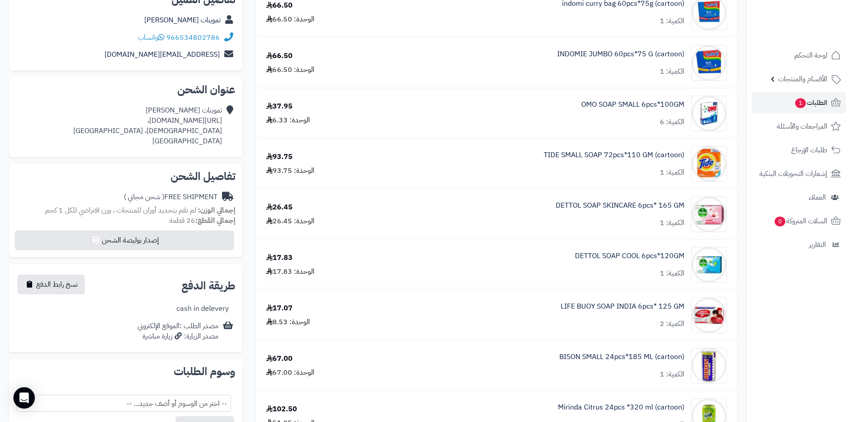
scroll to position [179, 0]
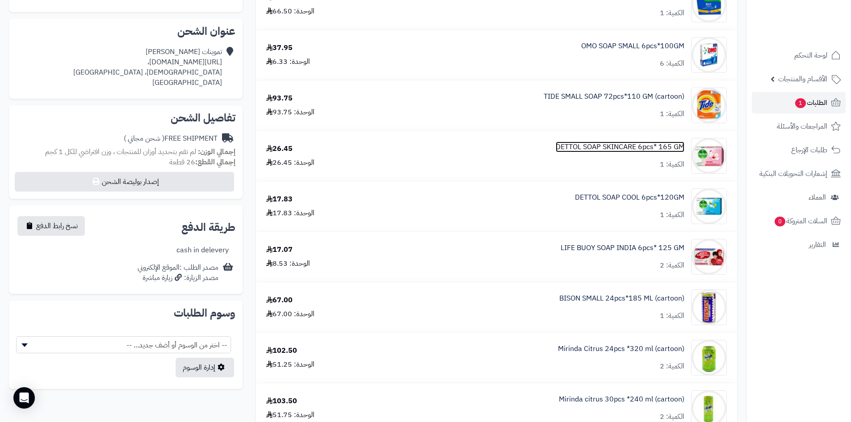
click at [620, 143] on link "DETTOL SOAP SKINCARE 6pcs* 165 GM" at bounding box center [620, 147] width 129 height 10
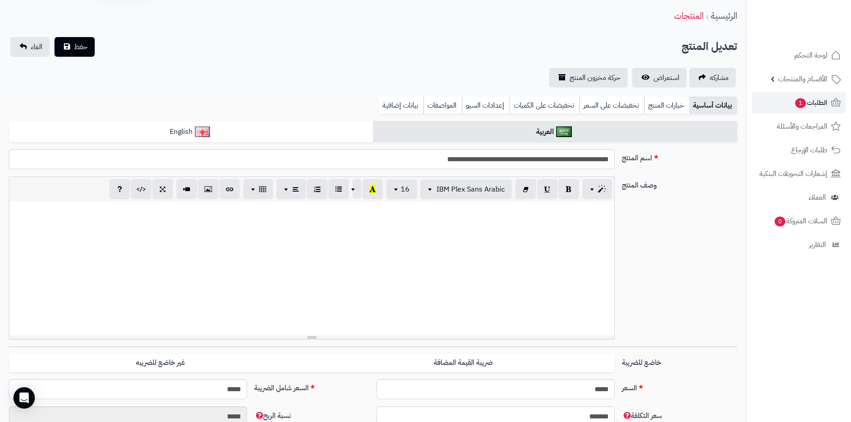
scroll to position [45, 0]
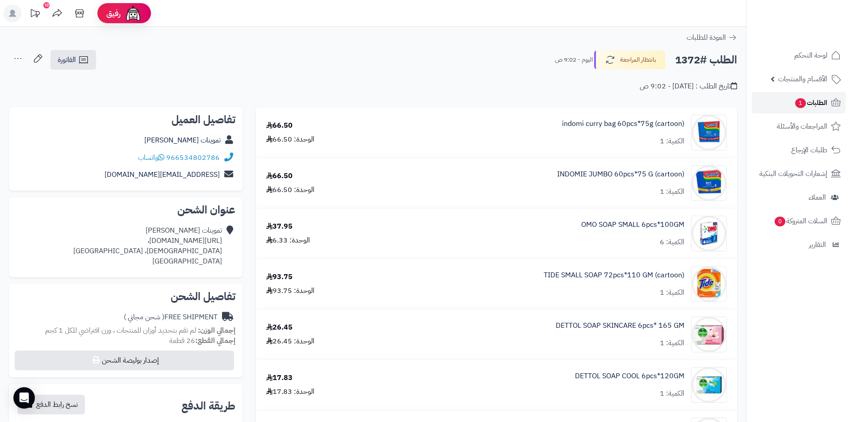
click at [769, 96] on link "الطلبات 1" at bounding box center [799, 102] width 94 height 21
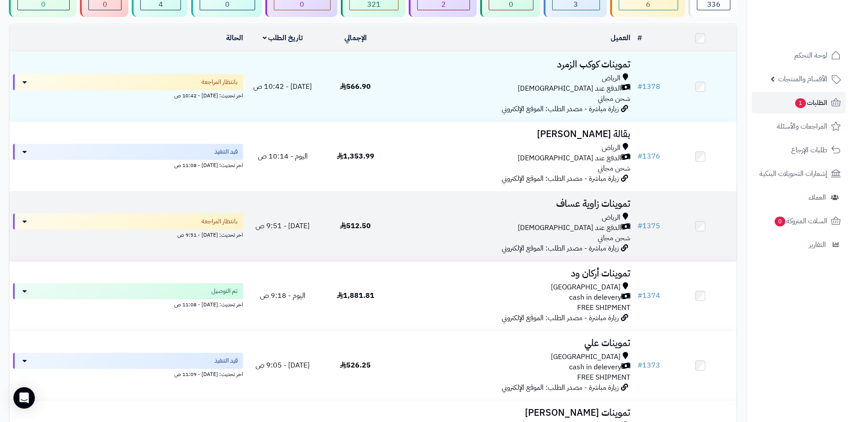
scroll to position [89, 0]
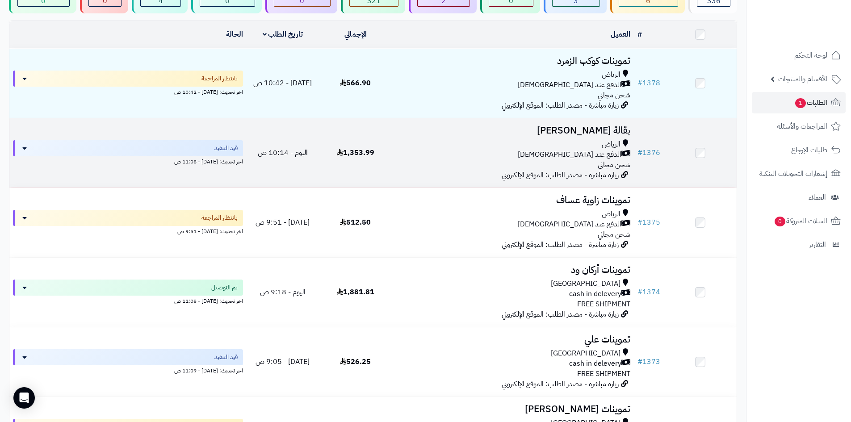
click at [482, 159] on div "الرياض الدفع عند الاستلام شحن مجاني" at bounding box center [512, 154] width 235 height 31
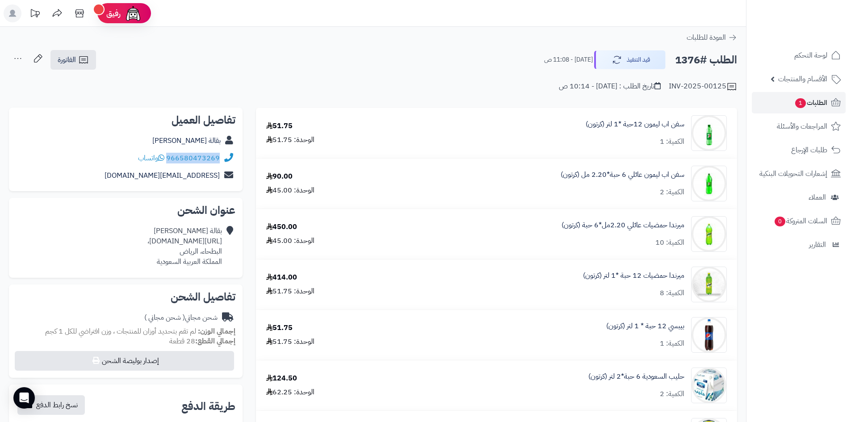
drag, startPoint x: 220, startPoint y: 157, endPoint x: 170, endPoint y: 158, distance: 50.5
click at [170, 158] on div "966580473269 واتساب" at bounding box center [125, 158] width 219 height 17
copy link "966580473269"
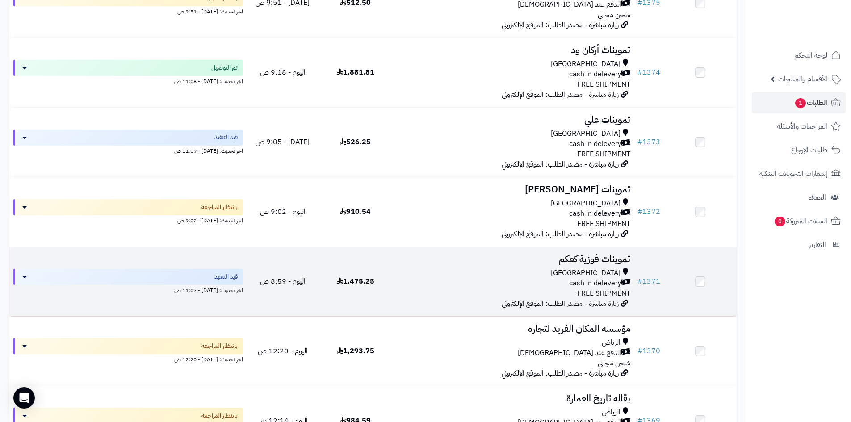
scroll to position [313, 0]
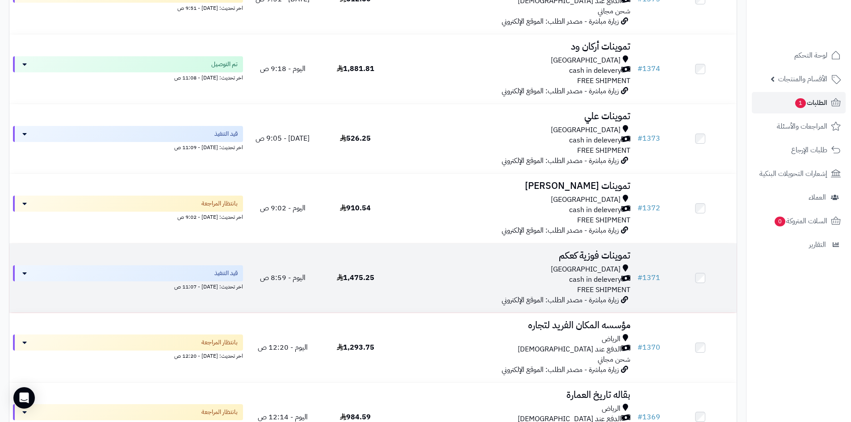
click at [479, 288] on div "Riyadh cash in delevery FREE SHIPMENT" at bounding box center [512, 280] width 235 height 31
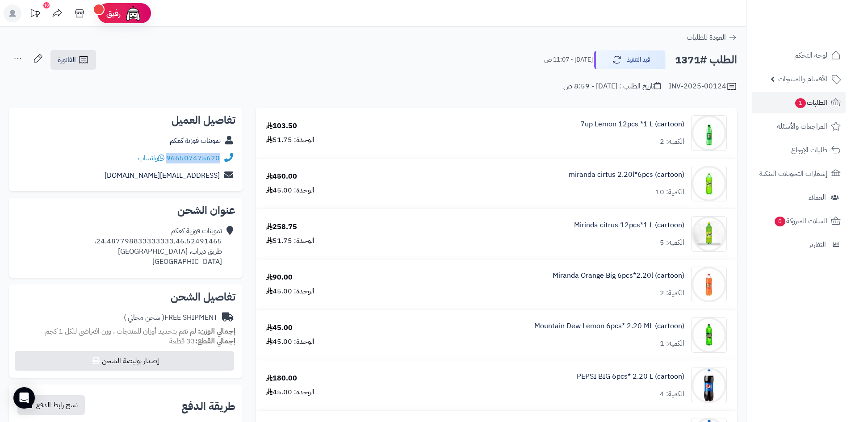
drag, startPoint x: 221, startPoint y: 156, endPoint x: 169, endPoint y: 156, distance: 52.3
click at [169, 156] on div "966507475620 واتساب" at bounding box center [125, 158] width 219 height 17
copy div "966507475620"
click at [778, 108] on link "الطلبات 1" at bounding box center [799, 102] width 94 height 21
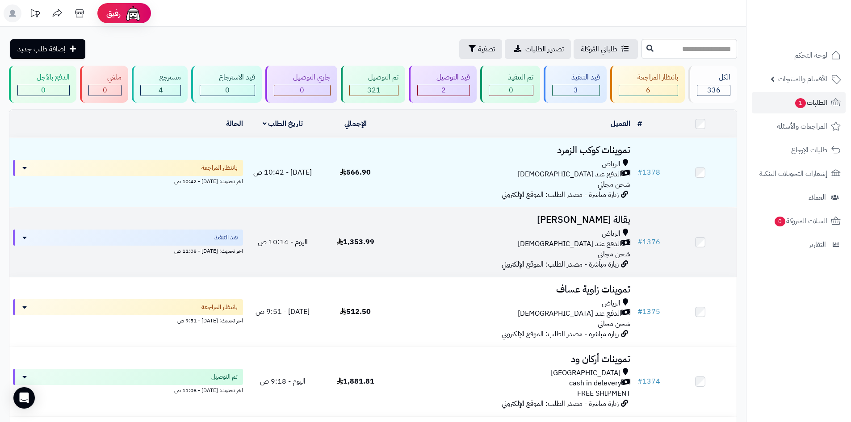
click at [392, 230] on td "1,353.99" at bounding box center [355, 242] width 73 height 69
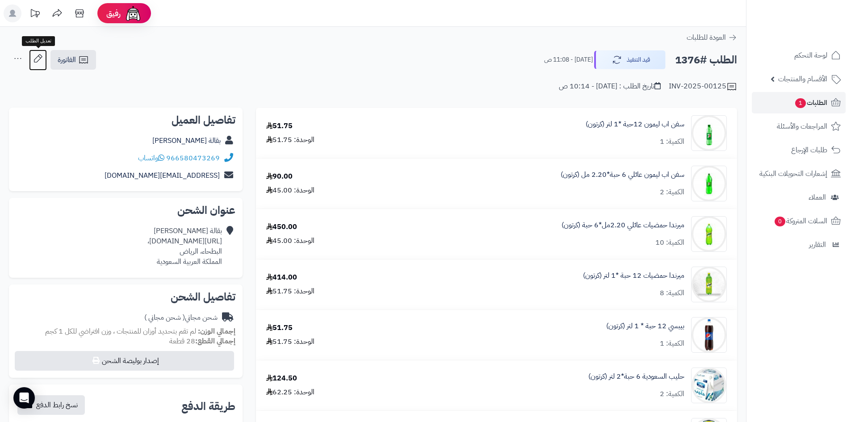
click at [42, 63] on icon at bounding box center [38, 59] width 18 height 18
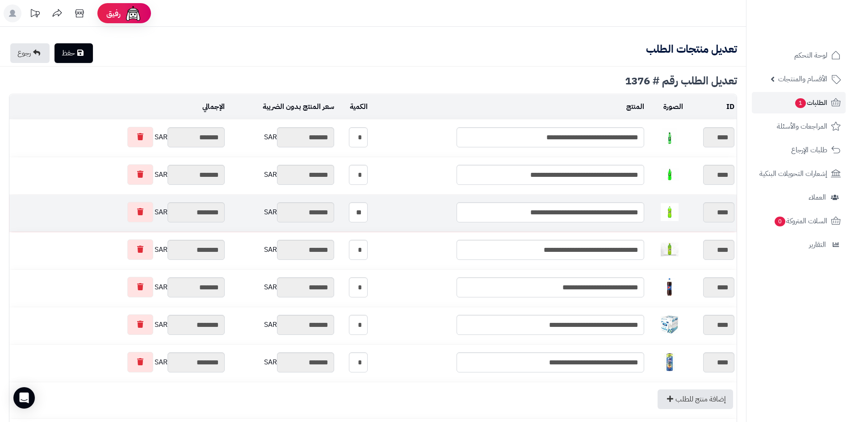
type textarea "**********"
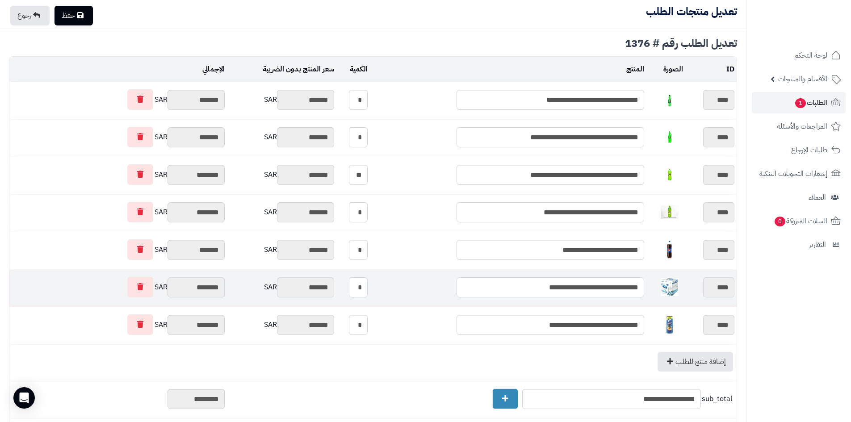
scroll to position [89, 0]
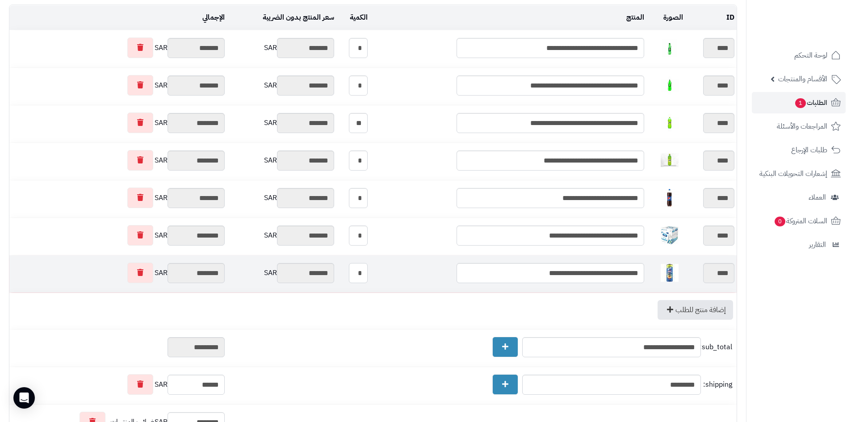
drag, startPoint x: 360, startPoint y: 272, endPoint x: 368, endPoint y: 271, distance: 7.6
click at [368, 271] on input "*" at bounding box center [358, 273] width 19 height 20
type input "*"
type input "*******"
type input "*********"
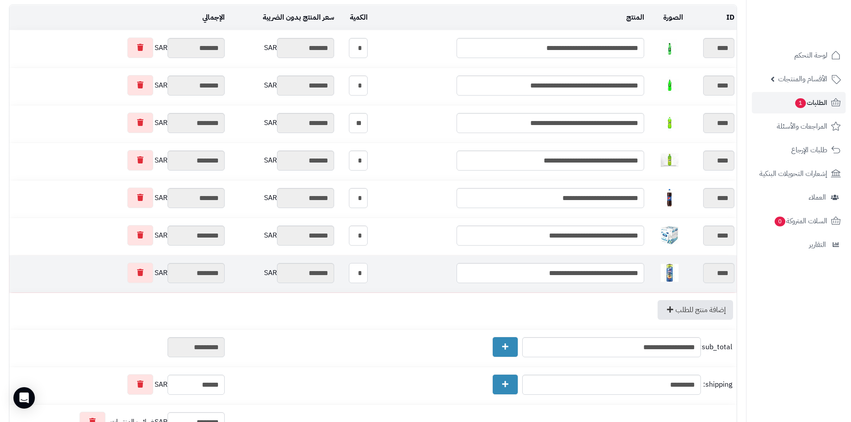
type input "********"
type input "*********"
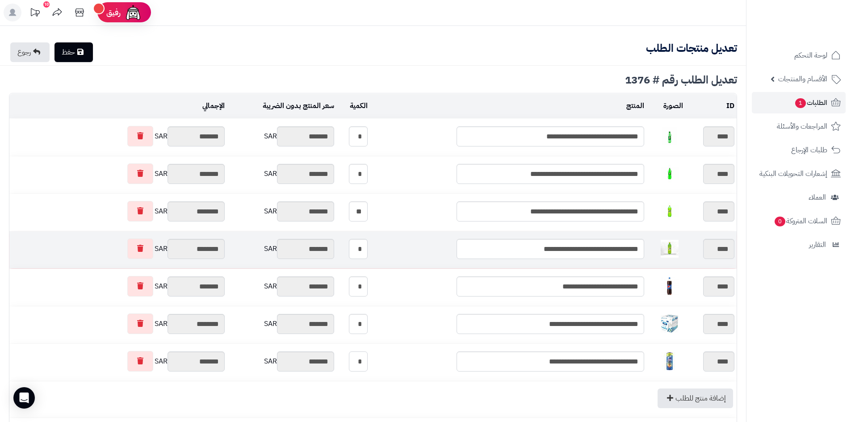
scroll to position [0, 0]
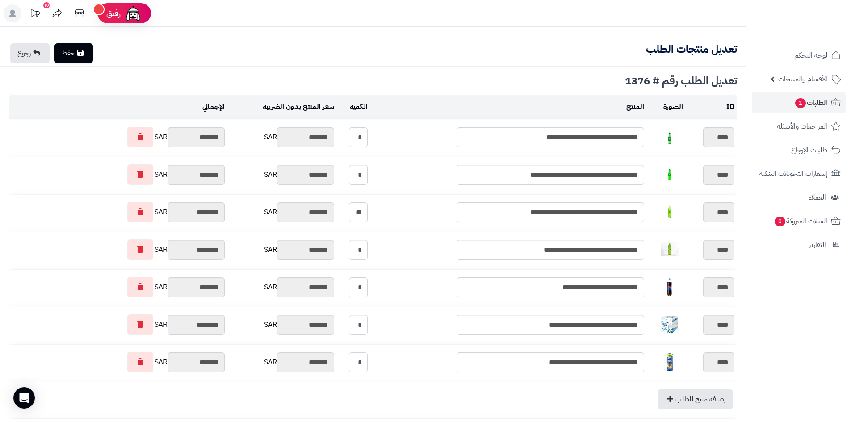
type input "*"
click at [82, 56] on link "حفظ" at bounding box center [74, 53] width 38 height 20
type input "**********"
type textarea "**********"
click at [770, 109] on link "الطلبات 1" at bounding box center [799, 102] width 94 height 21
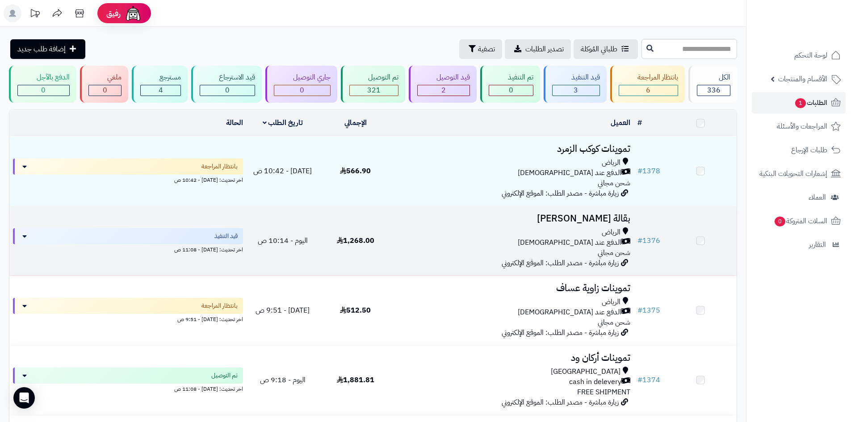
scroll to position [89, 0]
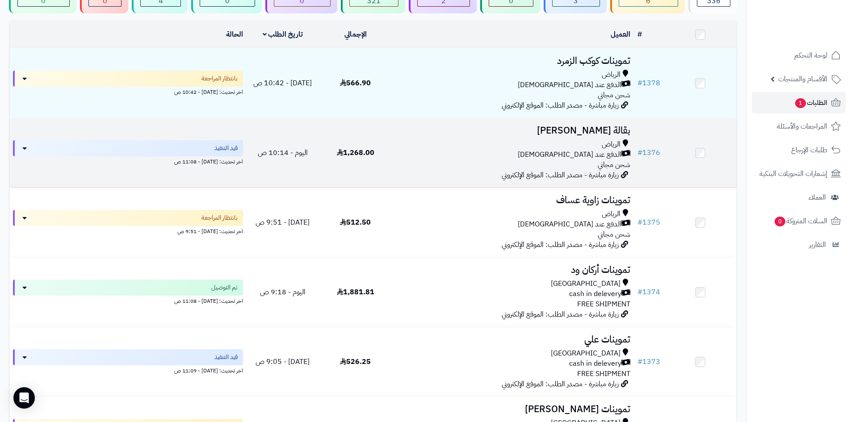
click at [438, 154] on div "الدفع عند [DEMOGRAPHIC_DATA]" at bounding box center [512, 155] width 235 height 10
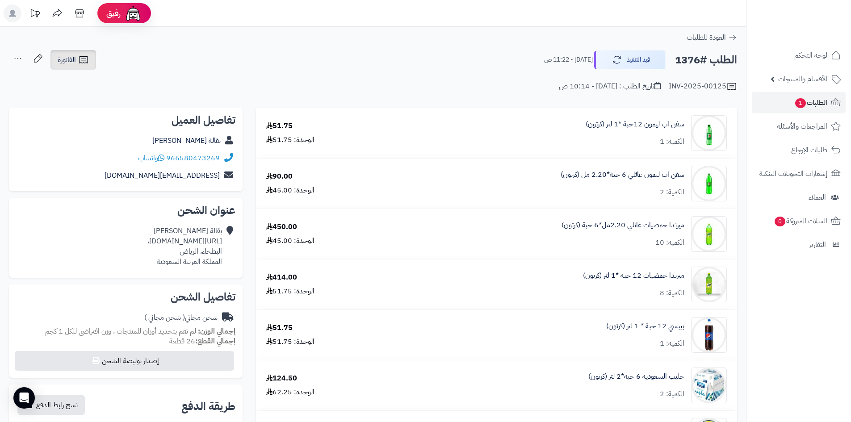
click at [72, 59] on span "الفاتورة" at bounding box center [67, 60] width 18 height 11
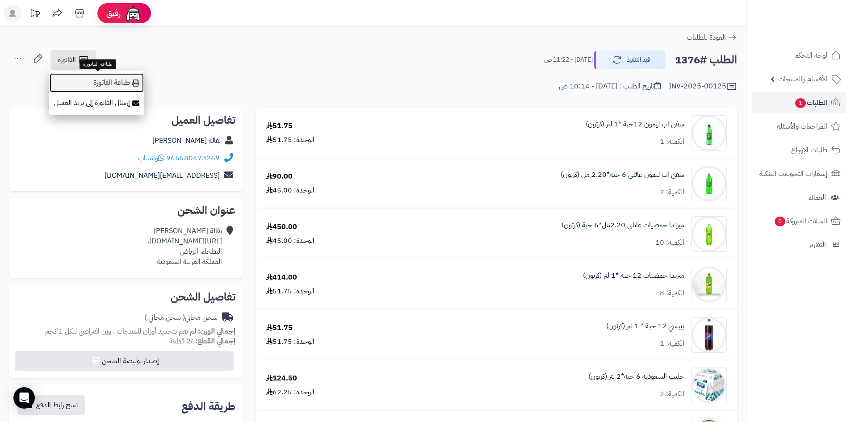
click at [109, 85] on link "طباعة الفاتورة" at bounding box center [96, 83] width 95 height 20
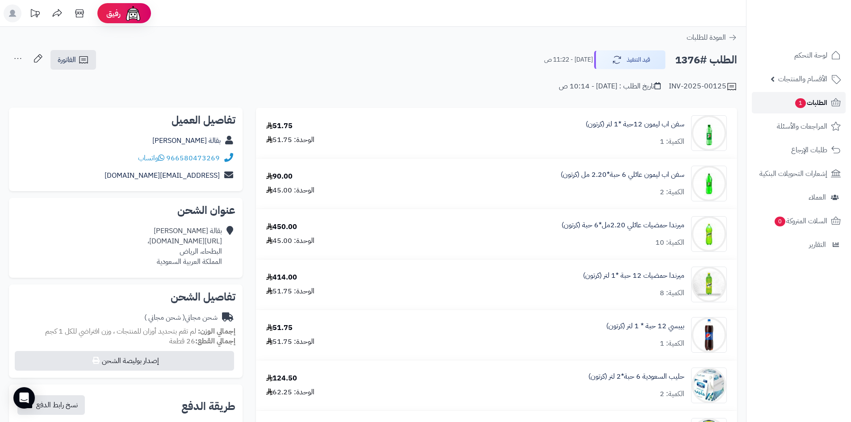
click at [790, 102] on link "الطلبات 1" at bounding box center [799, 102] width 94 height 21
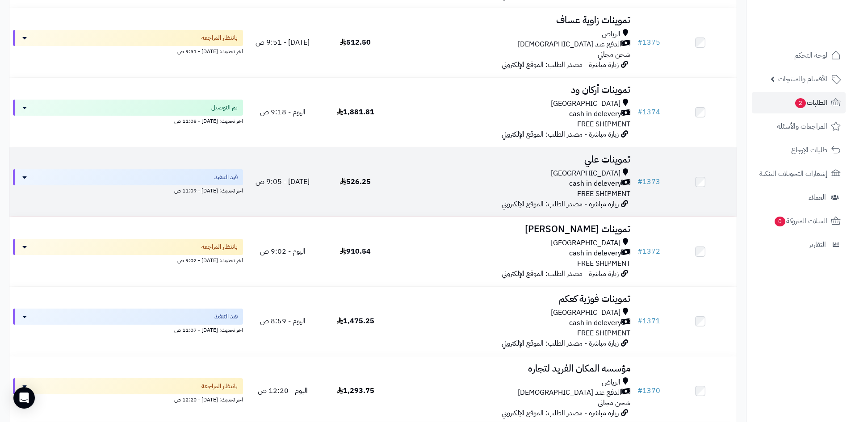
scroll to position [357, 0]
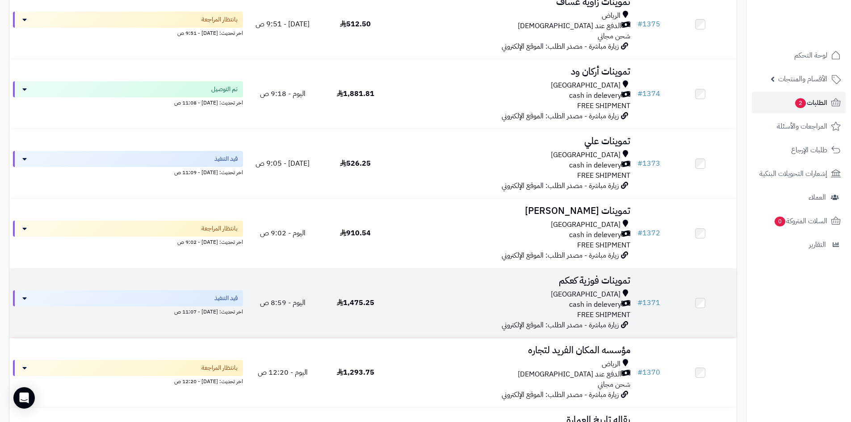
click at [508, 301] on div "cash in delevery" at bounding box center [512, 305] width 235 height 10
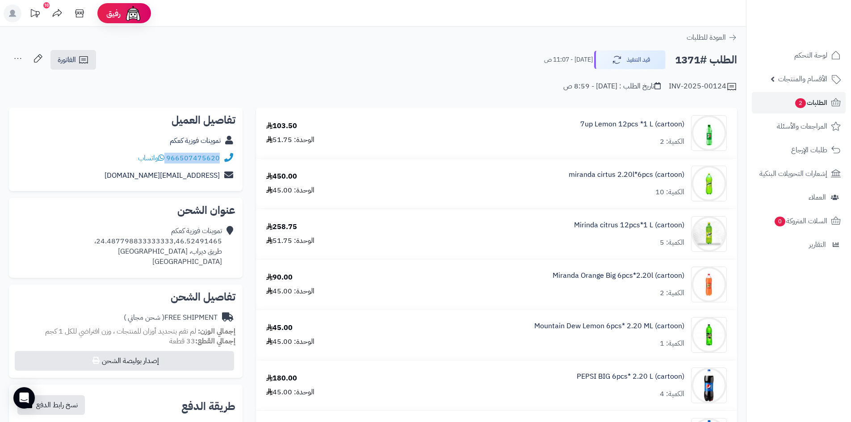
drag, startPoint x: 220, startPoint y: 156, endPoint x: 168, endPoint y: 159, distance: 52.8
click at [168, 159] on div "966507475620 واتساب" at bounding box center [125, 158] width 219 height 17
copy div "966507475620"
drag, startPoint x: 222, startPoint y: 241, endPoint x: 101, endPoint y: 239, distance: 120.2
click at [101, 239] on div "تموينات فوزية كعكم 24.487798833333333,46.52491465، طريق ديراب، Riyadh Saudi Ara…" at bounding box center [158, 246] width 128 height 41
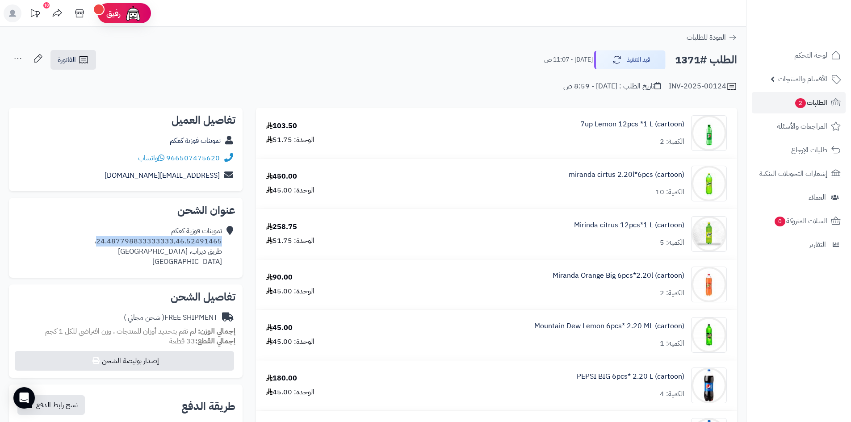
copy div "24.487798833333333,46.52491465"
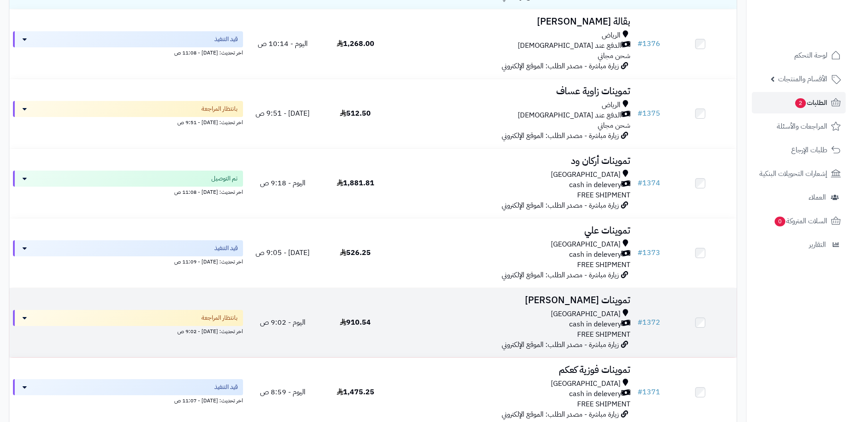
scroll to position [223, 0]
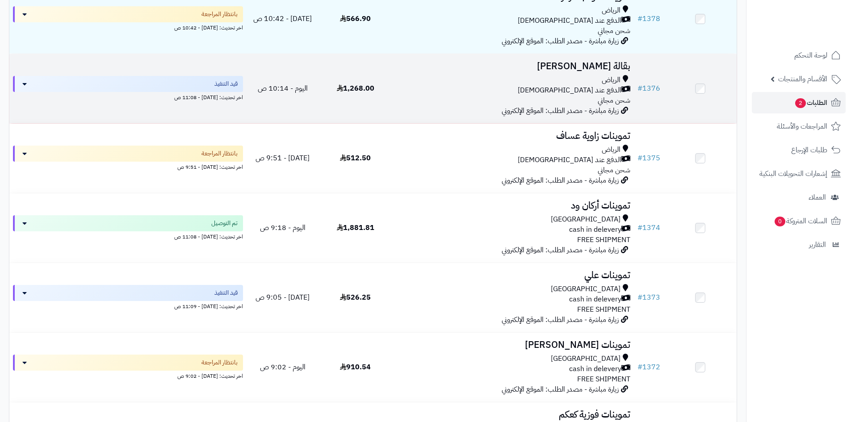
click at [457, 93] on div "الدفع عند الاستلام" at bounding box center [512, 90] width 235 height 10
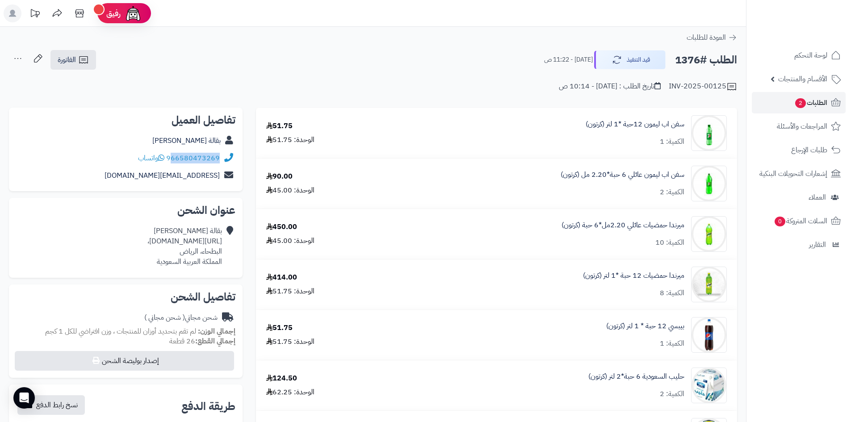
drag, startPoint x: 220, startPoint y: 156, endPoint x: 171, endPoint y: 158, distance: 49.6
click at [171, 158] on div "966580473269 واتساب" at bounding box center [125, 158] width 219 height 17
click at [171, 158] on link "966580473269" at bounding box center [193, 158] width 54 height 11
click at [221, 153] on div "966580473269 واتساب" at bounding box center [125, 158] width 219 height 17
drag, startPoint x: 221, startPoint y: 156, endPoint x: 169, endPoint y: 157, distance: 51.4
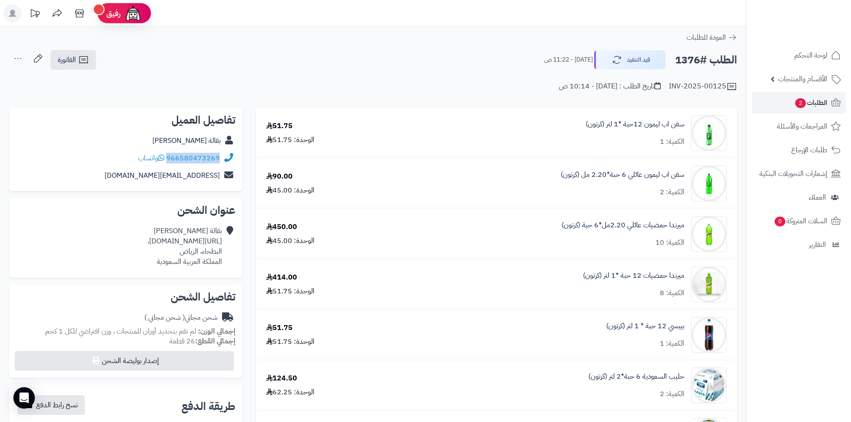
click at [169, 157] on div "966580473269 واتساب" at bounding box center [125, 158] width 219 height 17
copy link "966580473269"
drag, startPoint x: 222, startPoint y: 240, endPoint x: 49, endPoint y: 244, distance: 173.4
click at [147, 244] on div "بقالة عبدالرحمن الفيصل https://maps.app.goo.gl/LUjRXqfPjdY62aHk8?g_st=ac، البطح…" at bounding box center [184, 246] width 75 height 41
copy div "https://maps.app.goo.gl/LUjRXqfPjdY62aHk8?g_st=ac"
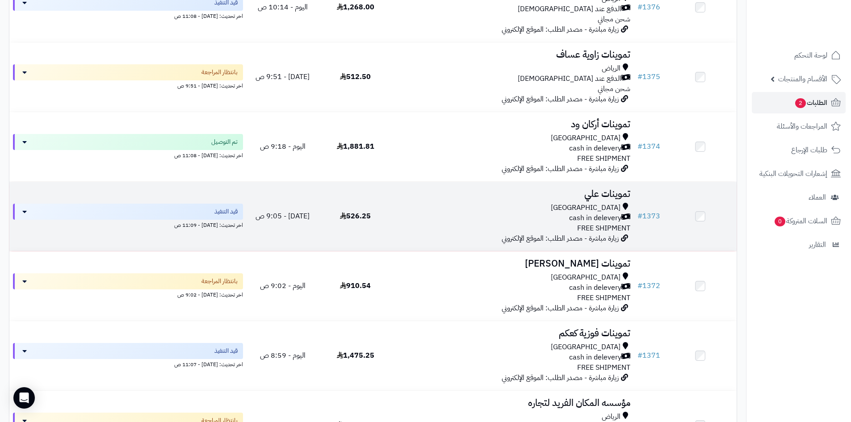
scroll to position [313, 0]
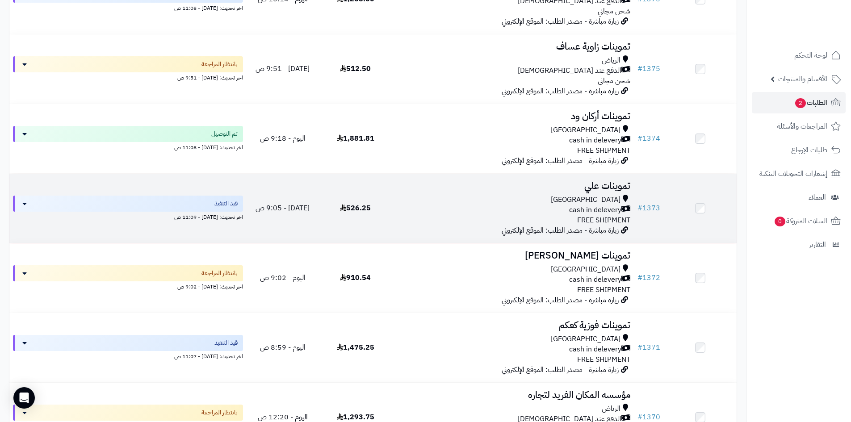
click at [513, 203] on div "[GEOGRAPHIC_DATA]" at bounding box center [512, 200] width 235 height 10
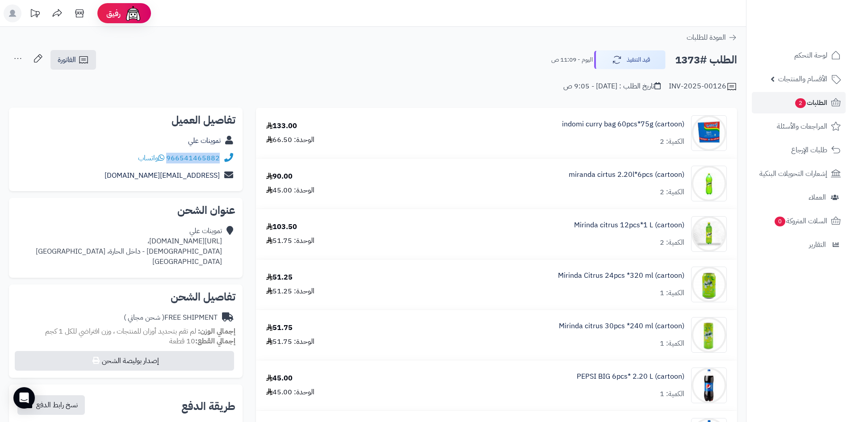
drag, startPoint x: 221, startPoint y: 157, endPoint x: 170, endPoint y: 156, distance: 51.0
click at [170, 156] on div "966541465882 واتساب" at bounding box center [125, 158] width 219 height 17
copy link "966541465882"
drag, startPoint x: 222, startPoint y: 241, endPoint x: 74, endPoint y: 242, distance: 147.5
click at [74, 242] on div "تموينات علي https://maps.app.goo.gl/UH6snVPcK4K8Aprx7، الصالحية - داخل الحارة، …" at bounding box center [129, 246] width 186 height 41
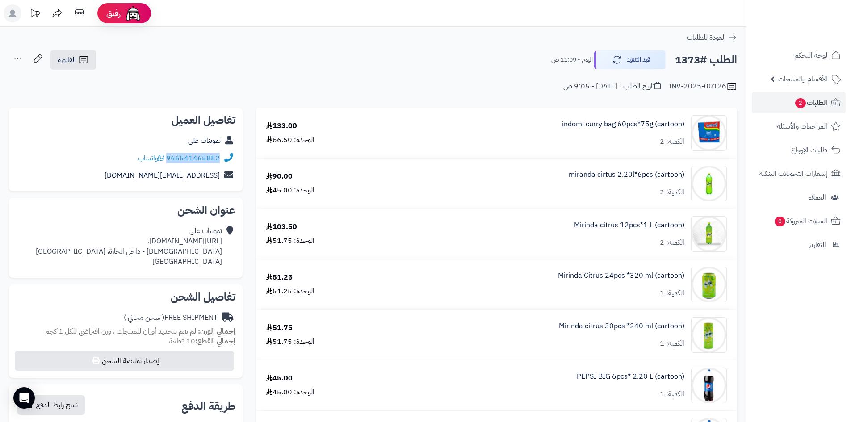
copy div "https://maps.app.goo.gl/UH6snVPcK4K8Aprx7"
click at [821, 99] on span "الطلبات 2" at bounding box center [811, 103] width 33 height 13
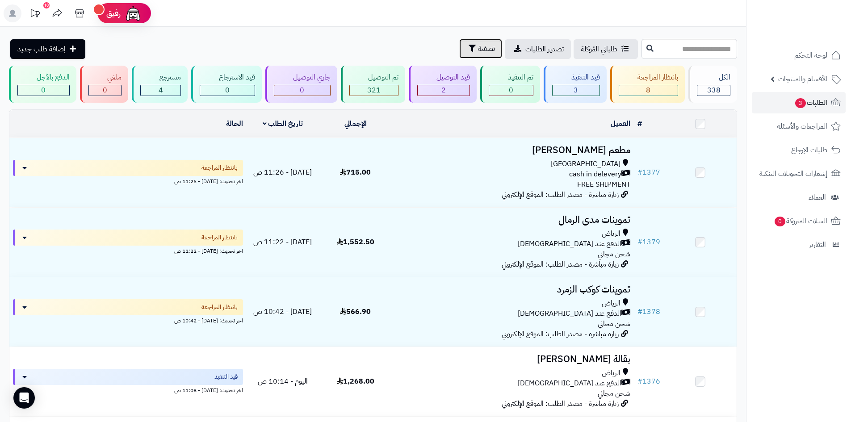
click at [478, 51] on span "تصفية" at bounding box center [486, 48] width 17 height 11
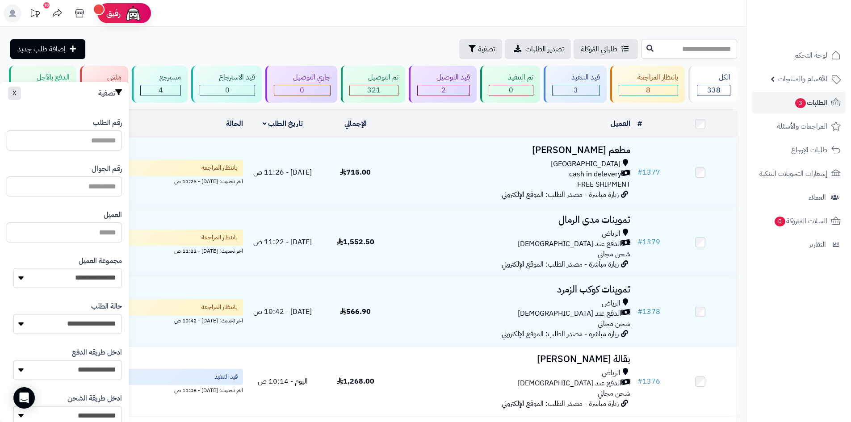
click at [98, 278] on select "**********" at bounding box center [67, 278] width 109 height 20
select select "*"
click at [13, 268] on select "**********" at bounding box center [67, 278] width 109 height 20
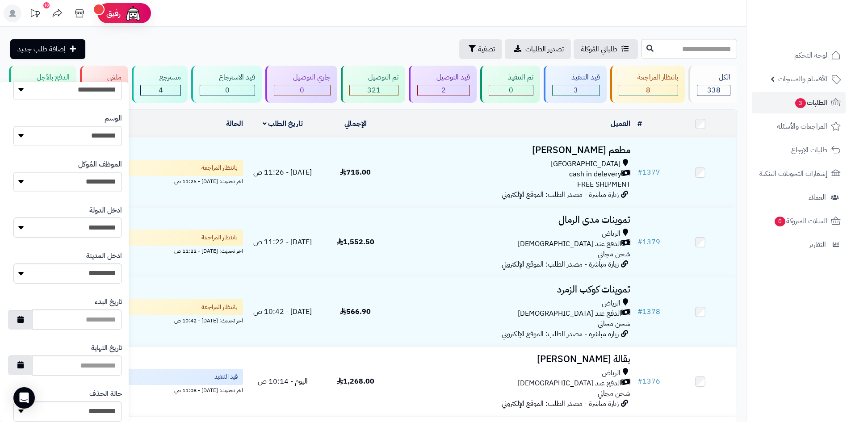
scroll to position [380, 0]
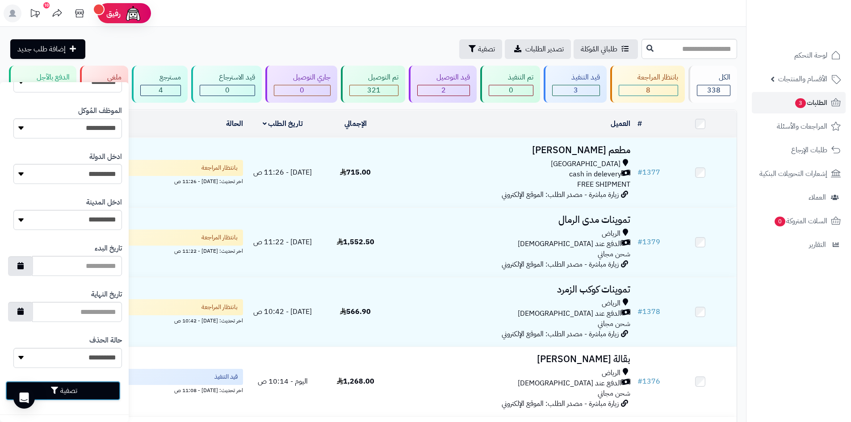
click at [107, 390] on button "تصفية" at bounding box center [62, 391] width 115 height 20
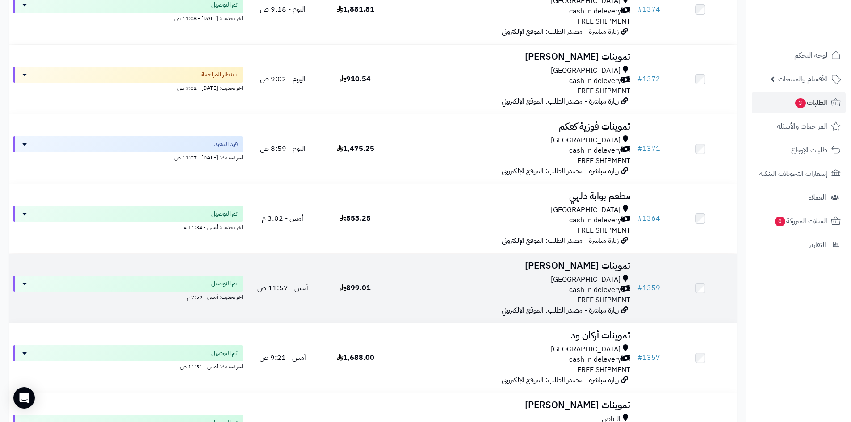
scroll to position [179, 0]
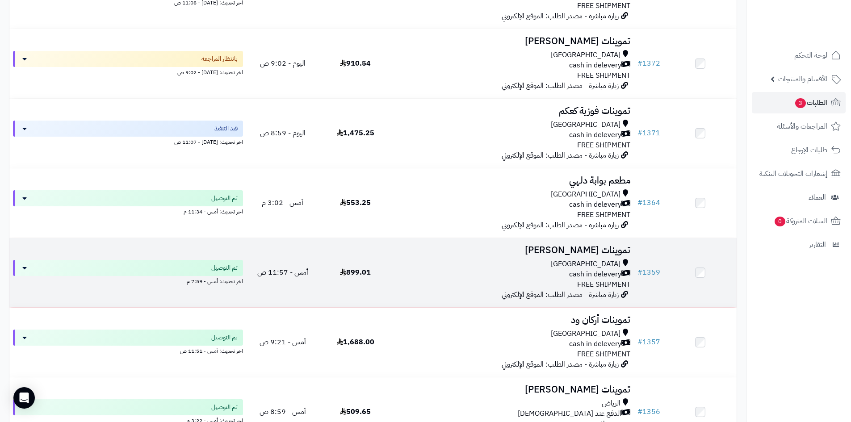
click at [487, 282] on div "[GEOGRAPHIC_DATA] cash in delevery FREE SHIPMENT" at bounding box center [512, 274] width 235 height 31
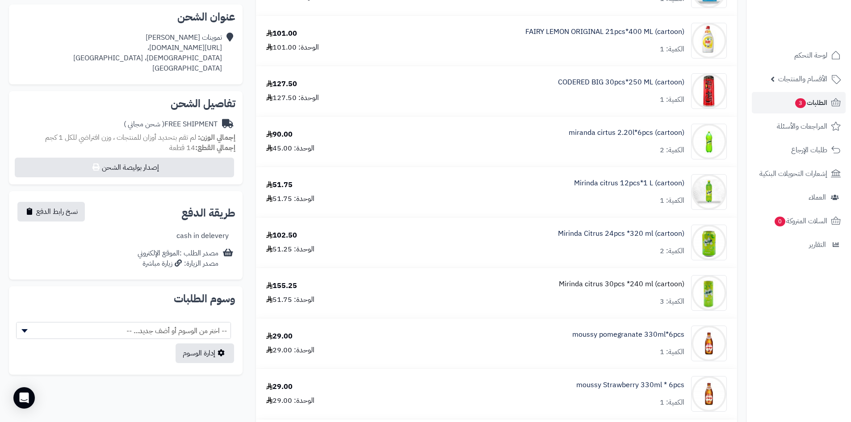
scroll to position [268, 0]
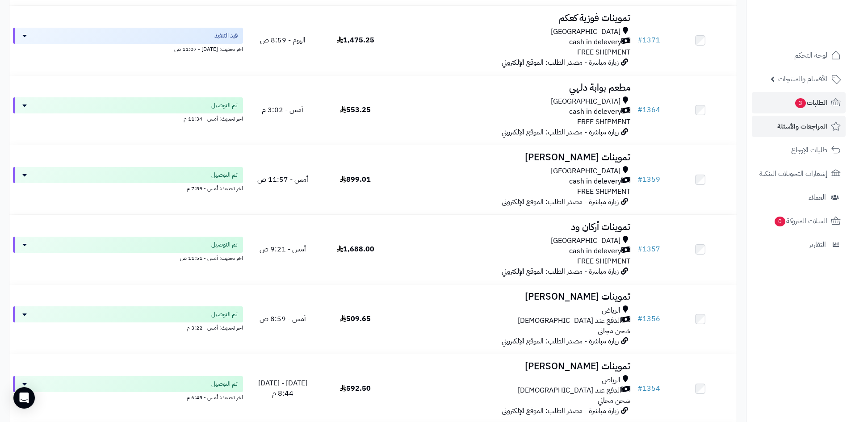
scroll to position [179, 0]
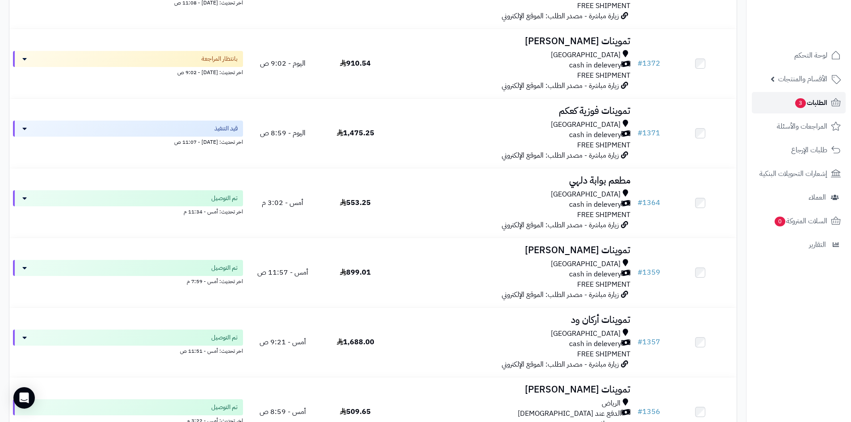
click at [789, 108] on link "الطلبات 3" at bounding box center [799, 102] width 94 height 21
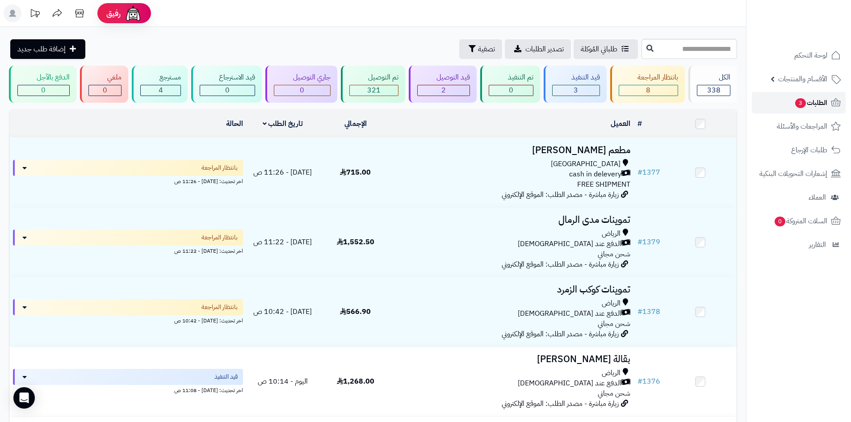
click at [820, 101] on span "الطلبات 3" at bounding box center [811, 103] width 33 height 13
